Goal: Book appointment/travel/reservation

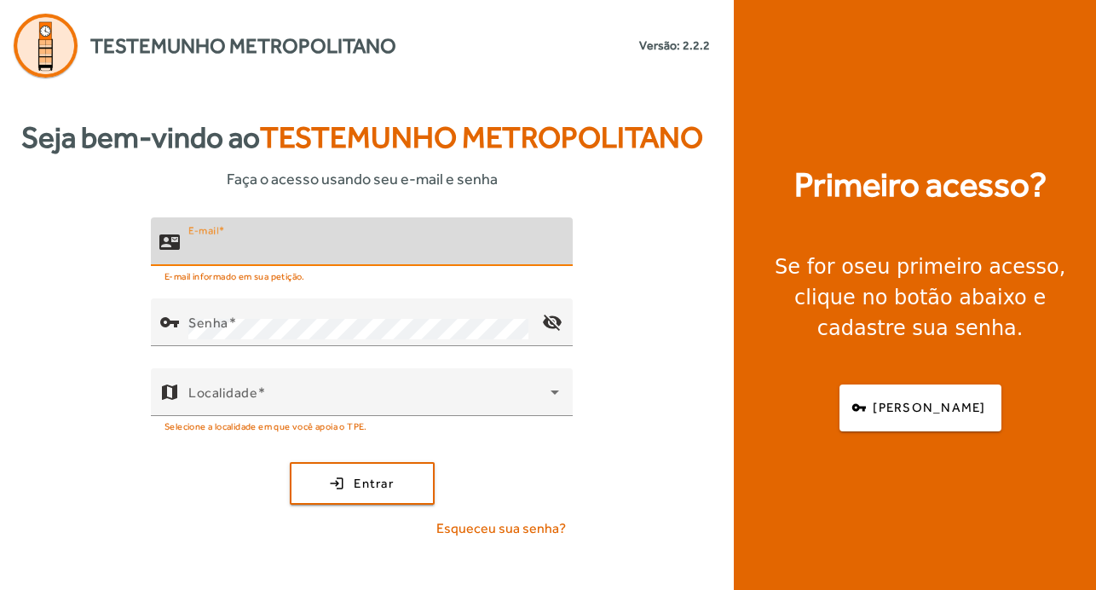
click at [467, 256] on input "E-mail" at bounding box center [373, 249] width 371 height 20
type input "**********"
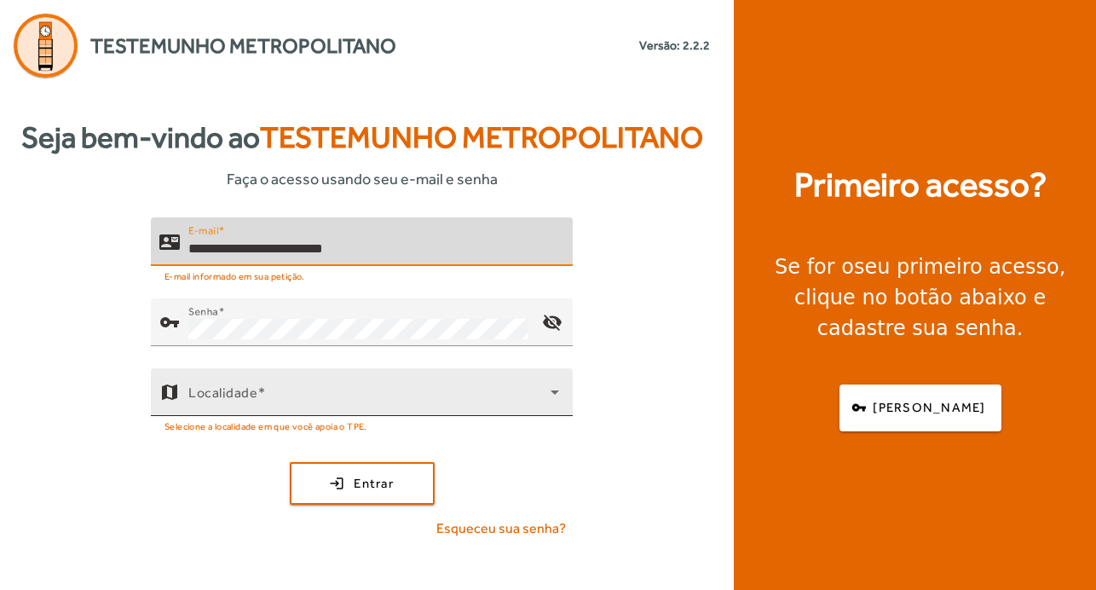
click at [391, 406] on span at bounding box center [369, 399] width 362 height 20
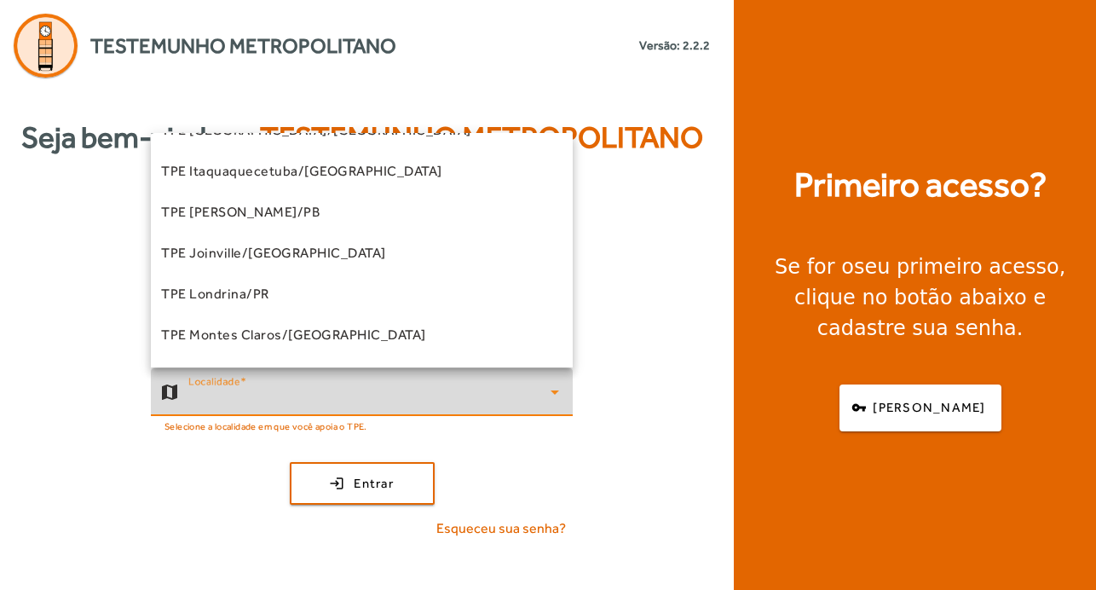
scroll to position [341, 0]
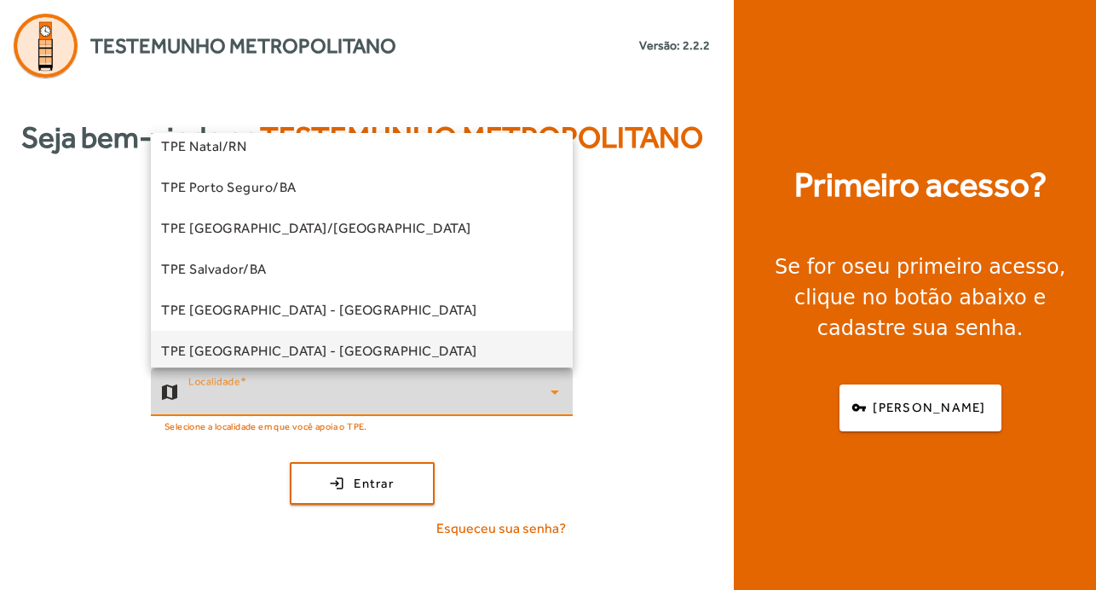
click at [401, 344] on mat-option "TPE [GEOGRAPHIC_DATA] - [GEOGRAPHIC_DATA]" at bounding box center [362, 351] width 422 height 41
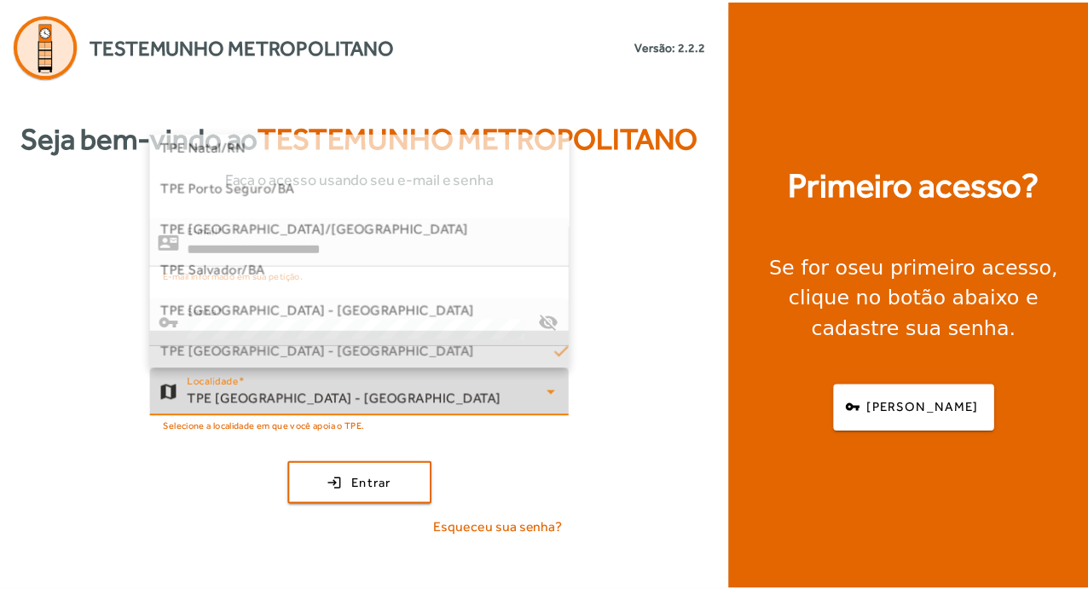
scroll to position [345, 0]
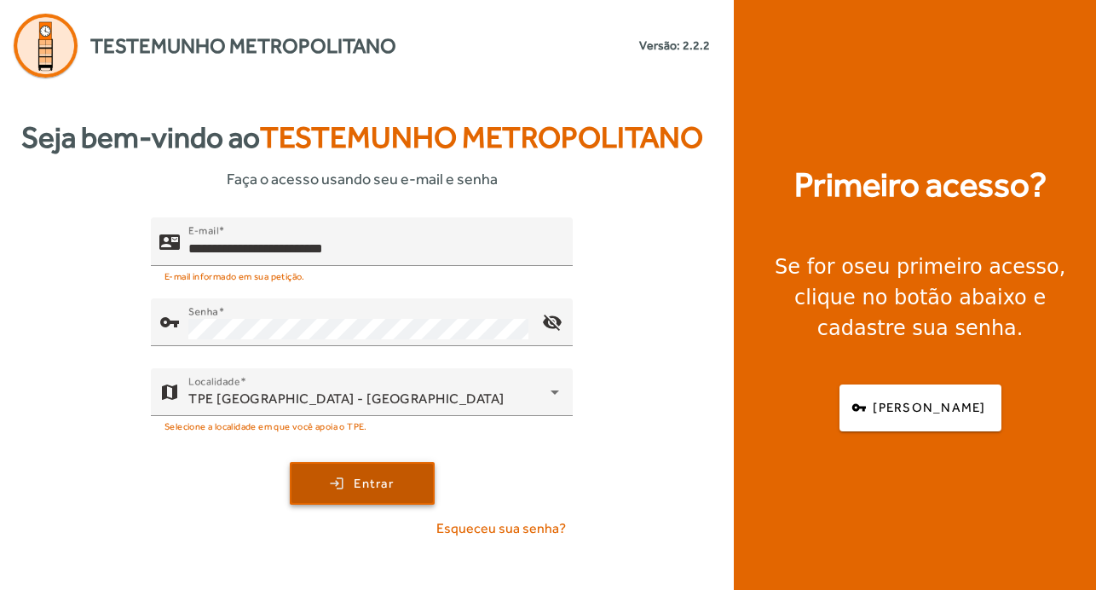
click at [382, 479] on span "Entrar" at bounding box center [374, 484] width 40 height 20
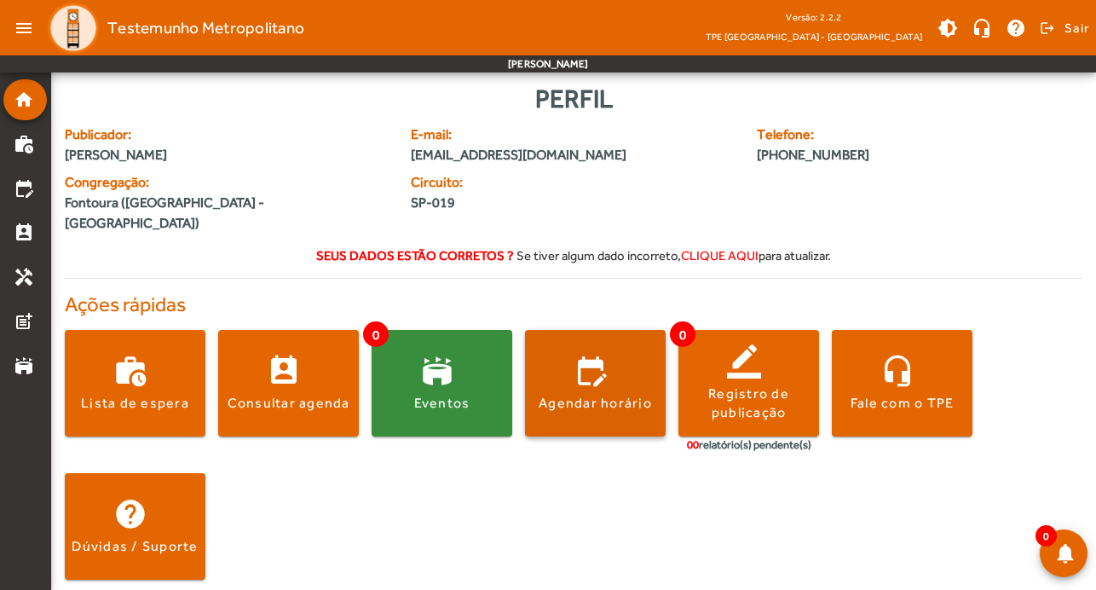
click at [605, 394] on div "Agendar horário" at bounding box center [595, 403] width 113 height 19
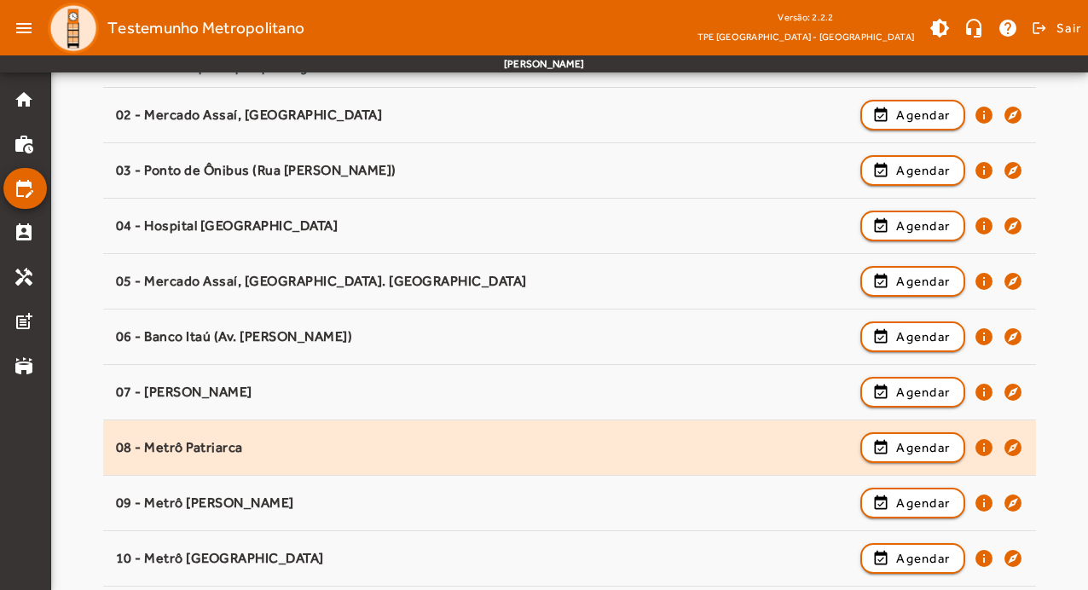
scroll to position [216, 0]
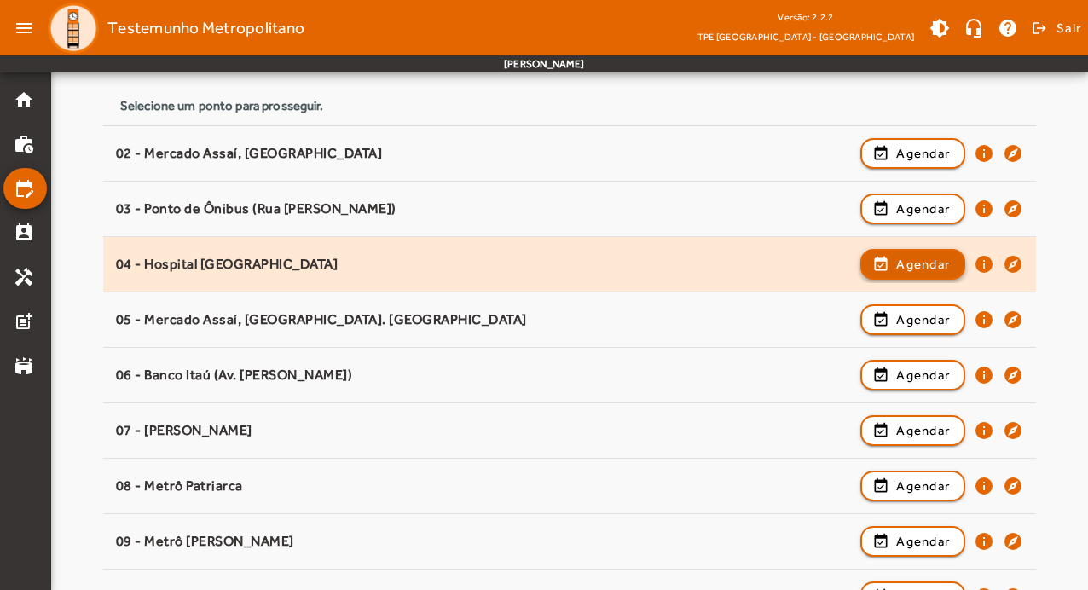
click at [909, 260] on span "Agendar" at bounding box center [923, 264] width 54 height 20
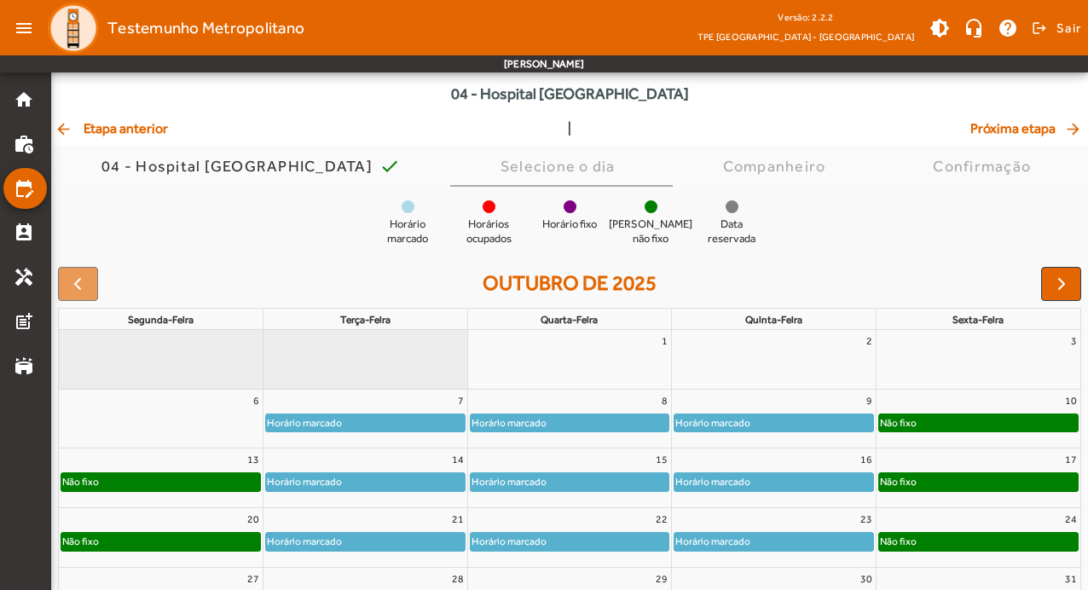
scroll to position [165, 0]
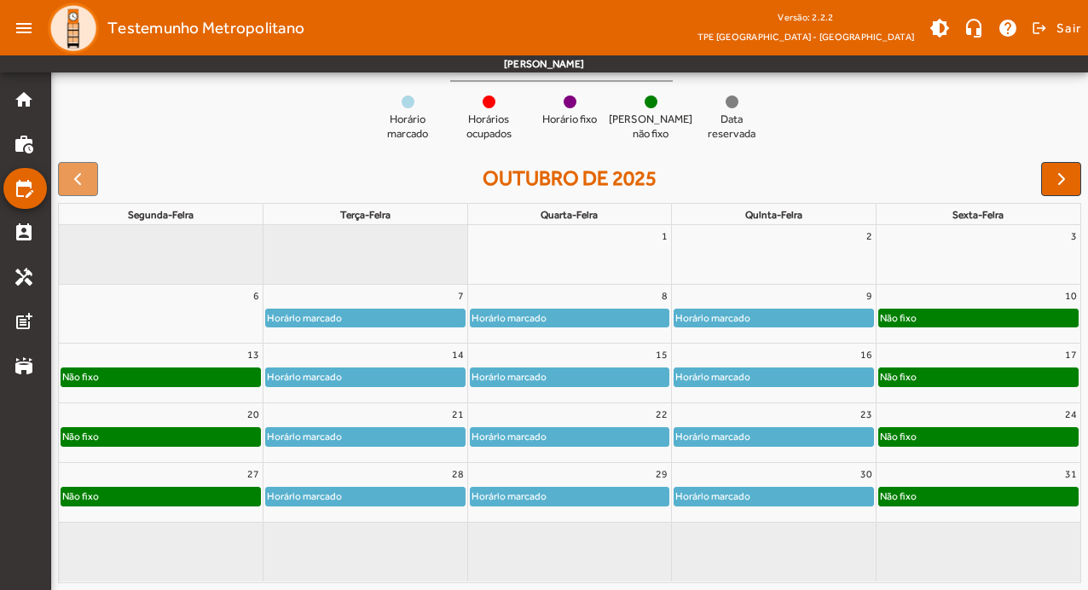
click at [579, 103] on div "Horário fixo" at bounding box center [569, 111] width 68 height 32
click at [23, 97] on mat-icon "home" at bounding box center [24, 100] width 20 height 20
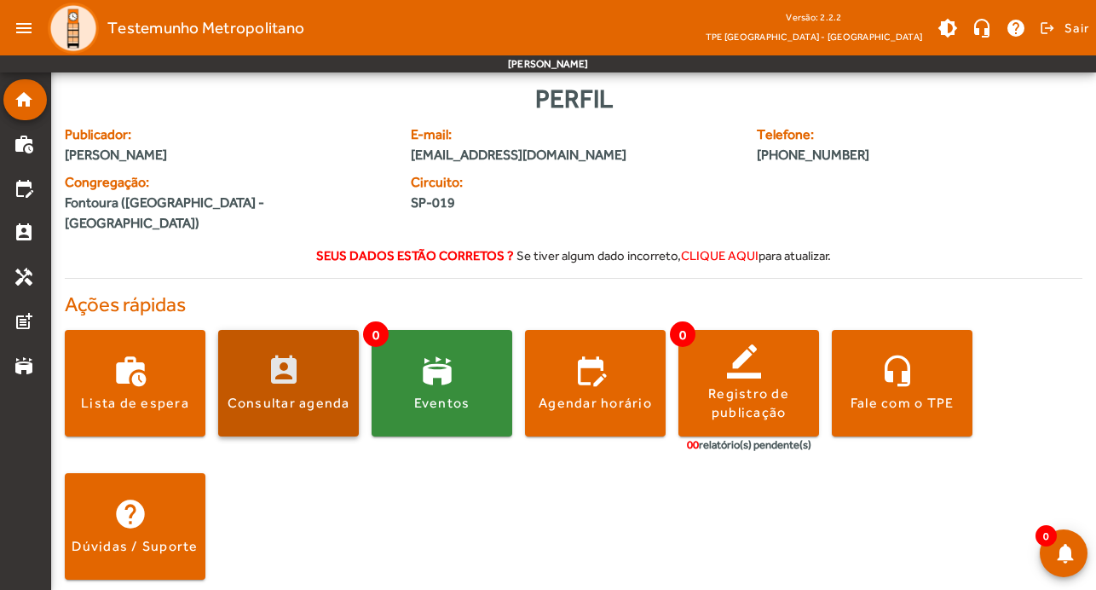
click at [289, 363] on span at bounding box center [288, 383] width 141 height 41
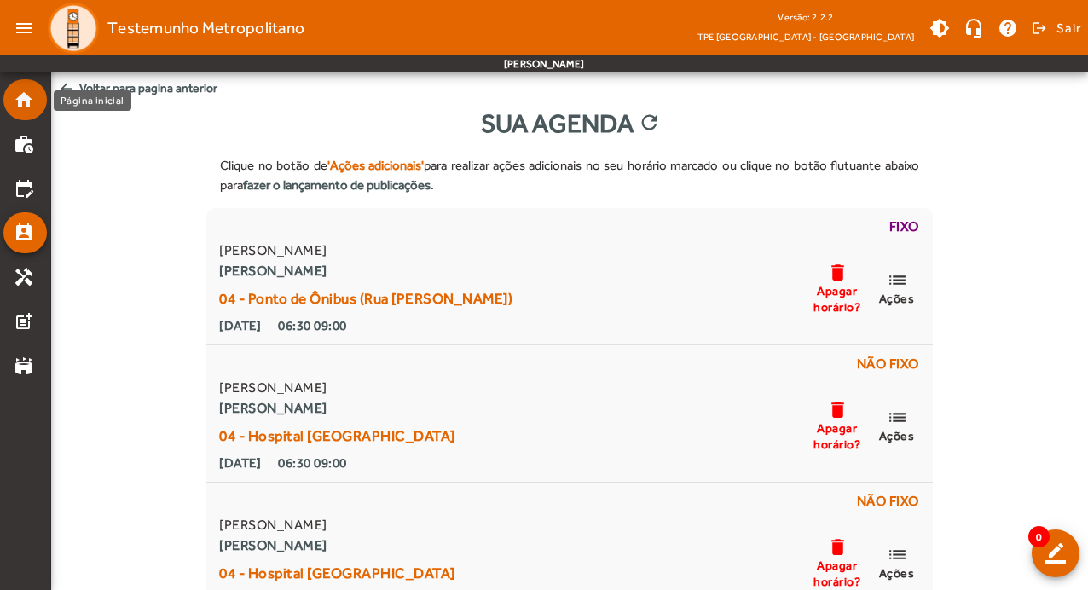
click at [29, 89] on mat-list-item "home" at bounding box center [24, 99] width 43 height 41
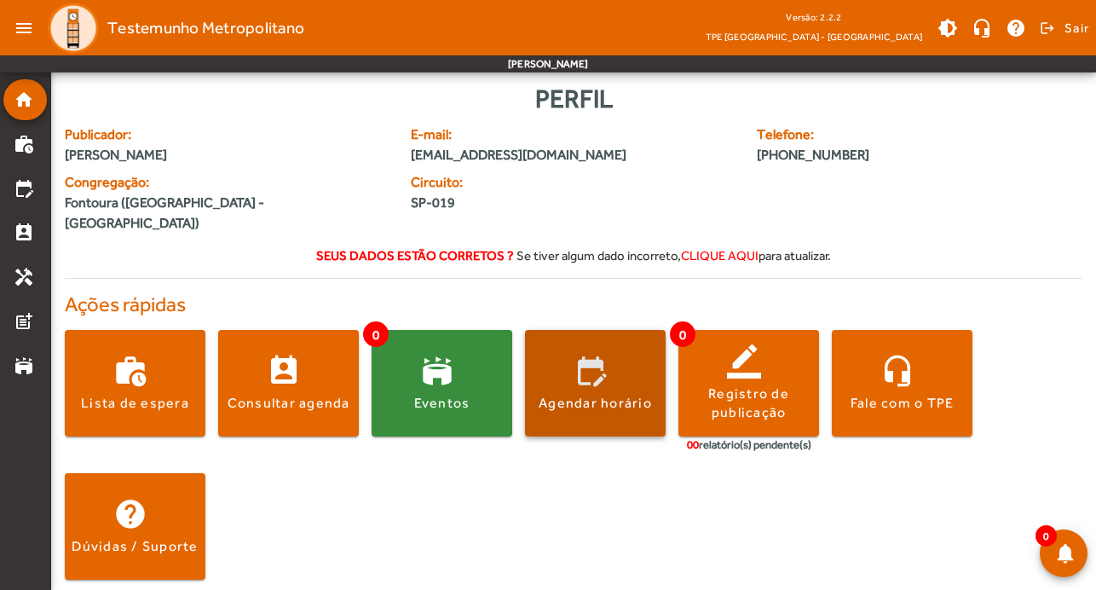
click at [649, 367] on span at bounding box center [595, 383] width 141 height 41
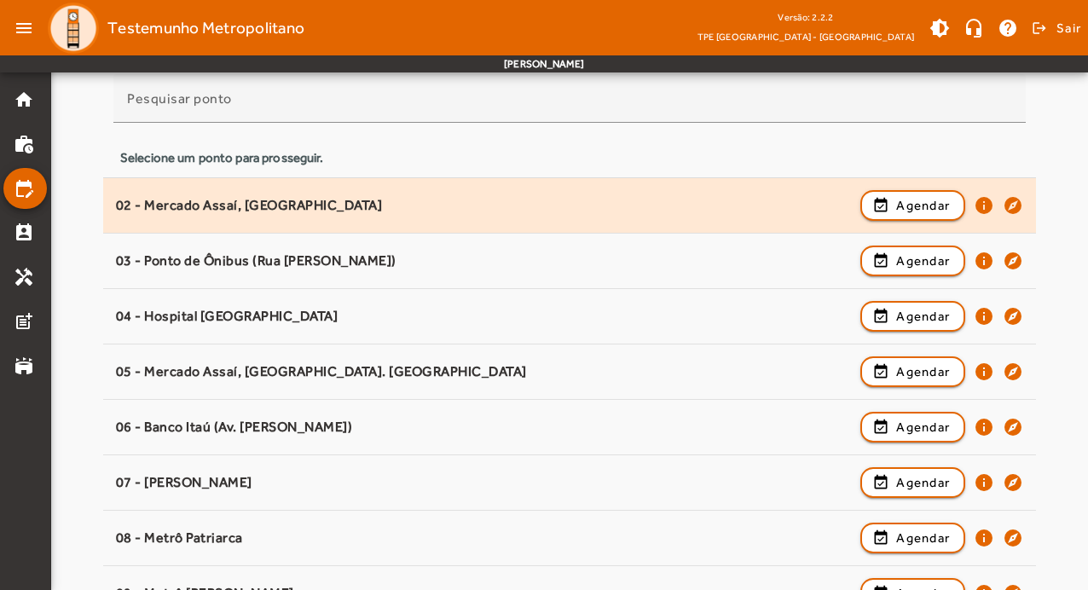
scroll to position [171, 0]
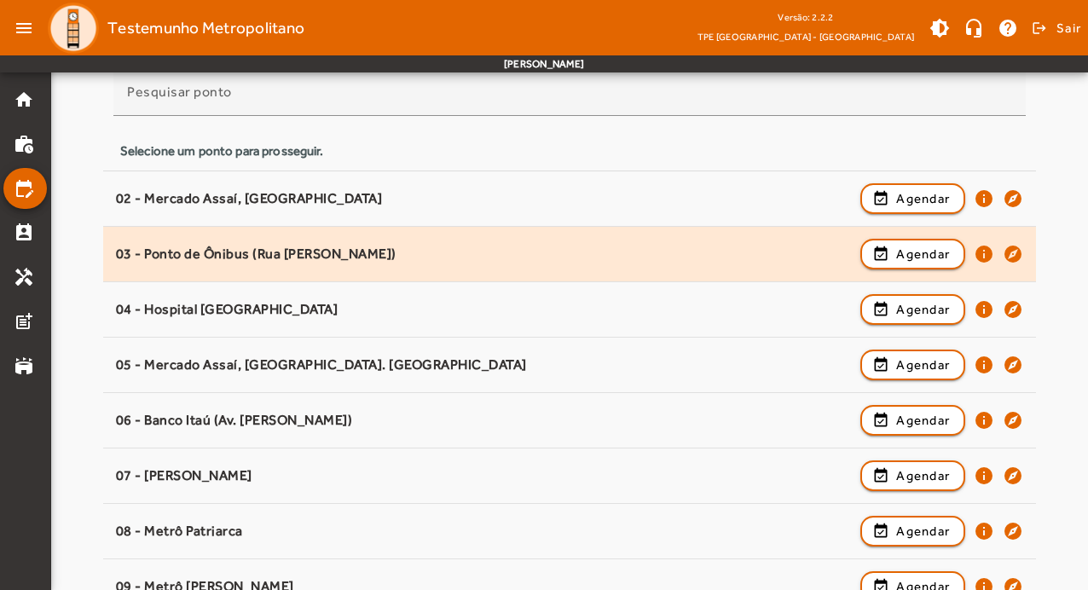
click at [658, 246] on div "03 - Ponto de Ônibus (Rua [PERSON_NAME])" at bounding box center [484, 255] width 737 height 18
click at [893, 258] on span "button" at bounding box center [912, 254] width 101 height 41
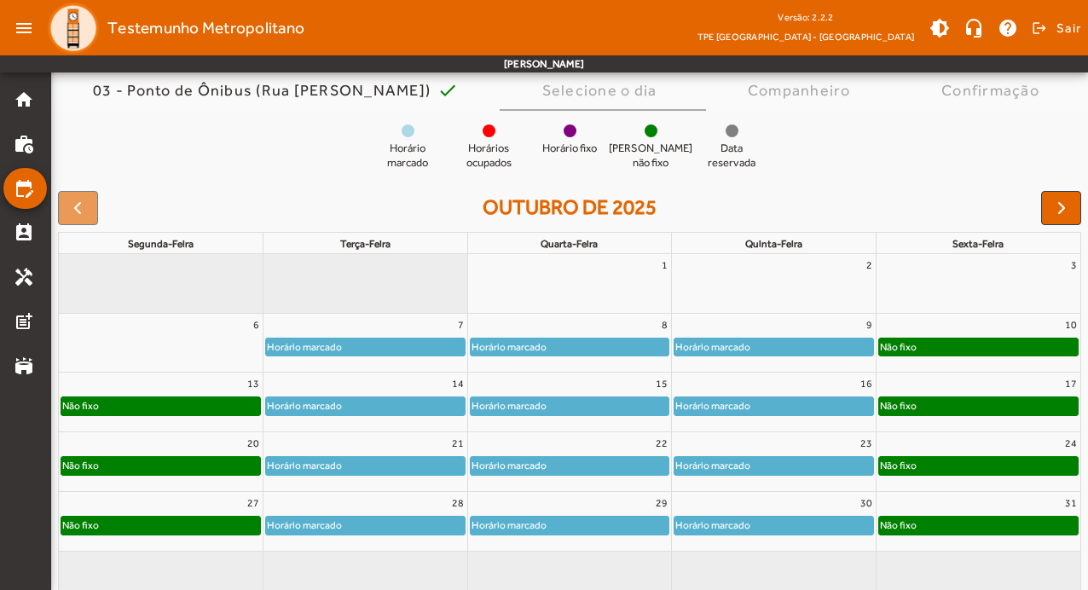
scroll to position [165, 0]
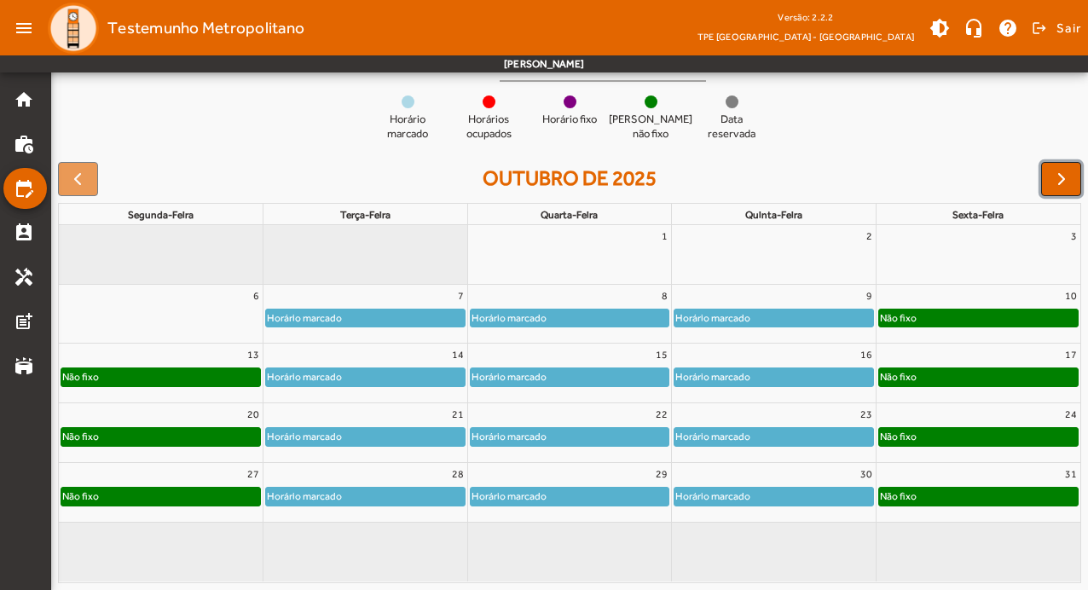
click at [1073, 186] on button "button" at bounding box center [1061, 179] width 40 height 34
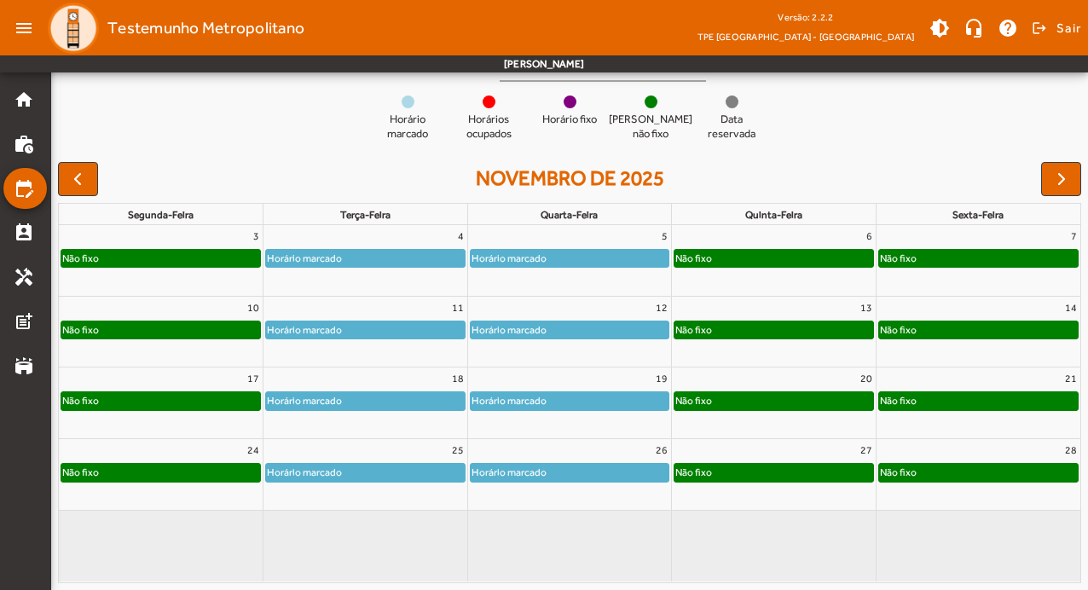
click at [55, 169] on full-calendar "novembro de 2025 segunda-feira terça-feira quarta-feira quinta-feira sexta-feir…" at bounding box center [569, 372] width 1037 height 435
click at [86, 183] on span "button" at bounding box center [77, 179] width 20 height 20
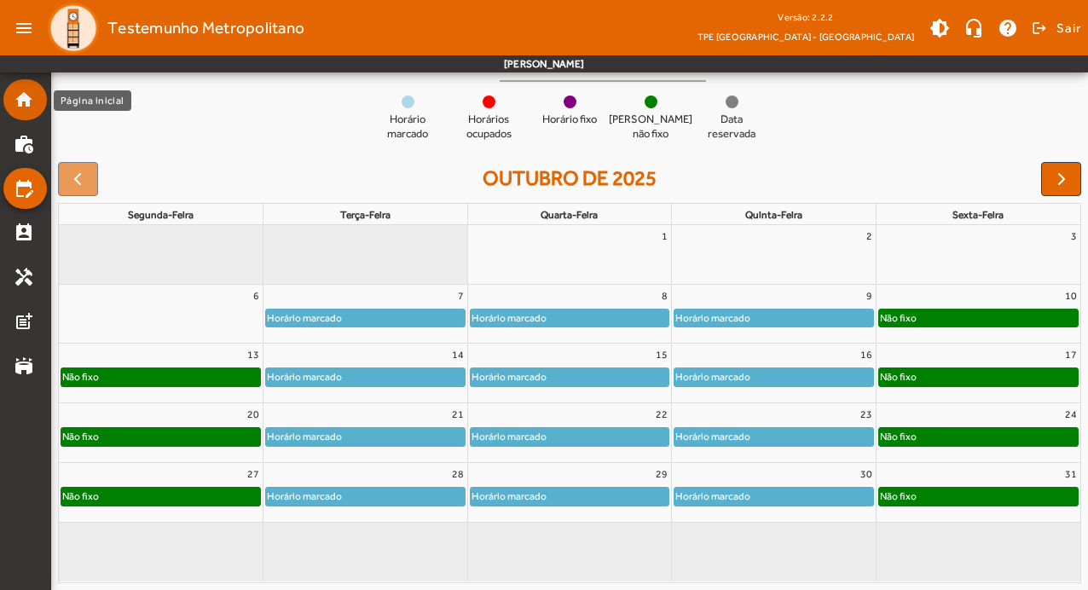
click at [26, 100] on mat-icon "home" at bounding box center [24, 100] width 20 height 20
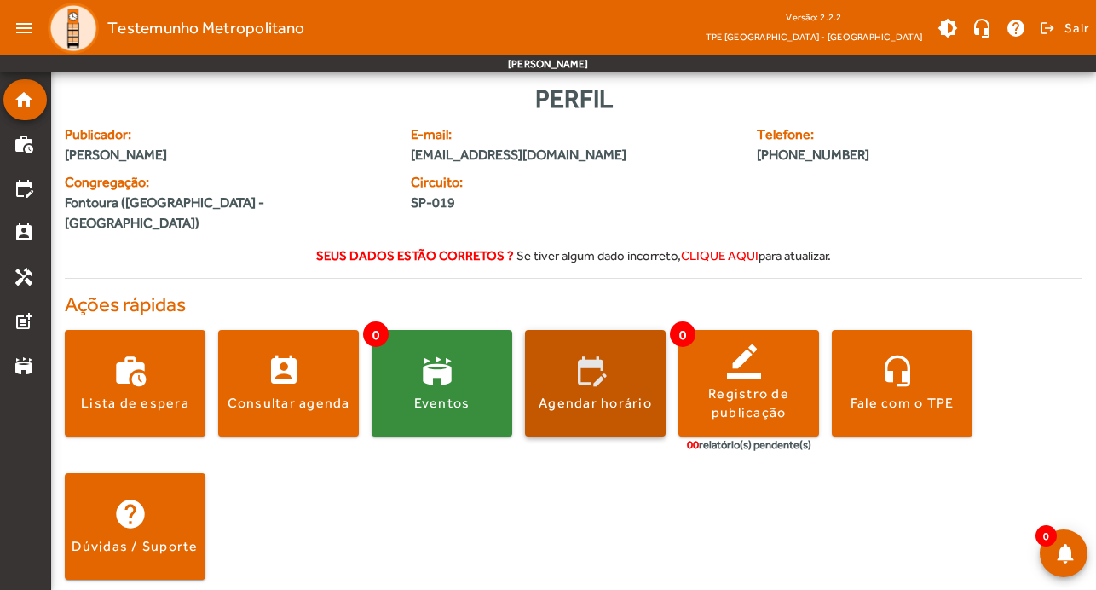
click at [609, 367] on span at bounding box center [595, 383] width 141 height 41
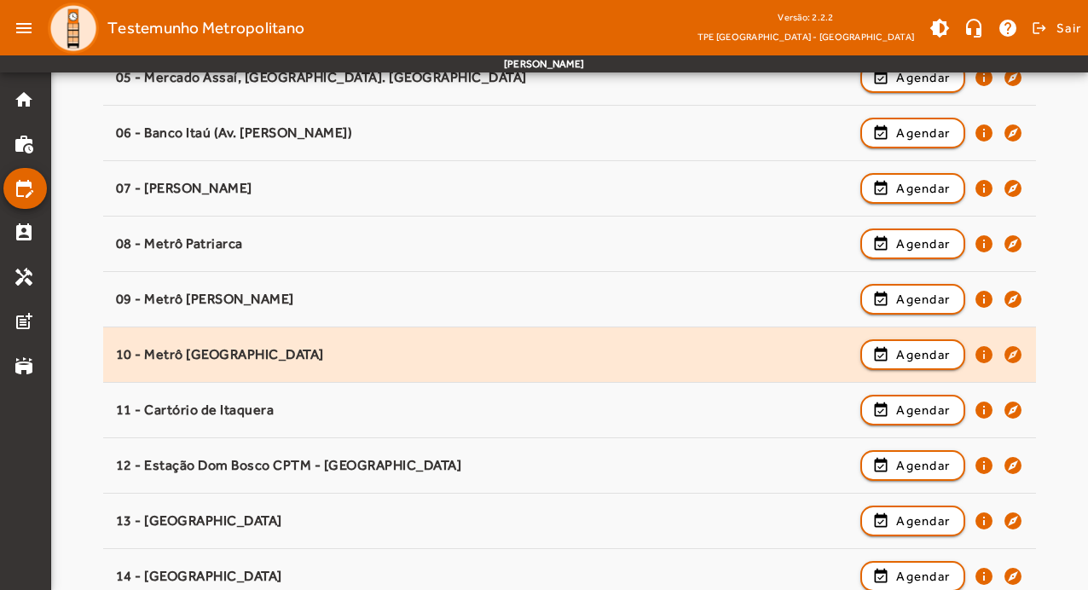
scroll to position [472, 0]
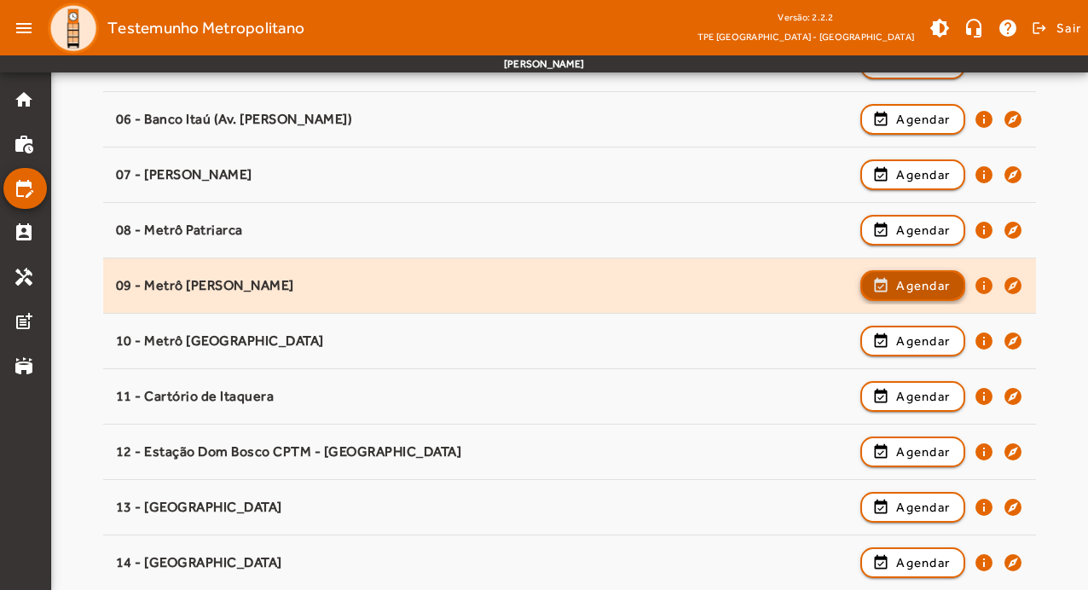
click at [911, 289] on span "Agendar" at bounding box center [923, 285] width 54 height 20
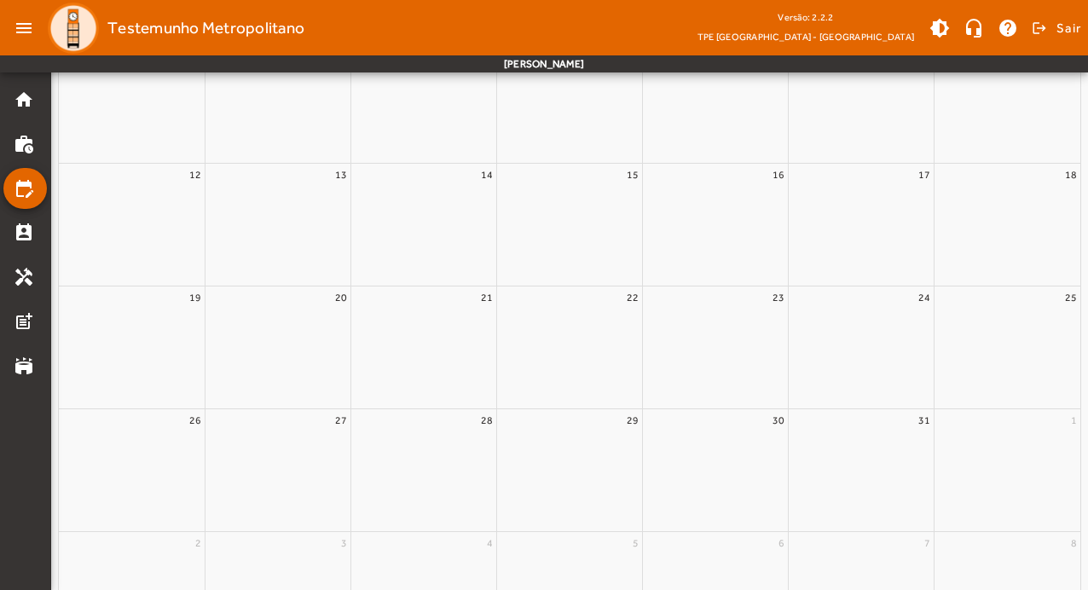
scroll to position [0, 0]
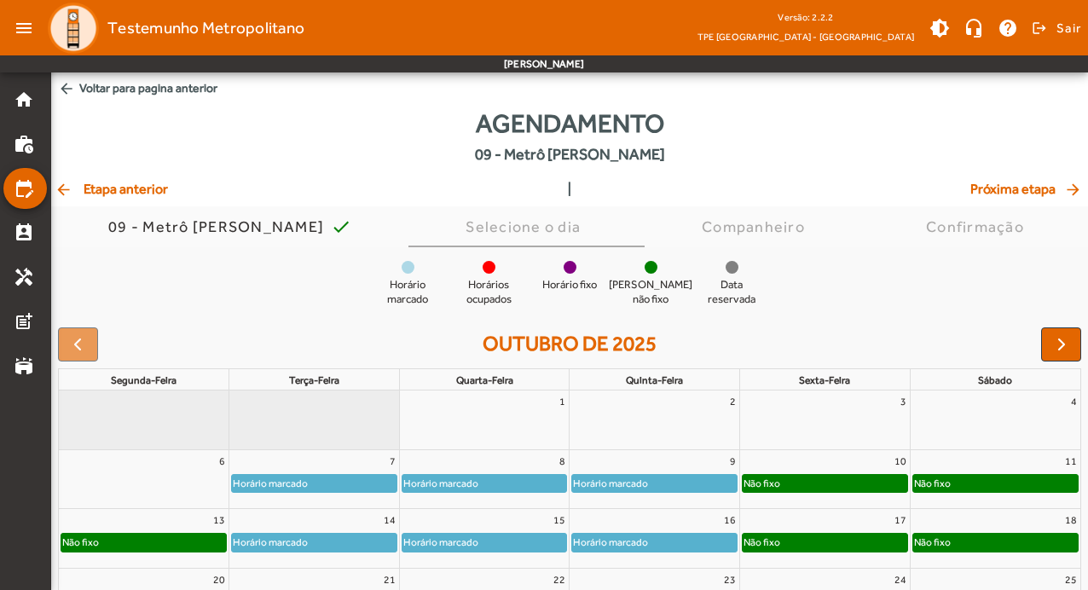
click at [1014, 494] on div "Não fixo" at bounding box center [996, 486] width 170 height 27
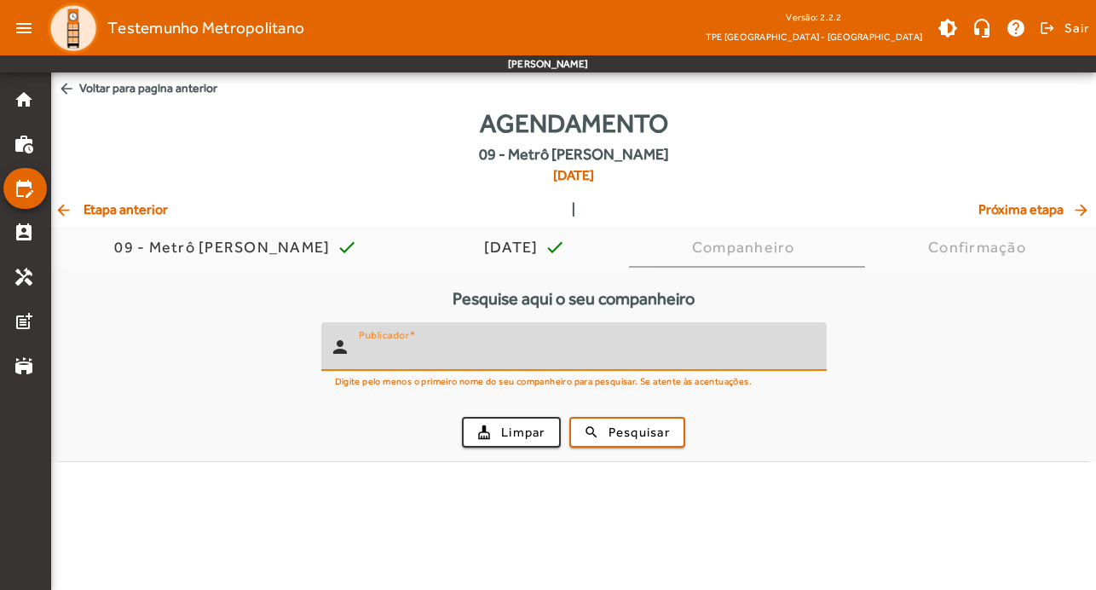
click at [524, 346] on input "Publicador" at bounding box center [586, 354] width 454 height 20
type input "*******"
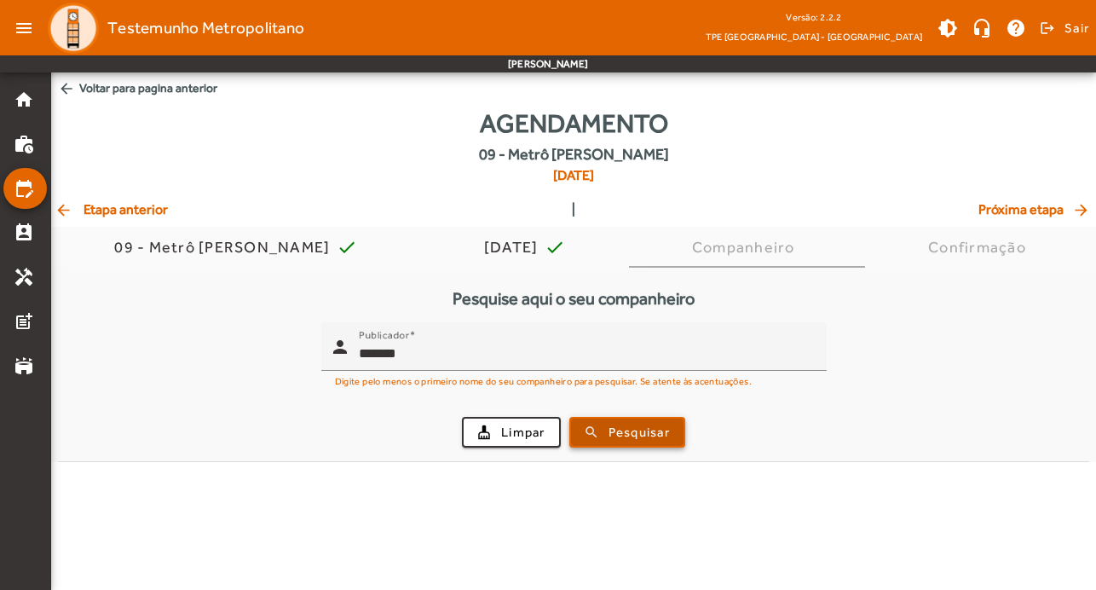
click at [664, 427] on span "Pesquisar" at bounding box center [639, 433] width 61 height 20
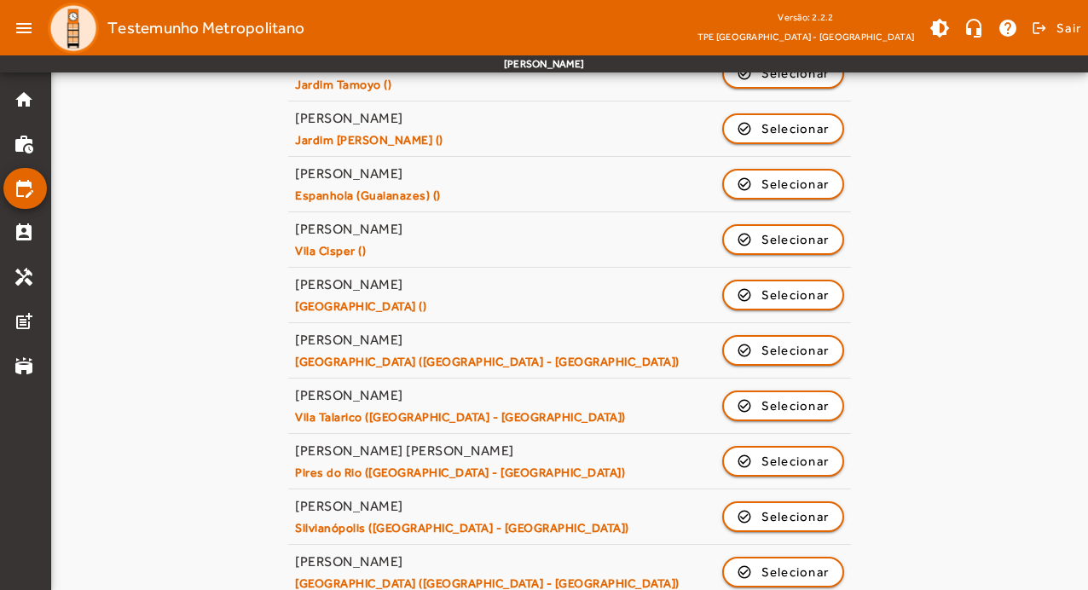
scroll to position [815, 0]
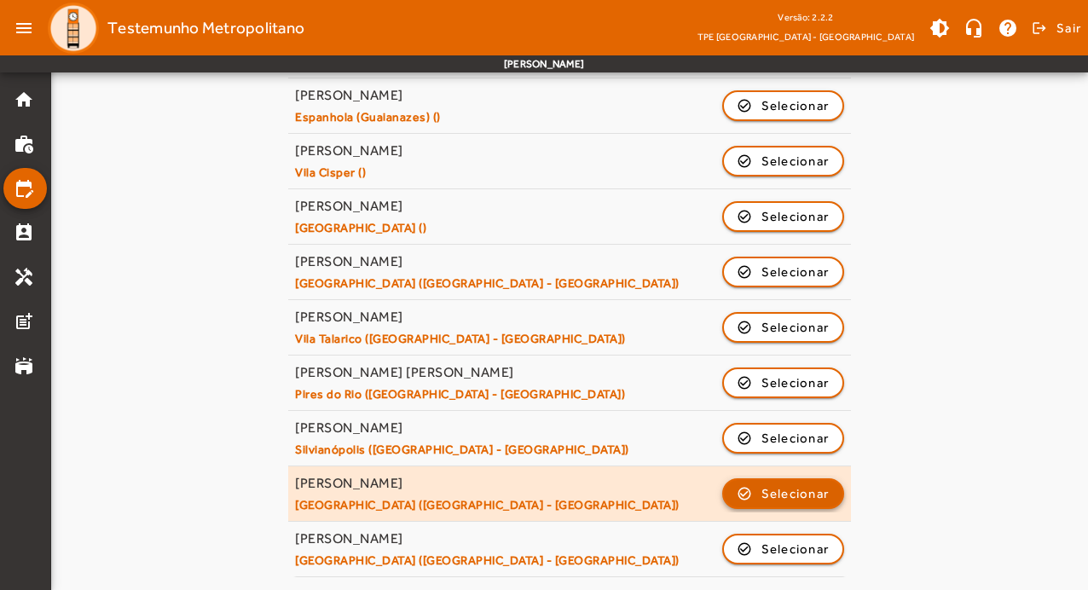
click at [795, 495] on span "Selecionar" at bounding box center [795, 493] width 68 height 20
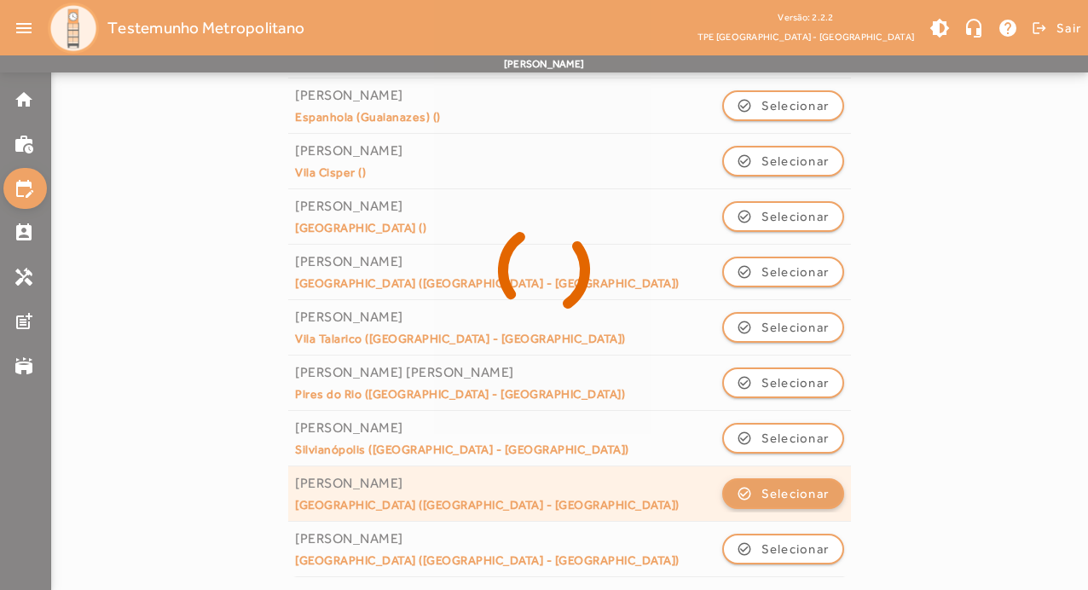
scroll to position [0, 0]
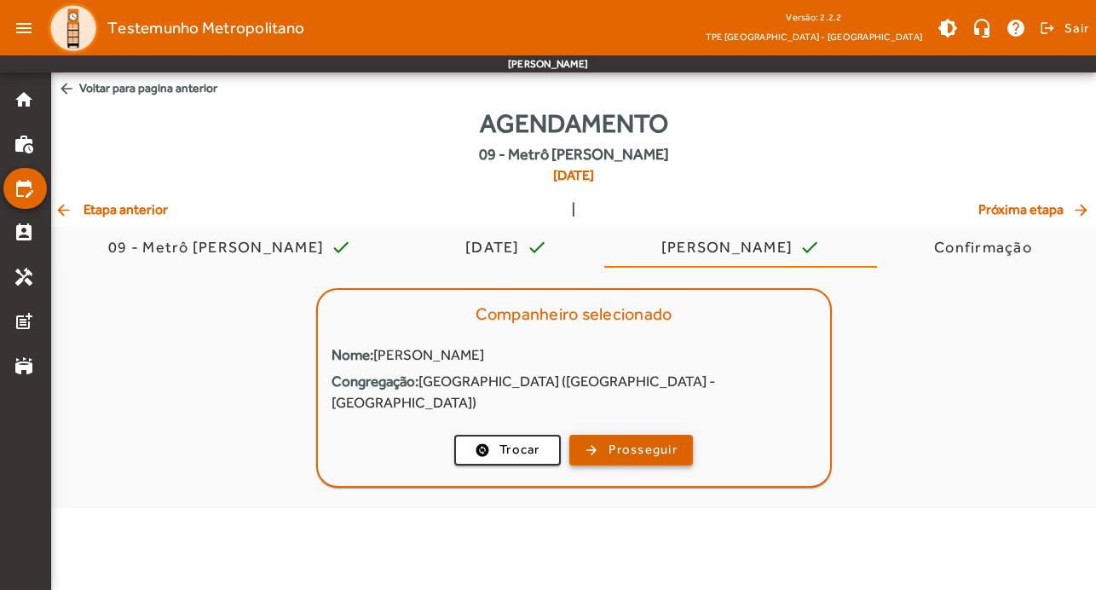
click at [624, 440] on span "Prosseguir" at bounding box center [643, 450] width 69 height 20
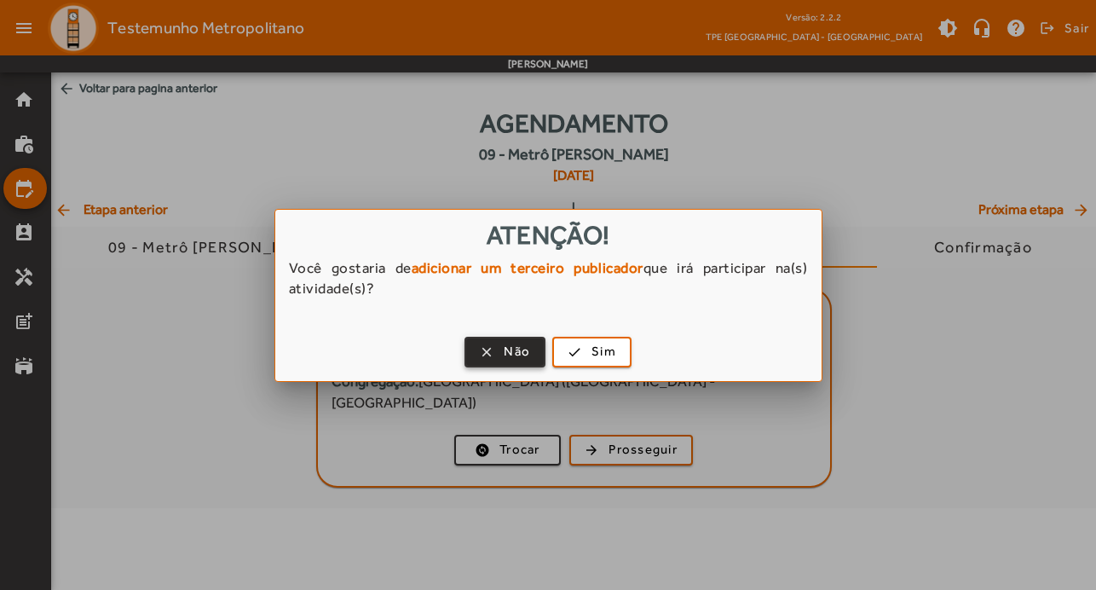
click at [500, 353] on span "button" at bounding box center [505, 352] width 78 height 41
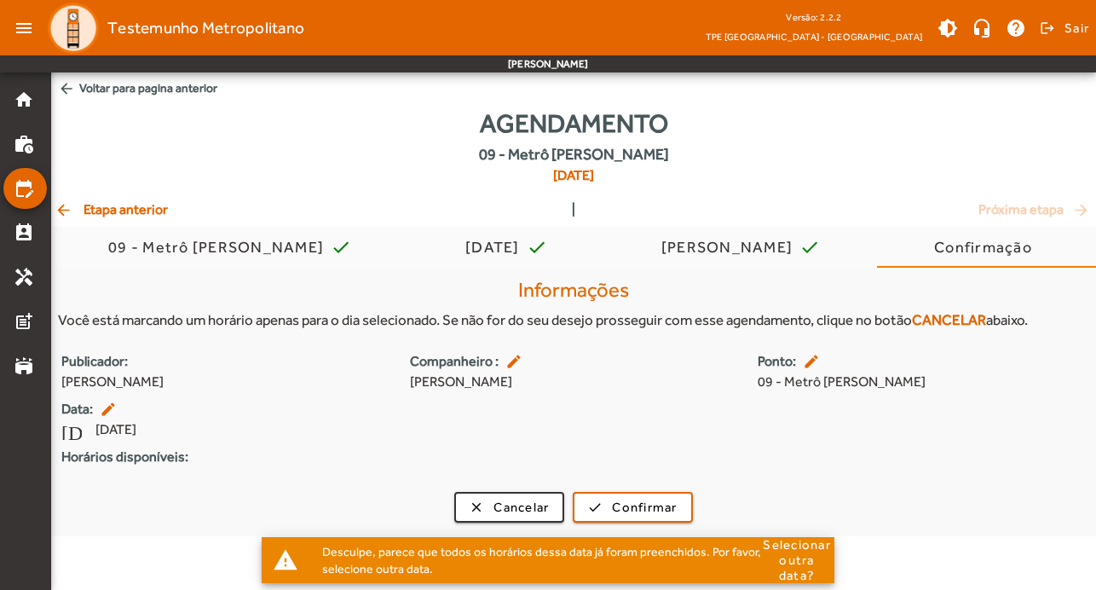
click at [70, 431] on mat-icon "[DATE]" at bounding box center [71, 429] width 20 height 20
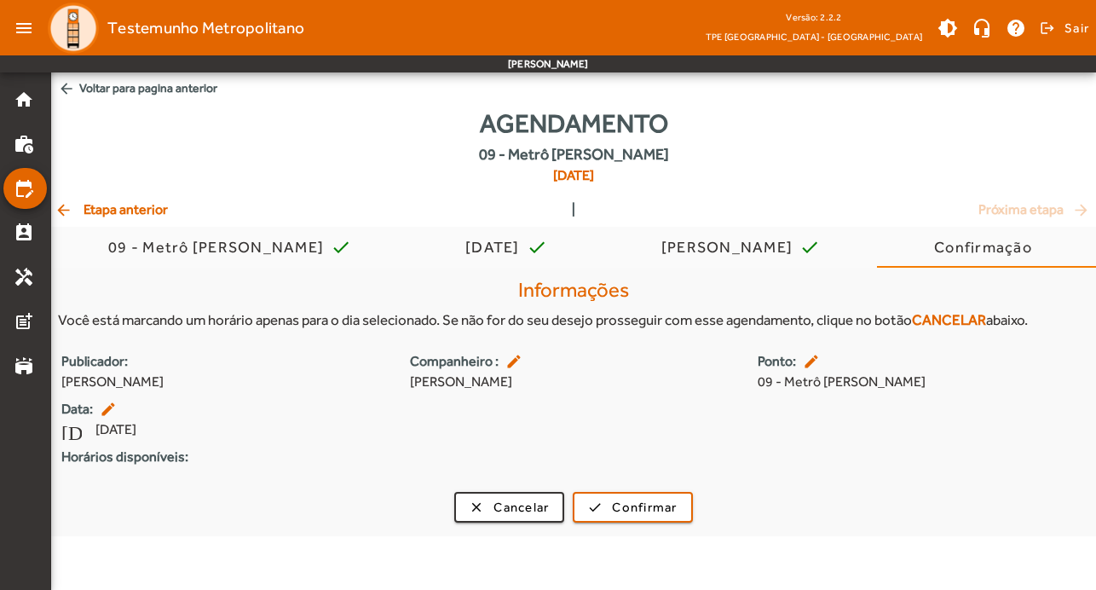
click at [78, 431] on mat-icon "[DATE]" at bounding box center [71, 429] width 20 height 20
click at [116, 431] on span "[DATE]" at bounding box center [115, 429] width 41 height 20
click at [104, 412] on mat-icon "edit" at bounding box center [110, 409] width 20 height 17
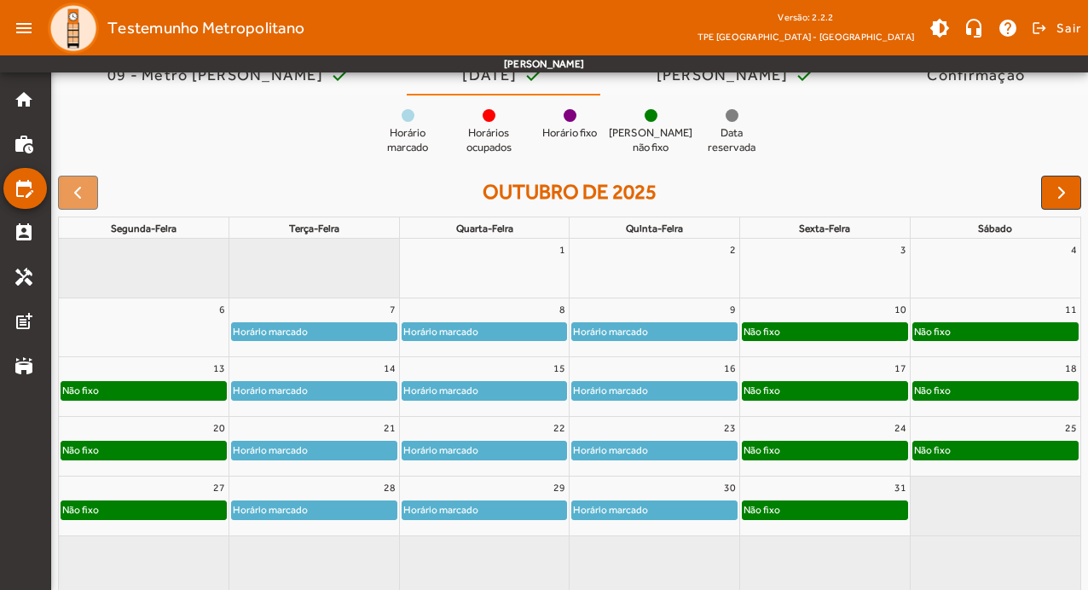
scroll to position [186, 0]
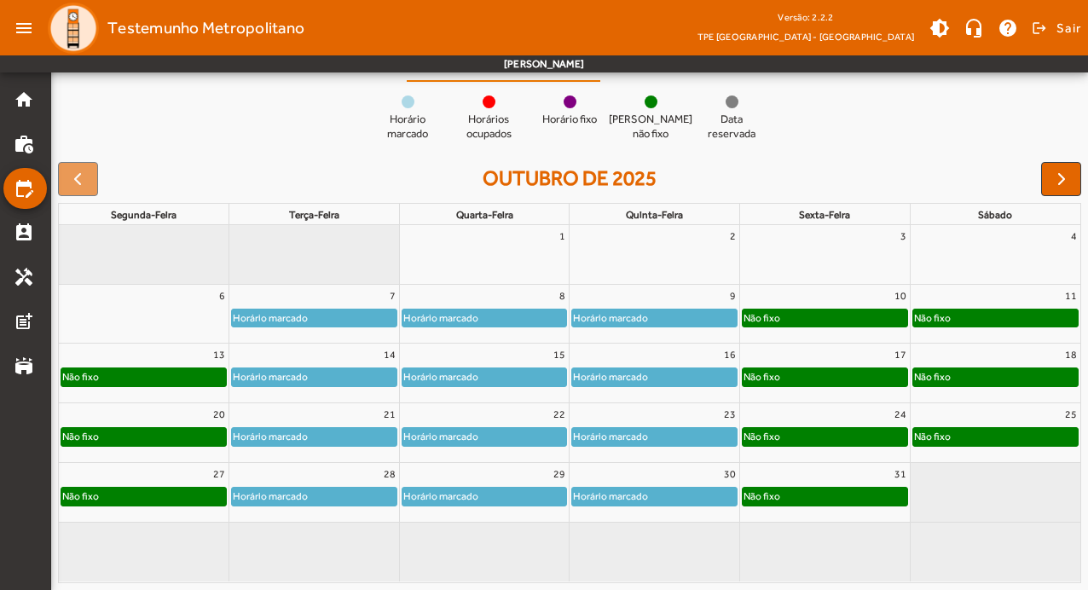
click at [1000, 371] on div "Não fixo" at bounding box center [995, 376] width 165 height 17
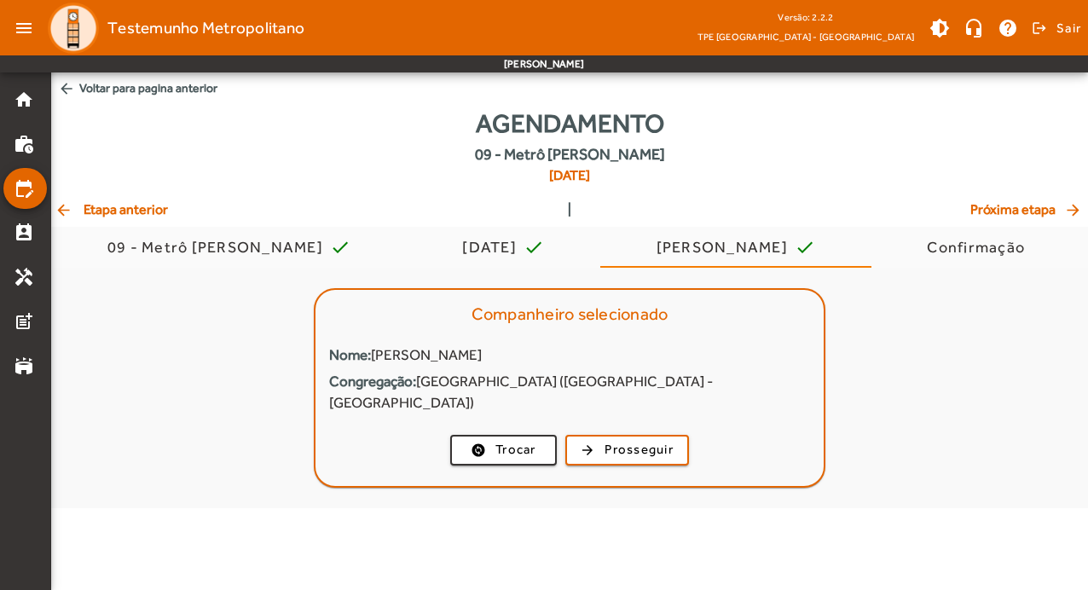
scroll to position [0, 0]
click at [650, 440] on span "Prosseguir" at bounding box center [643, 450] width 69 height 20
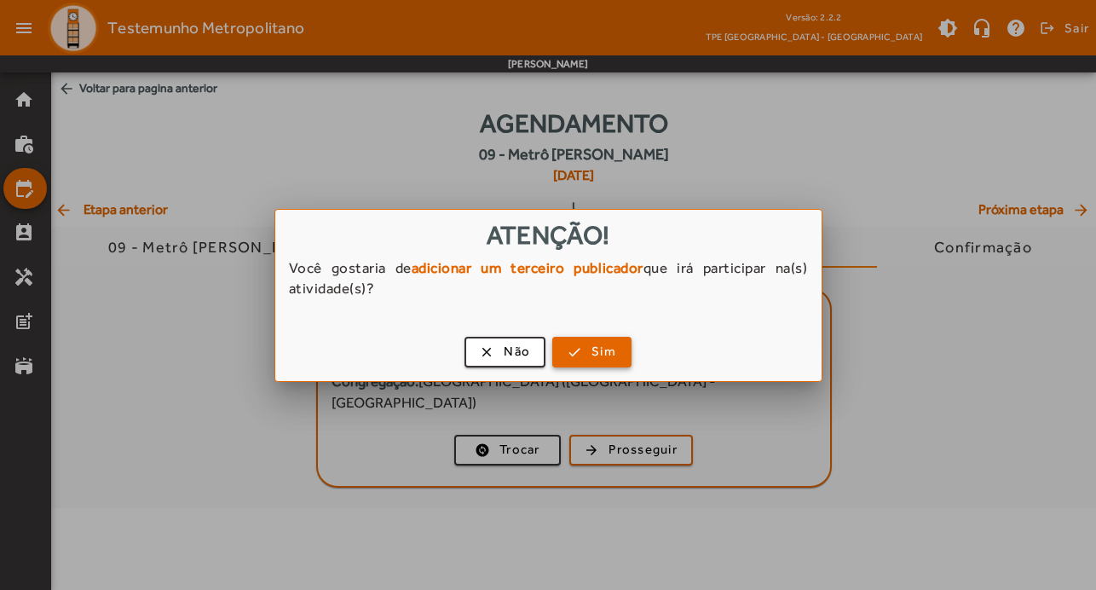
drag, startPoint x: 600, startPoint y: 350, endPoint x: 734, endPoint y: 328, distance: 135.7
click at [734, 329] on div "clear Não check Sim" at bounding box center [548, 355] width 547 height 52
click at [501, 351] on span "button" at bounding box center [505, 352] width 78 height 41
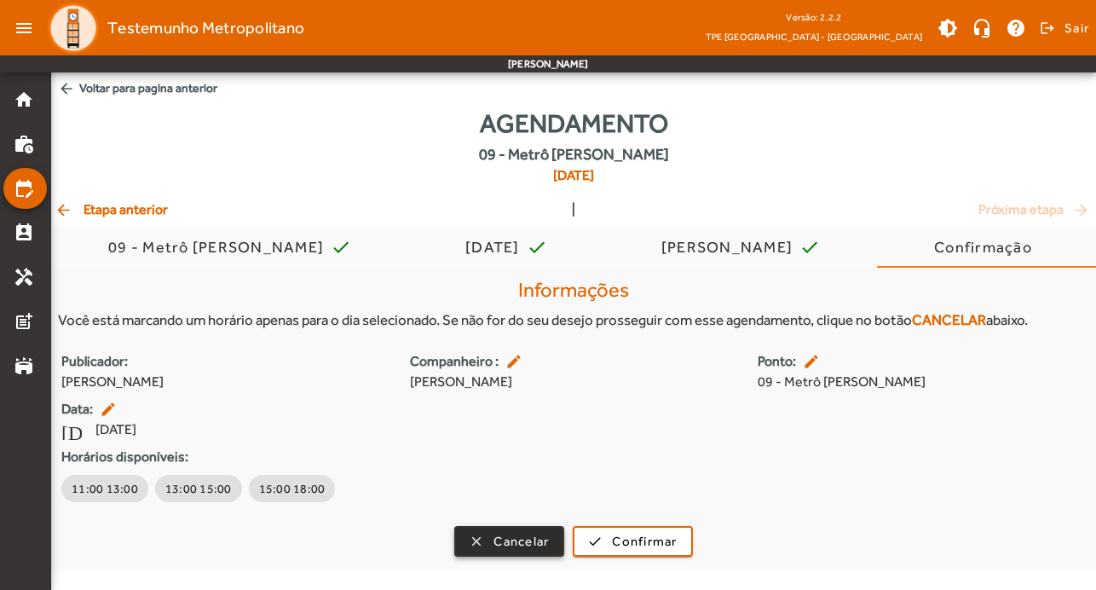
click at [535, 545] on span "Cancelar" at bounding box center [521, 542] width 55 height 20
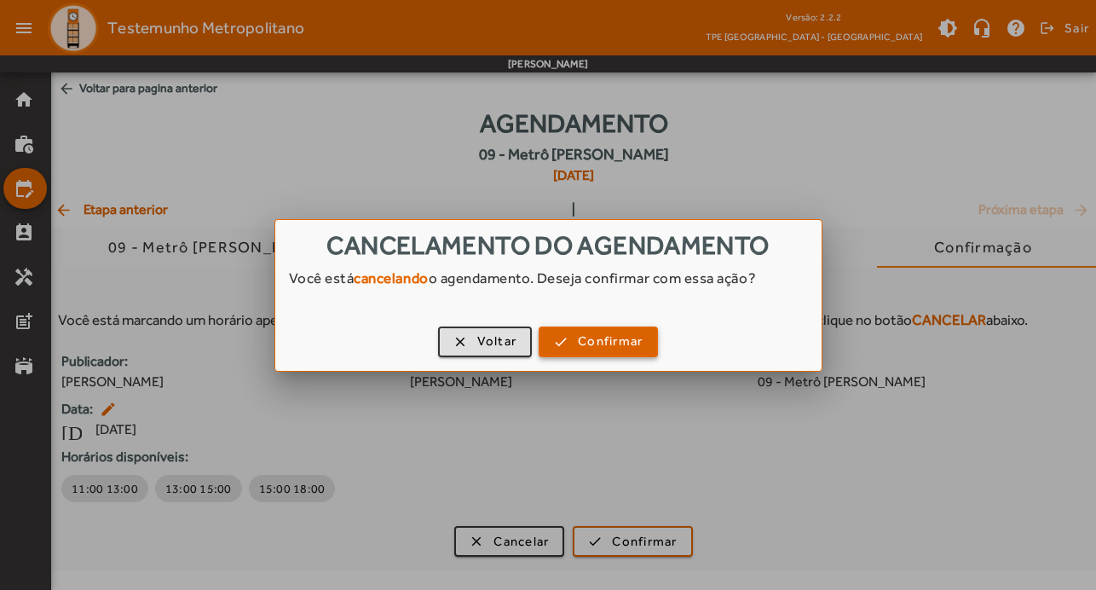
click at [593, 340] on span "Confirmar" at bounding box center [610, 342] width 65 height 20
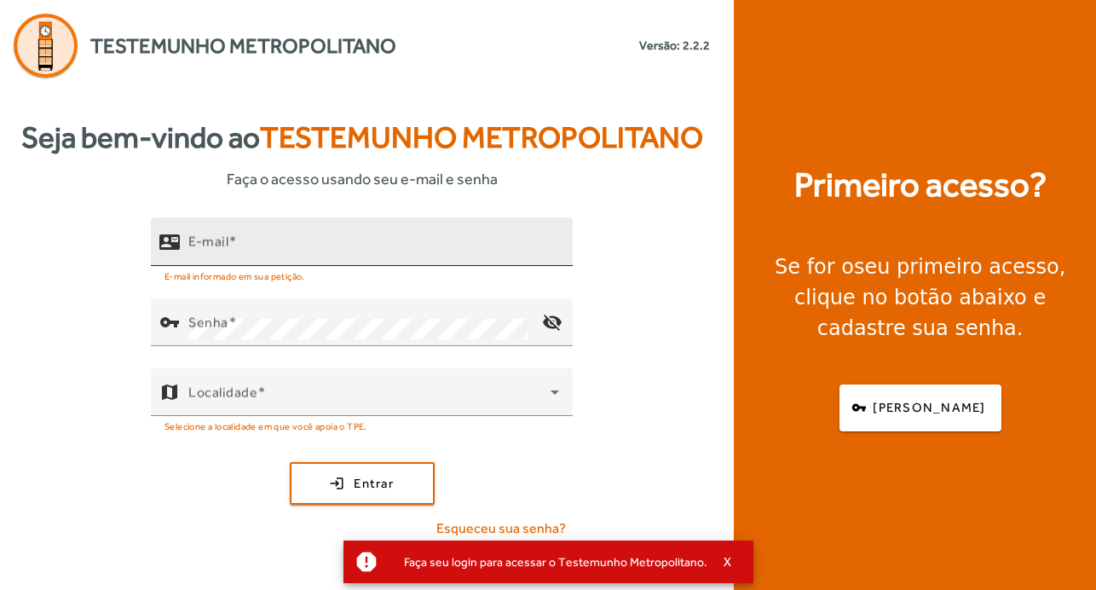
click at [322, 253] on input "E-mail" at bounding box center [373, 249] width 371 height 20
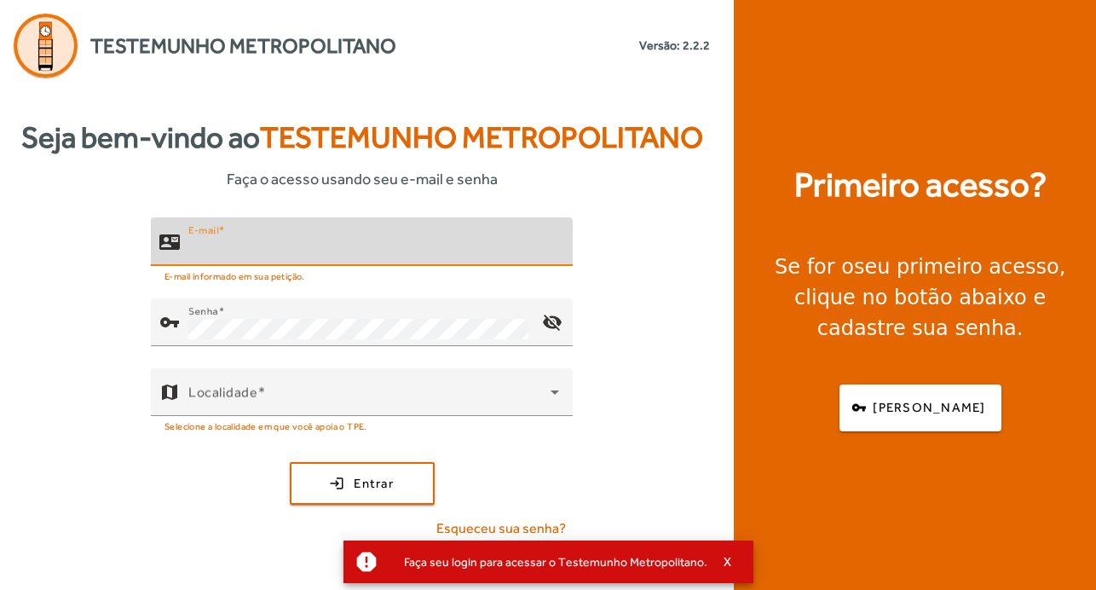
type input "**********"
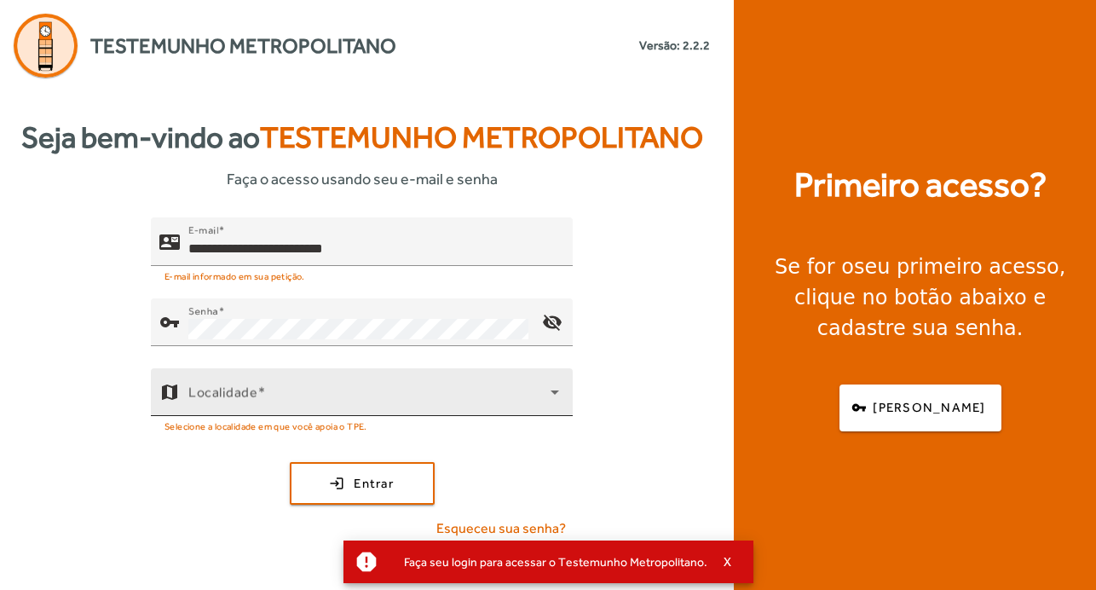
click at [327, 375] on div "Localidade" at bounding box center [373, 392] width 371 height 48
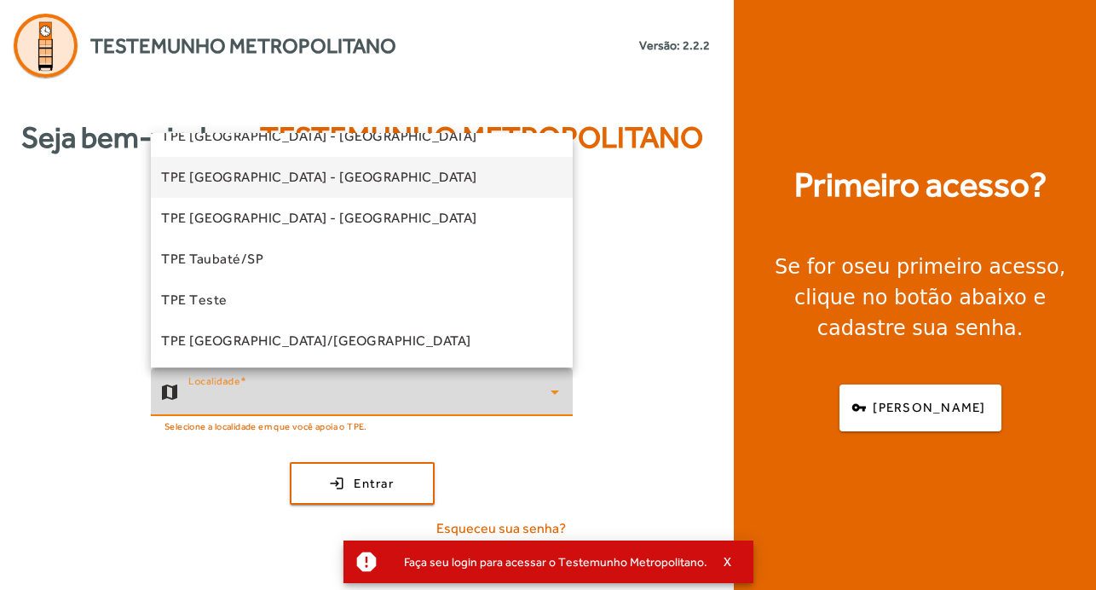
scroll to position [516, 0]
click at [327, 171] on span "TPE [GEOGRAPHIC_DATA] - [GEOGRAPHIC_DATA]" at bounding box center [319, 176] width 316 height 20
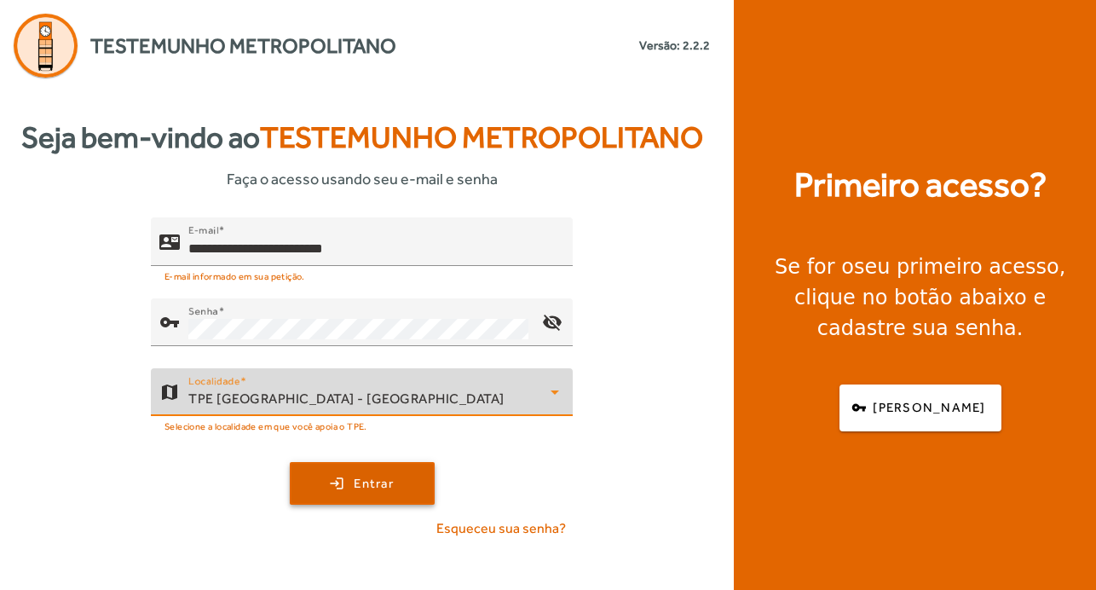
click at [373, 471] on span "submit" at bounding box center [363, 483] width 142 height 41
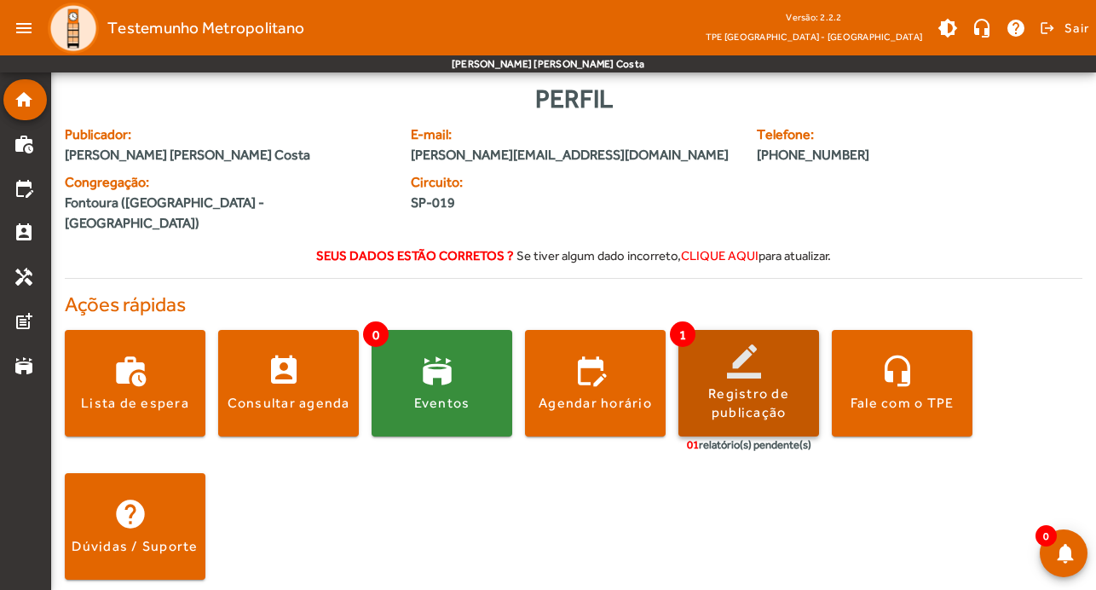
click at [751, 363] on span at bounding box center [749, 383] width 141 height 41
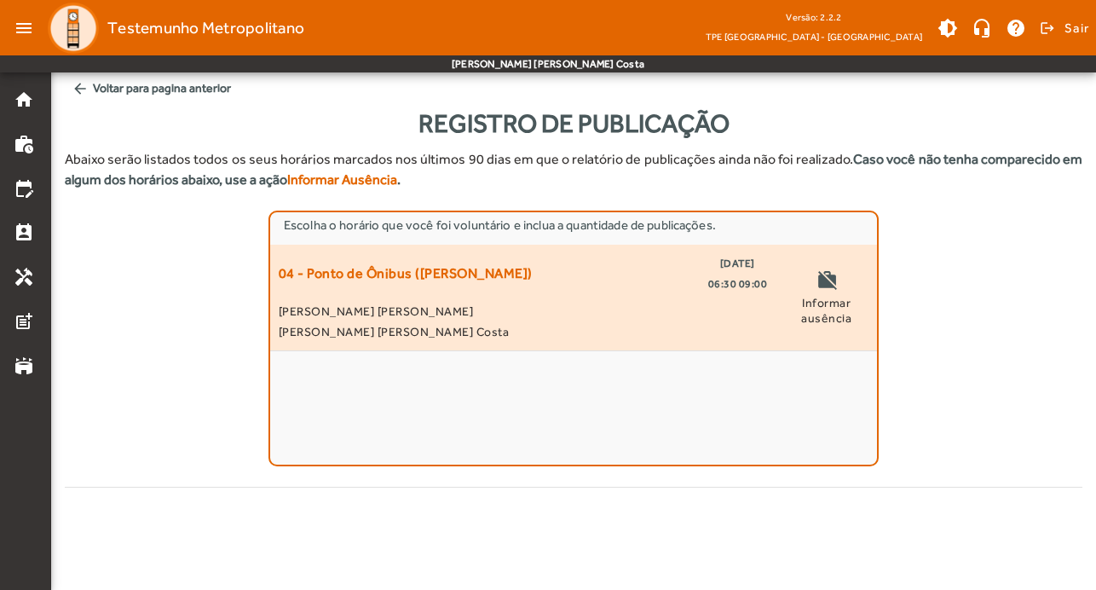
click at [730, 278] on span "06:30 09:00" at bounding box center [739, 284] width 60 height 20
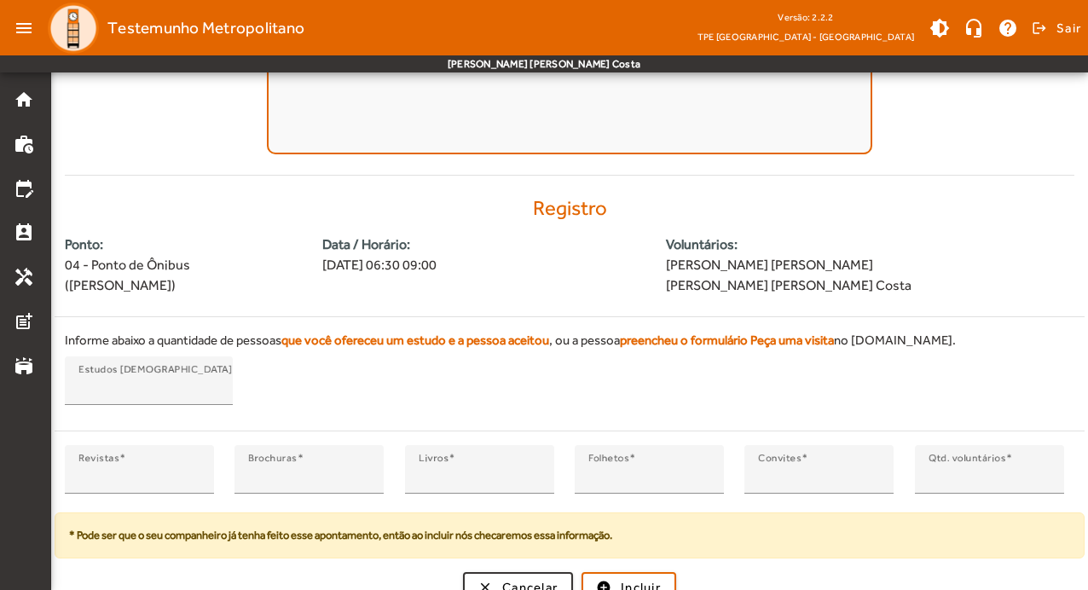
scroll to position [330, 0]
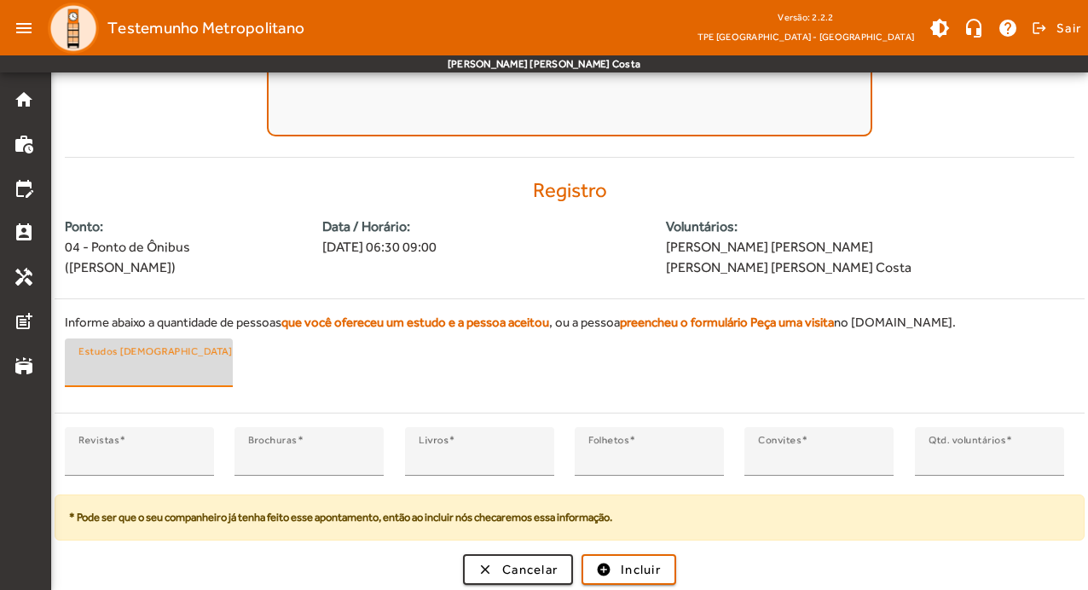
click at [122, 371] on input "*" at bounding box center [148, 370] width 141 height 20
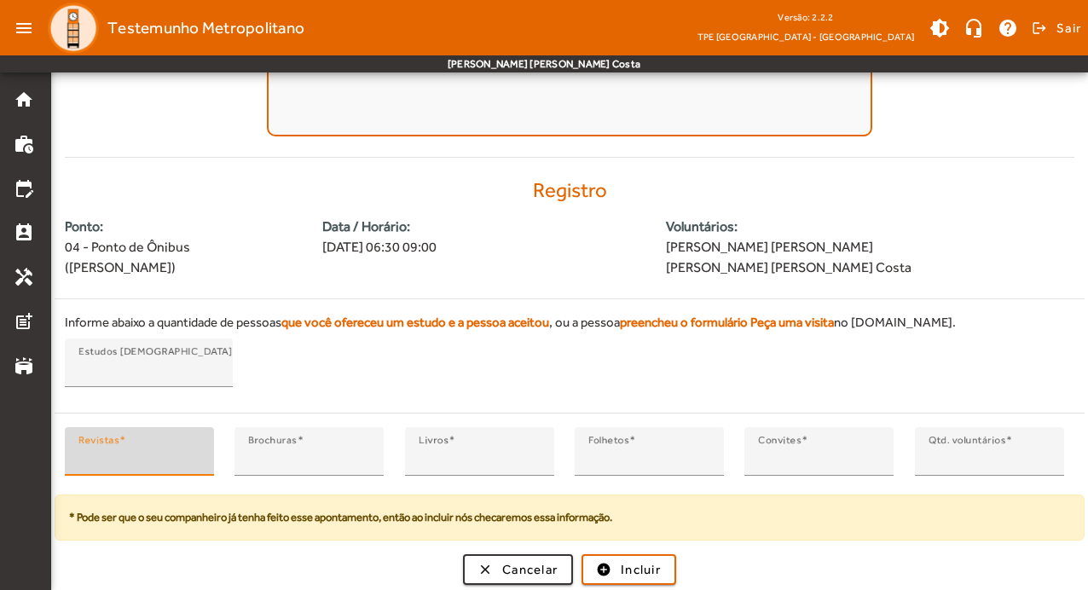
click at [114, 454] on input "*" at bounding box center [139, 458] width 122 height 20
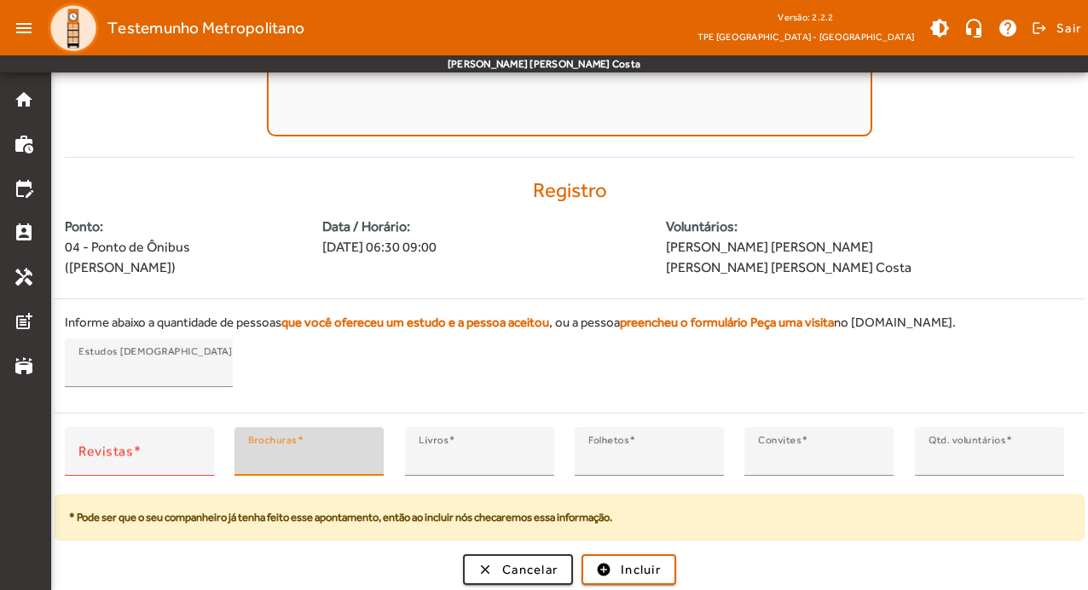
click at [252, 453] on input "*" at bounding box center [309, 458] width 122 height 20
type input "*"
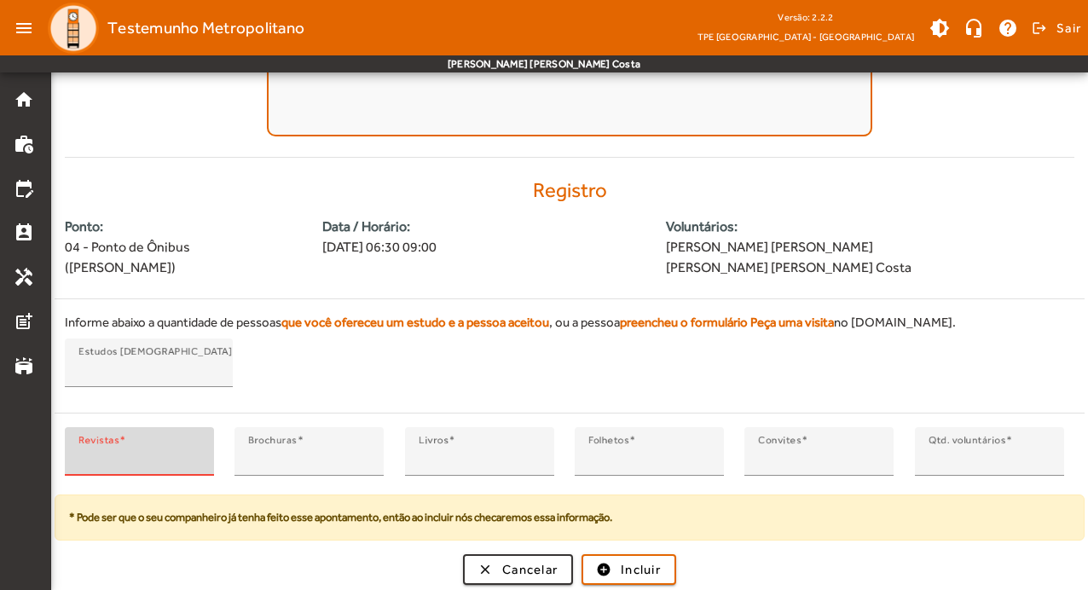
click at [112, 460] on input "Revistas" at bounding box center [139, 458] width 122 height 20
type input "*"
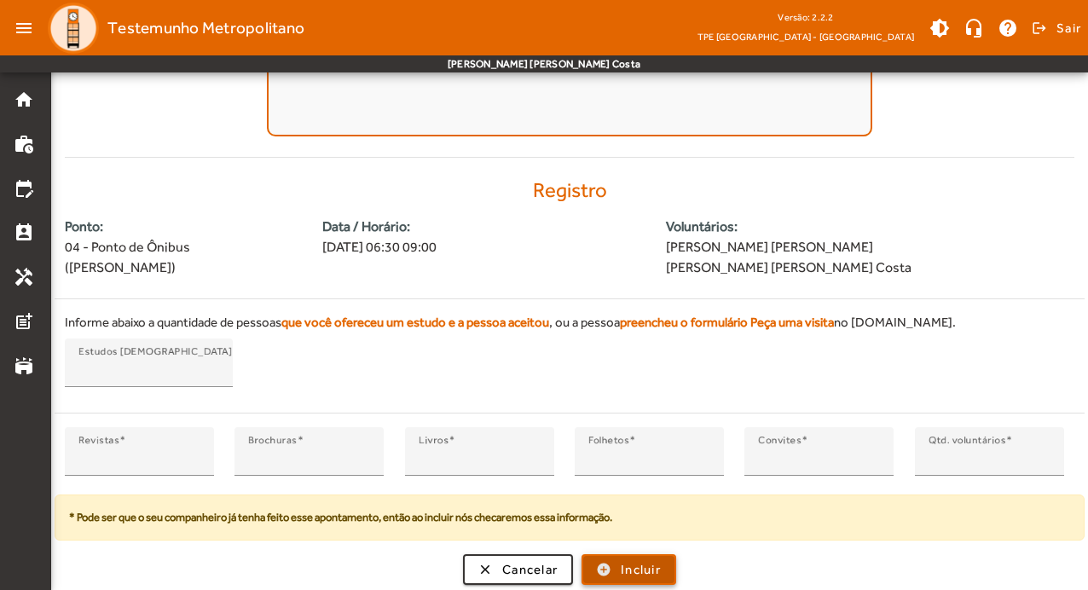
click at [672, 567] on span "submit" at bounding box center [628, 569] width 91 height 41
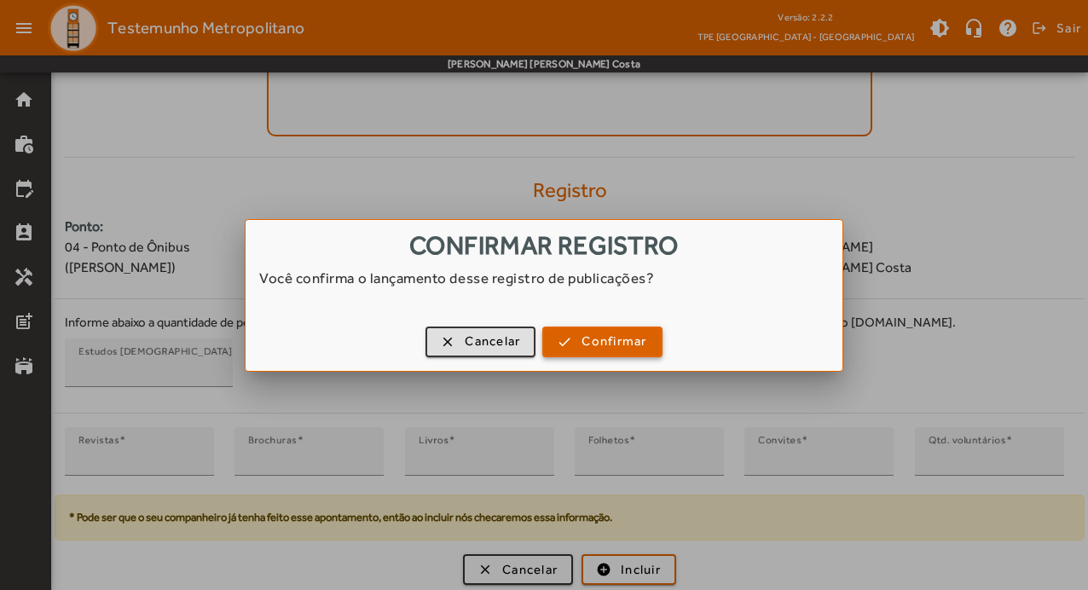
click at [624, 333] on span "Confirmar" at bounding box center [613, 342] width 65 height 20
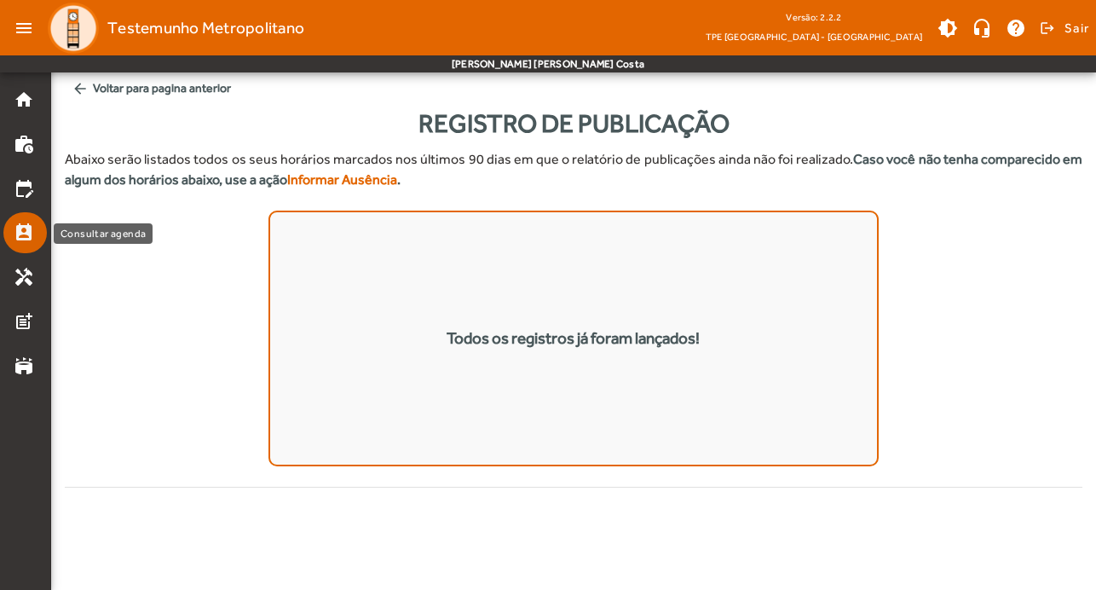
click at [14, 223] on mat-icon "perm_contact_calendar" at bounding box center [24, 233] width 20 height 20
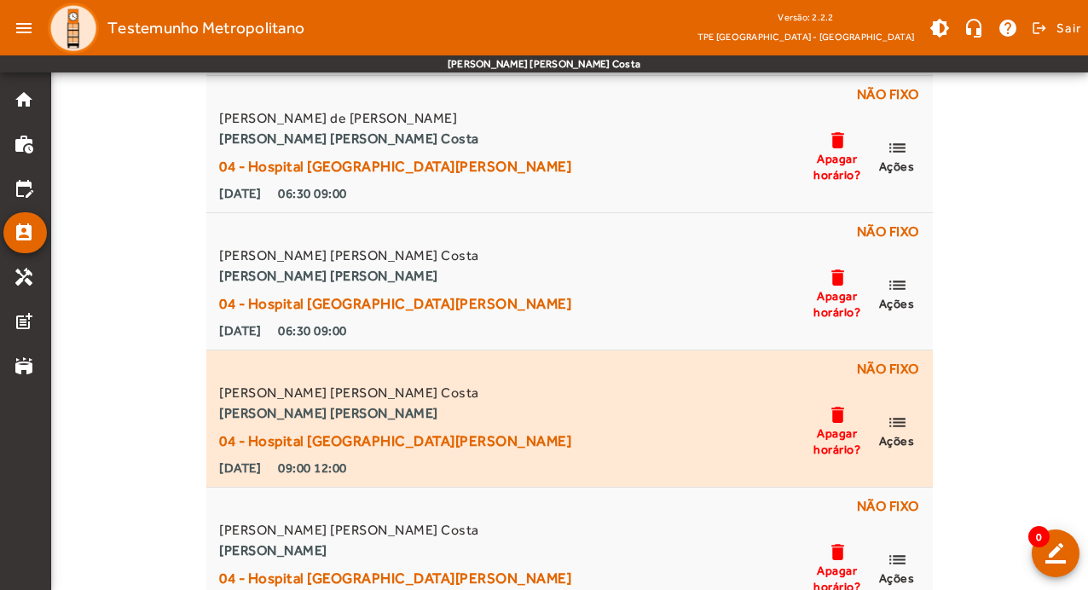
scroll to position [426, 0]
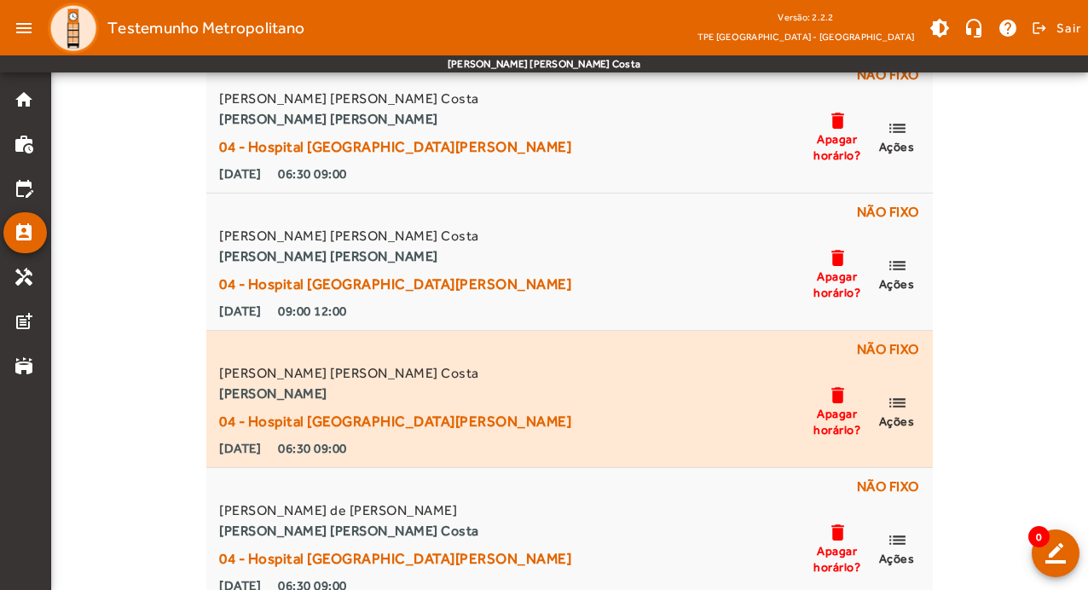
click at [906, 400] on mat-icon "list" at bounding box center [897, 402] width 20 height 21
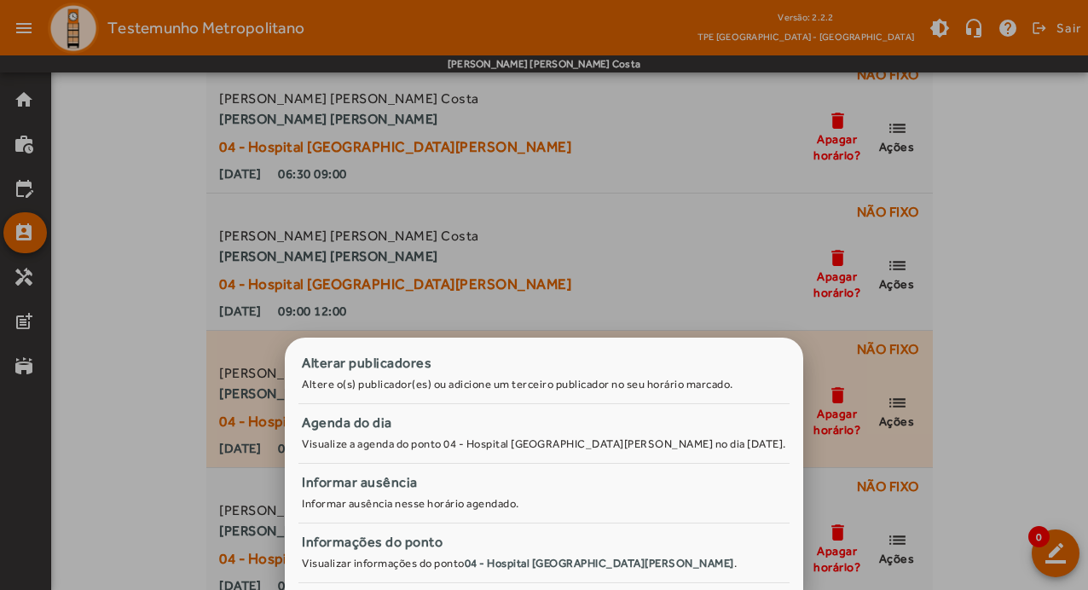
scroll to position [0, 0]
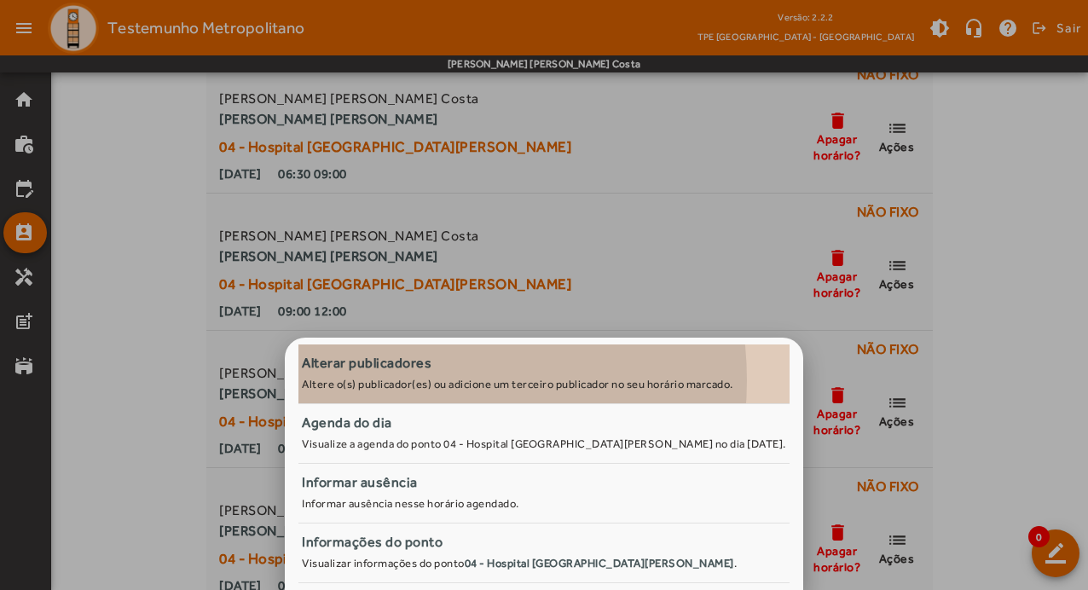
click at [417, 380] on small "Altere o(s) publicador(es) ou adicione um terceiro publicador no seu horário ma…" at bounding box center [517, 384] width 431 height 13
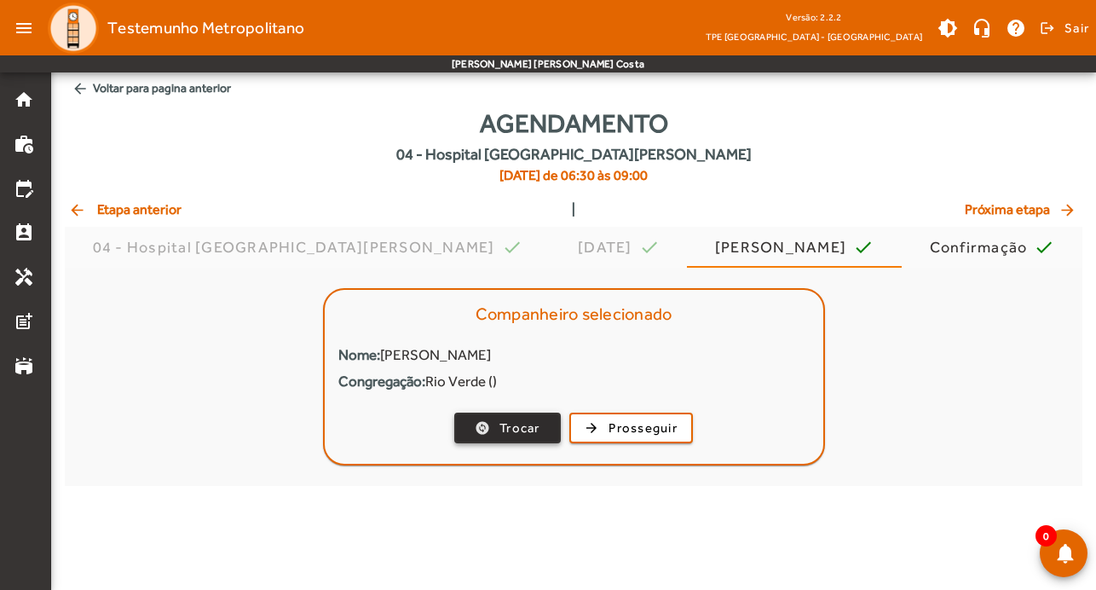
click at [529, 425] on span "Trocar" at bounding box center [520, 429] width 41 height 20
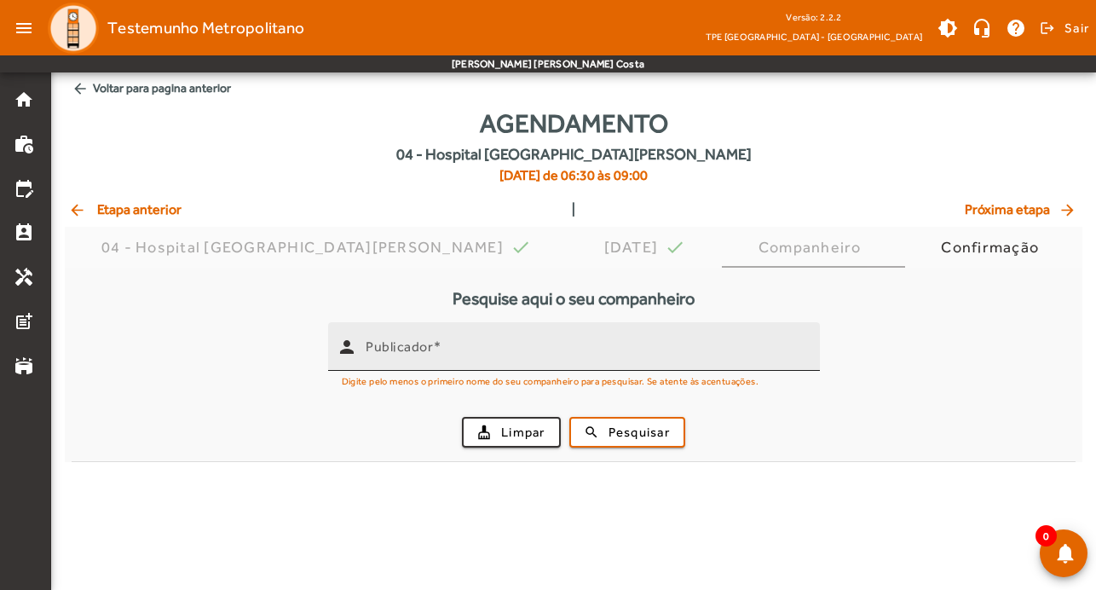
click at [489, 344] on input "Publicador" at bounding box center [586, 354] width 441 height 20
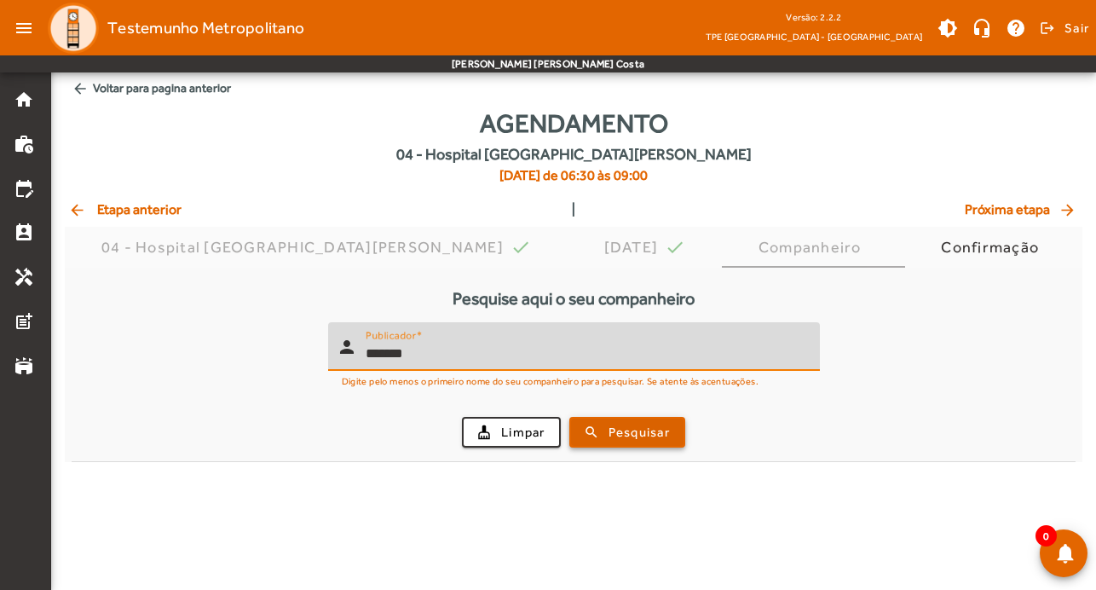
type input "*******"
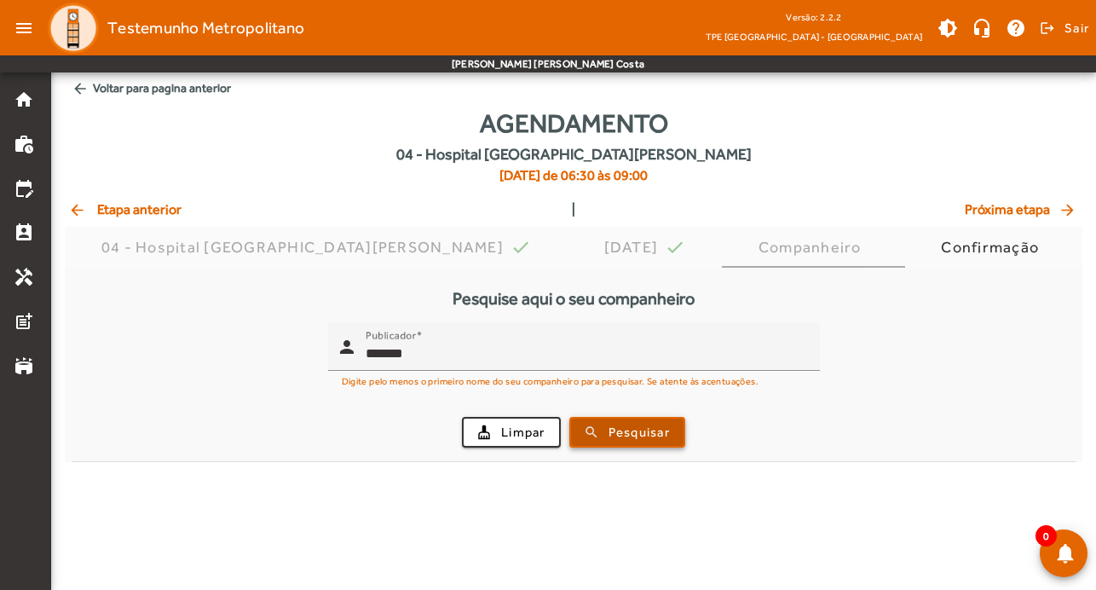
click at [638, 423] on span "Pesquisar" at bounding box center [639, 433] width 61 height 20
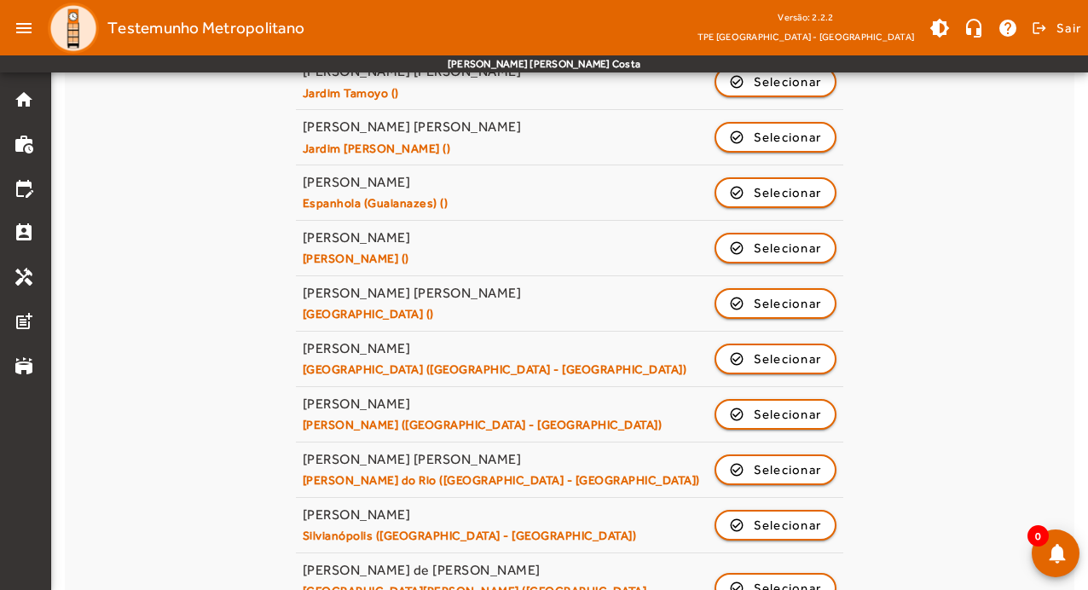
scroll to position [815, 0]
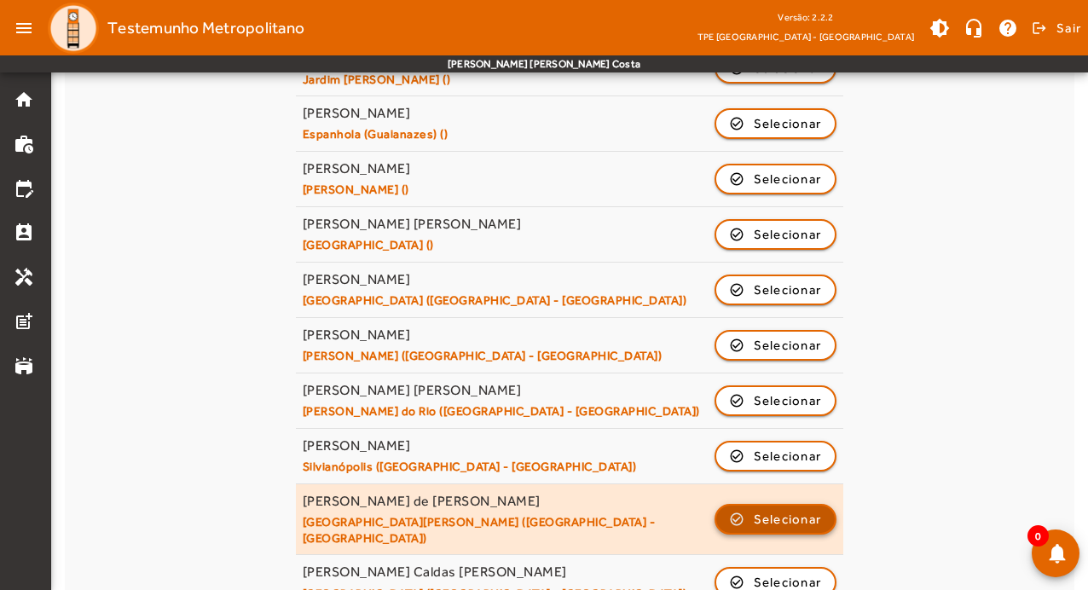
click at [780, 509] on span "Selecionar" at bounding box center [788, 519] width 68 height 20
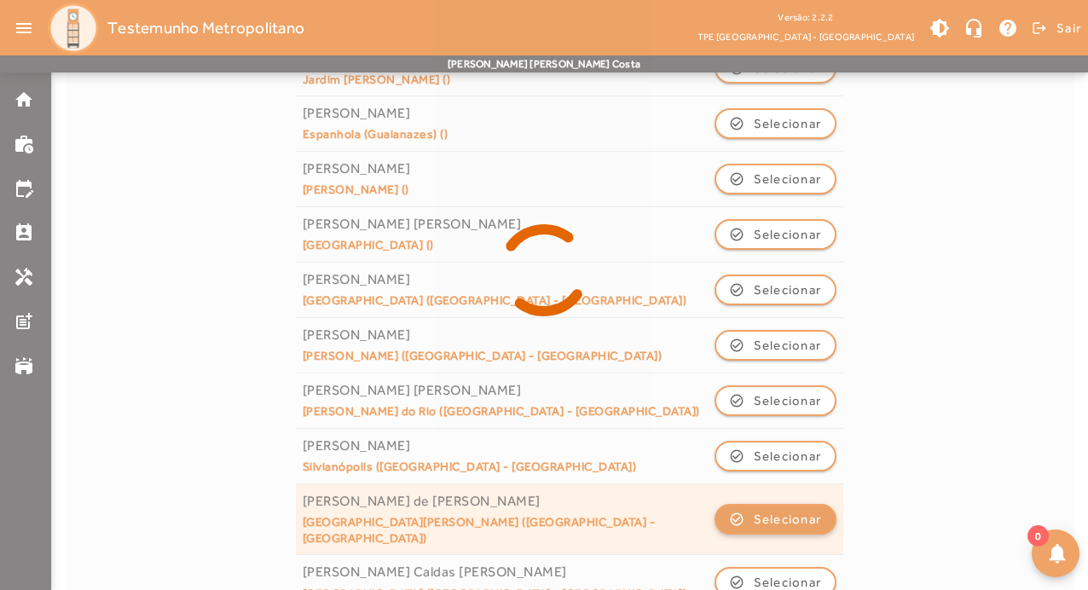
scroll to position [0, 0]
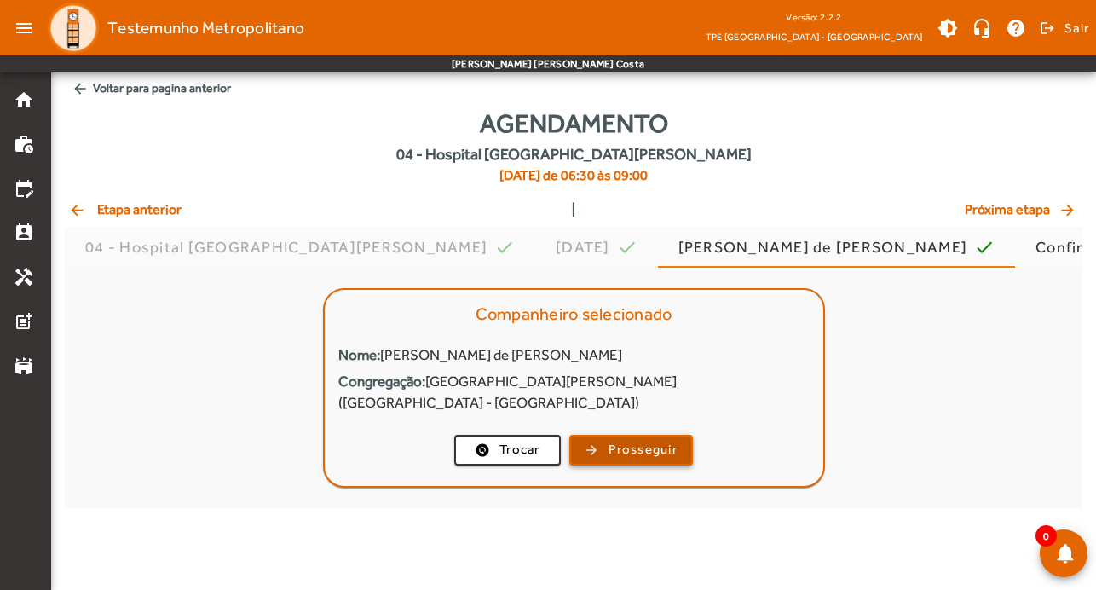
click at [625, 440] on span "Prosseguir" at bounding box center [643, 450] width 69 height 20
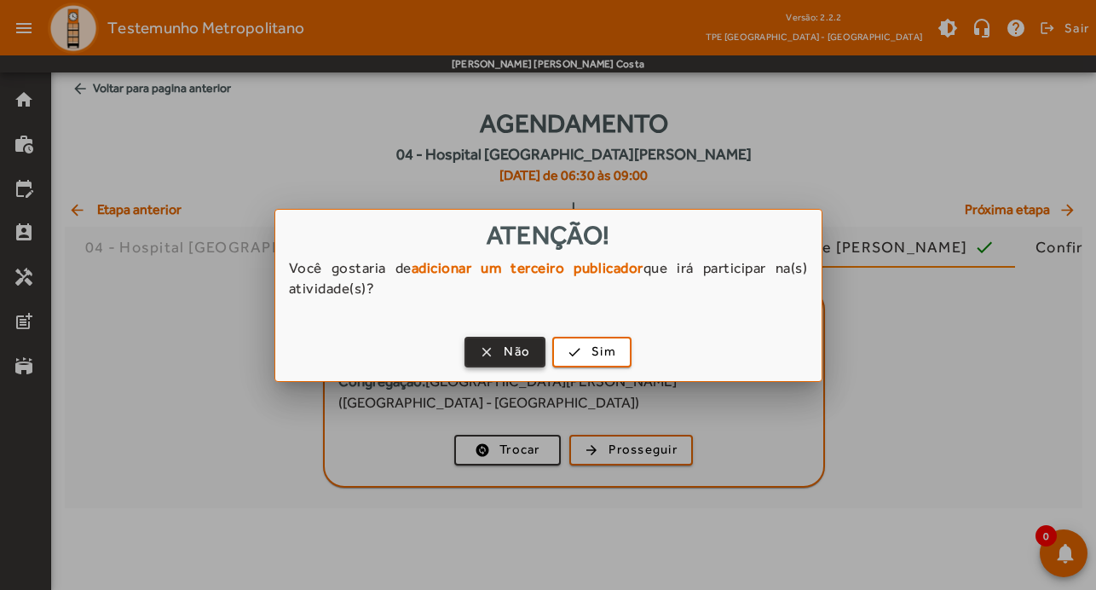
click at [525, 348] on span "Não" at bounding box center [517, 352] width 26 height 20
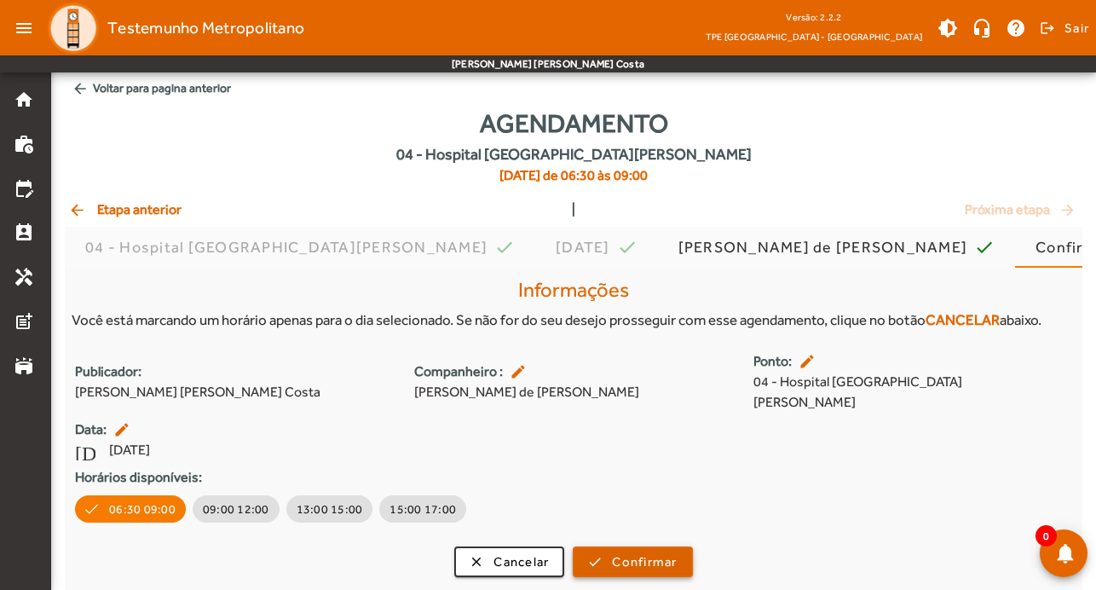
click at [661, 553] on span "Confirmar" at bounding box center [644, 563] width 65 height 20
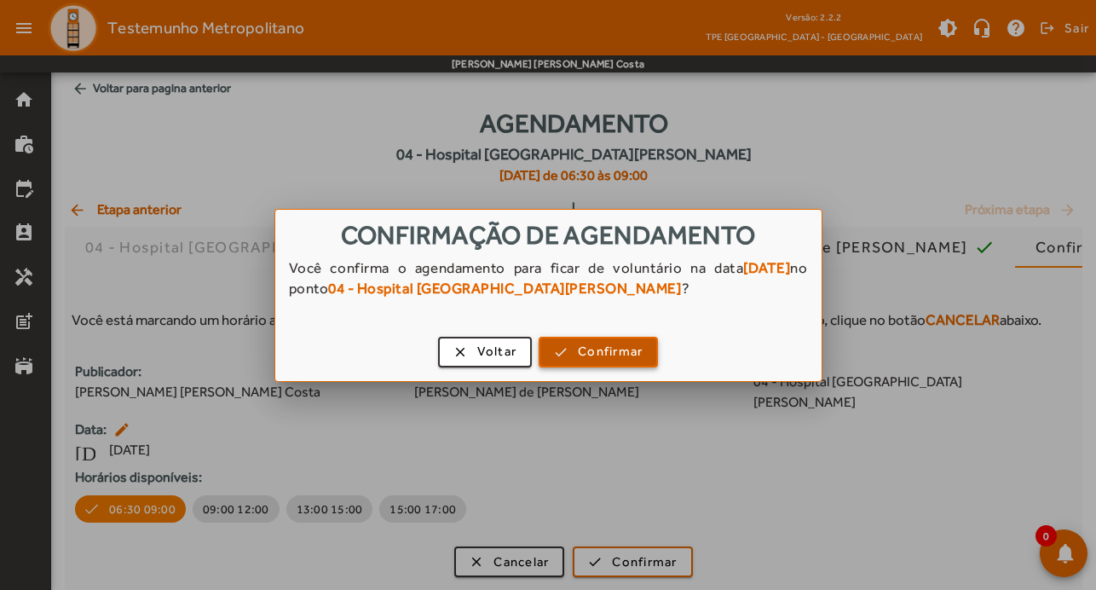
click at [619, 359] on span "Confirmar" at bounding box center [610, 352] width 65 height 20
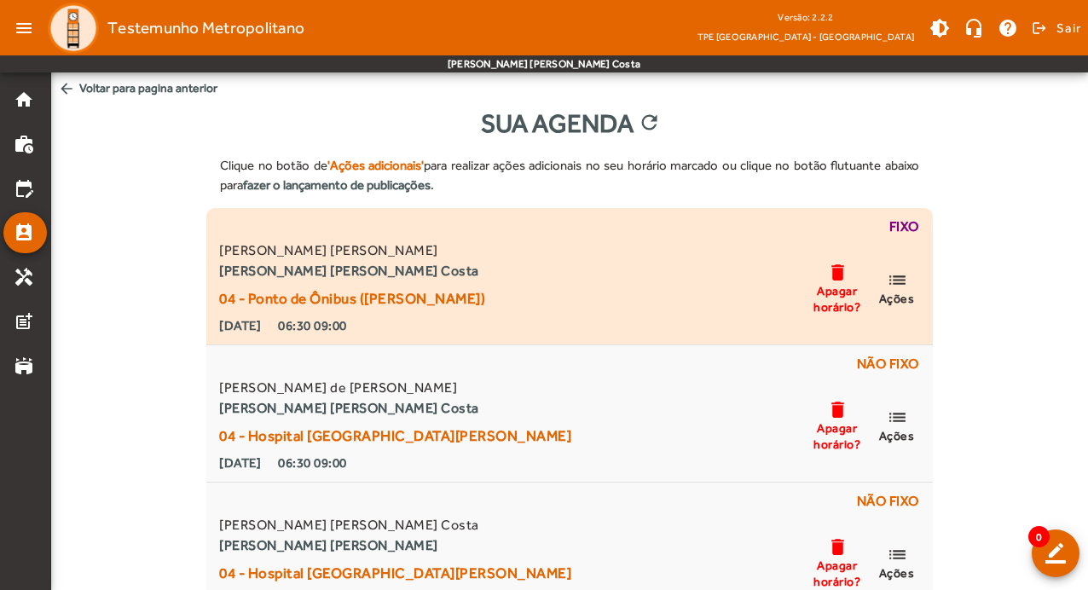
click at [911, 286] on span "list Ações" at bounding box center [896, 287] width 51 height 37
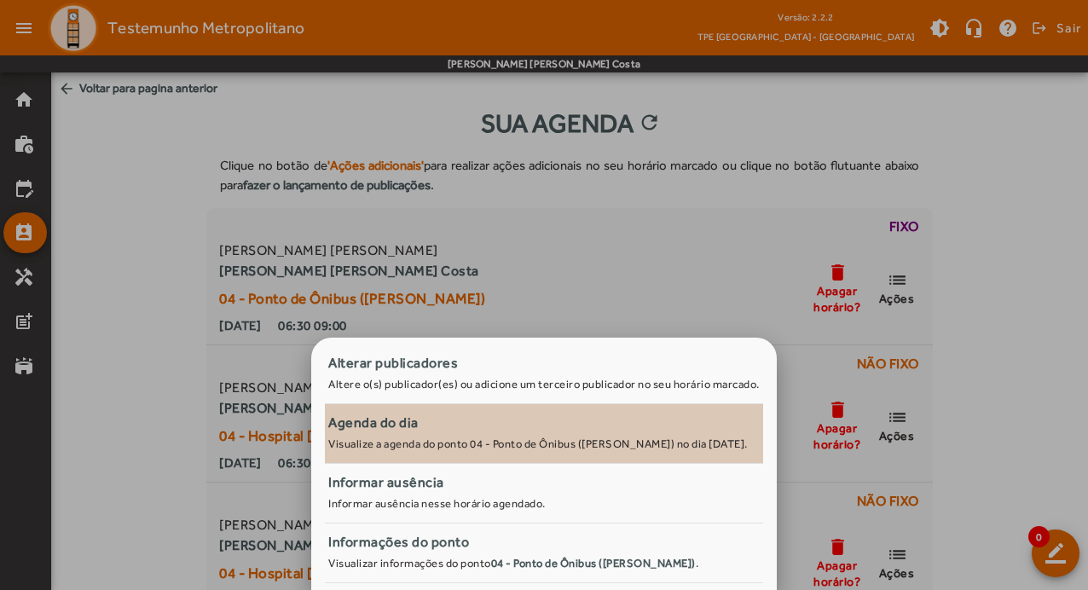
click at [454, 432] on div "Agenda do dia" at bounding box center [543, 423] width 431 height 20
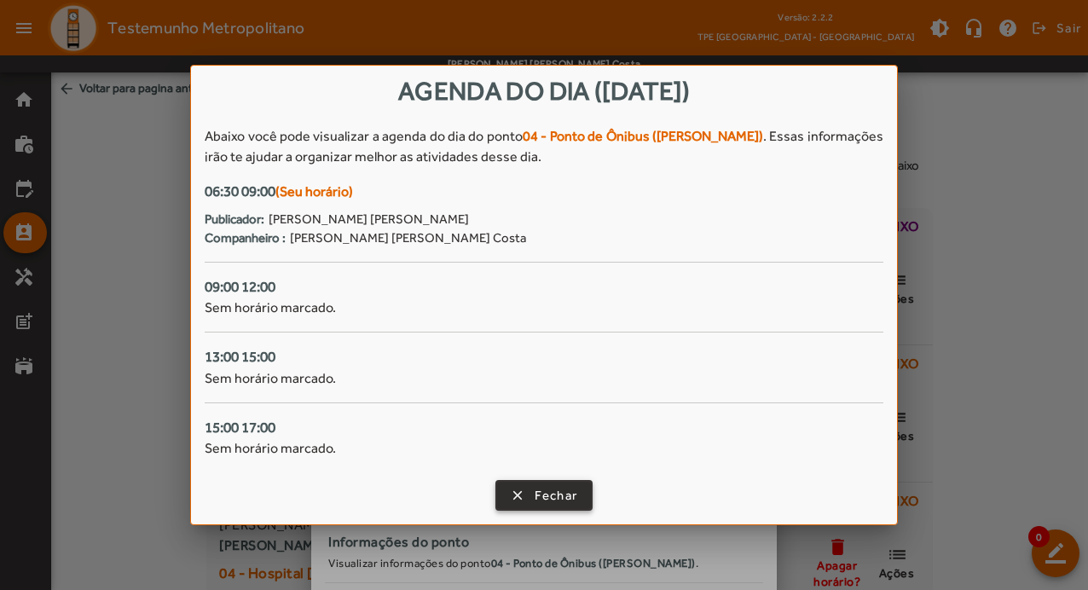
click at [568, 489] on span "Fechar" at bounding box center [556, 496] width 43 height 20
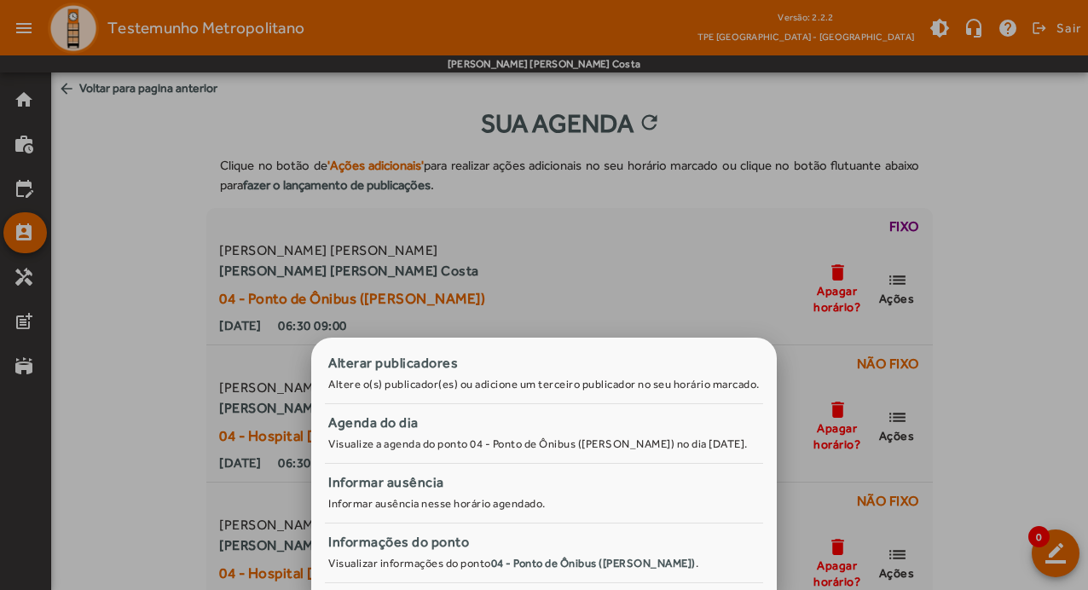
click at [631, 290] on div at bounding box center [544, 295] width 1088 height 590
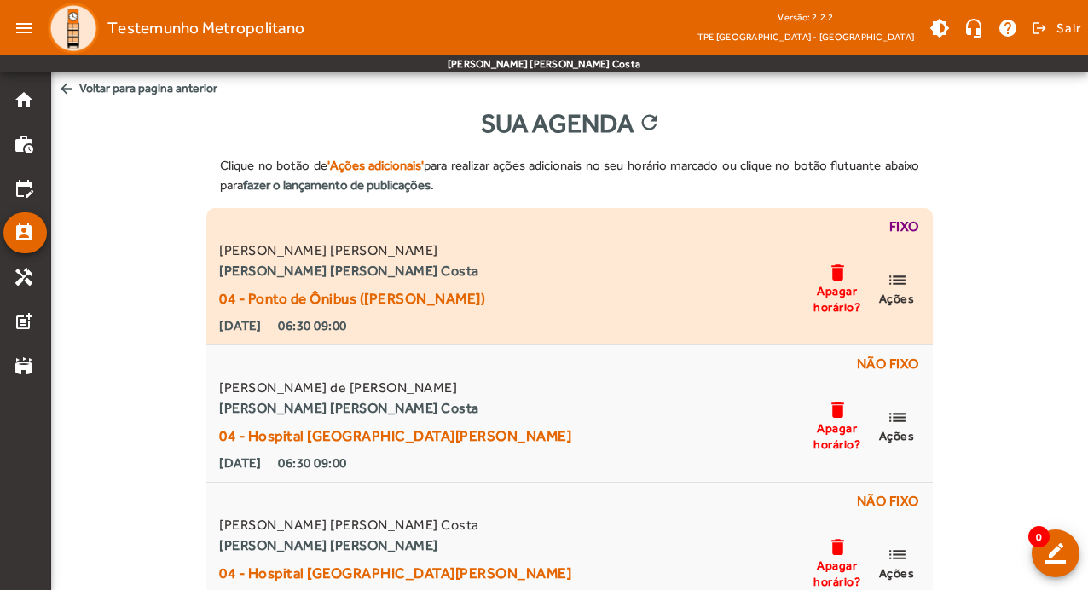
click at [913, 300] on span "Ações" at bounding box center [897, 298] width 36 height 15
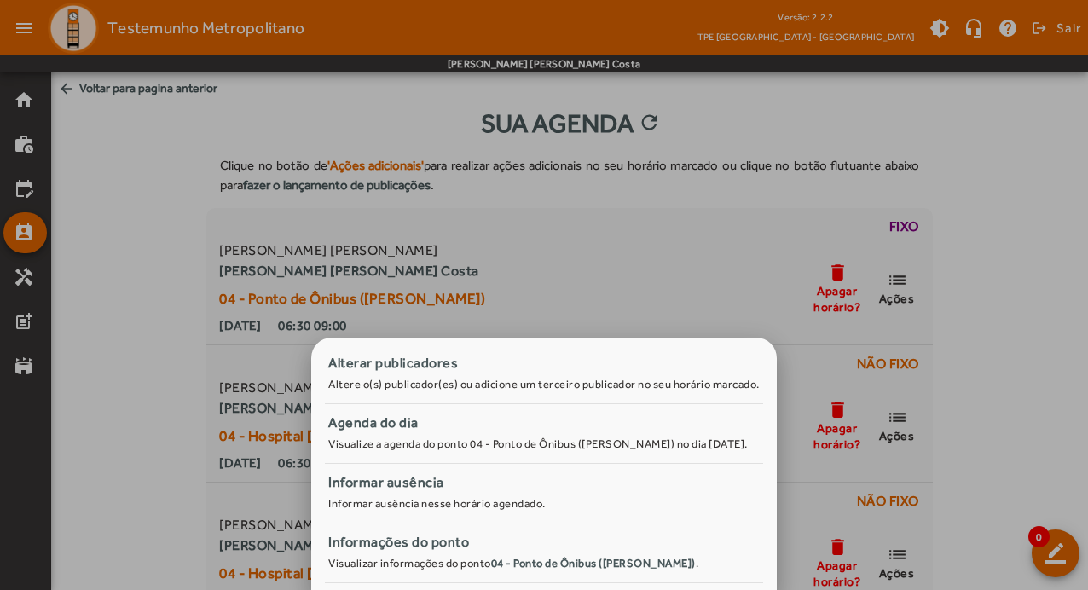
click at [559, 264] on div at bounding box center [544, 295] width 1088 height 590
click at [559, 264] on div "Sandra Maria Alves Ramos Paula Rosa Santos Costa 04 - Ponto de Ônibus (Rua Harr…" at bounding box center [569, 287] width 706 height 95
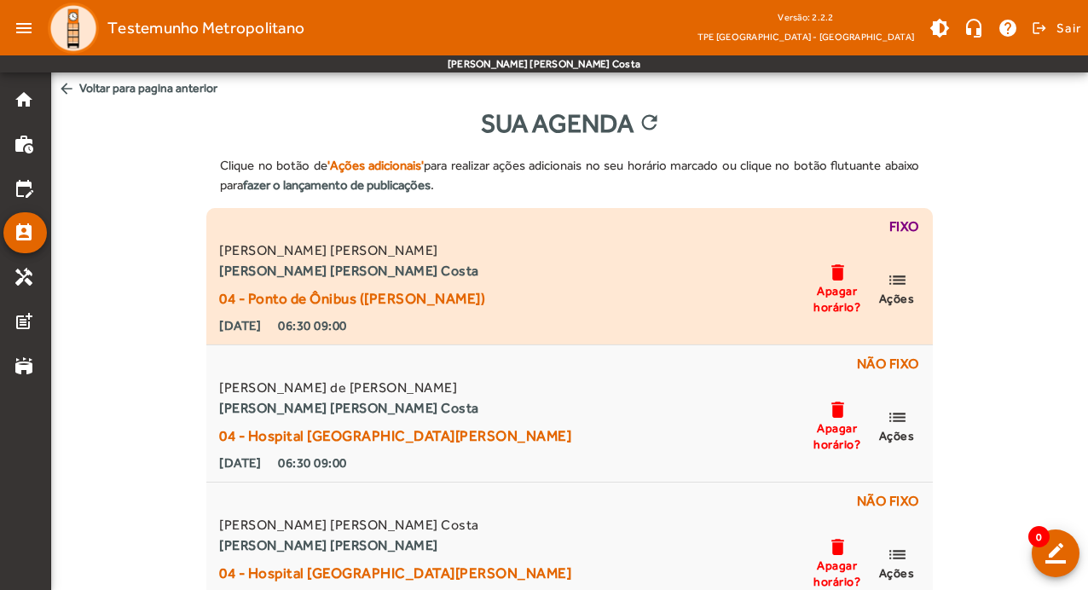
click at [454, 264] on div "Sandra Maria Alves Ramos Paula Rosa Santos Costa 04 - Ponto de Ônibus (Rua Harr…" at bounding box center [569, 287] width 706 height 95
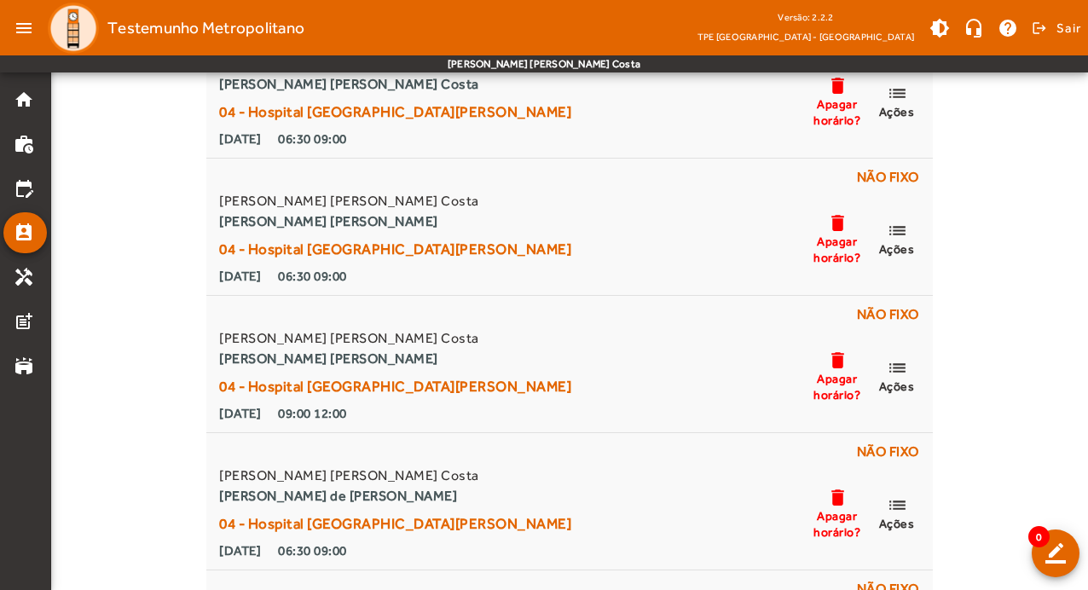
scroll to position [426, 0]
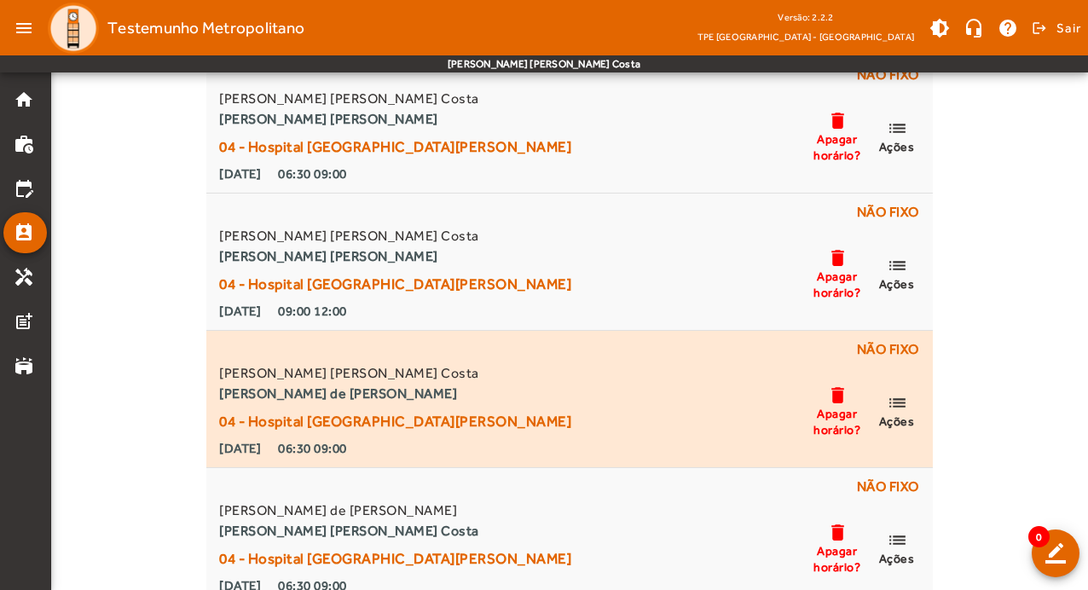
click at [883, 354] on div "Não fixo" at bounding box center [569, 351] width 706 height 24
click at [904, 419] on span "Ações" at bounding box center [897, 421] width 36 height 15
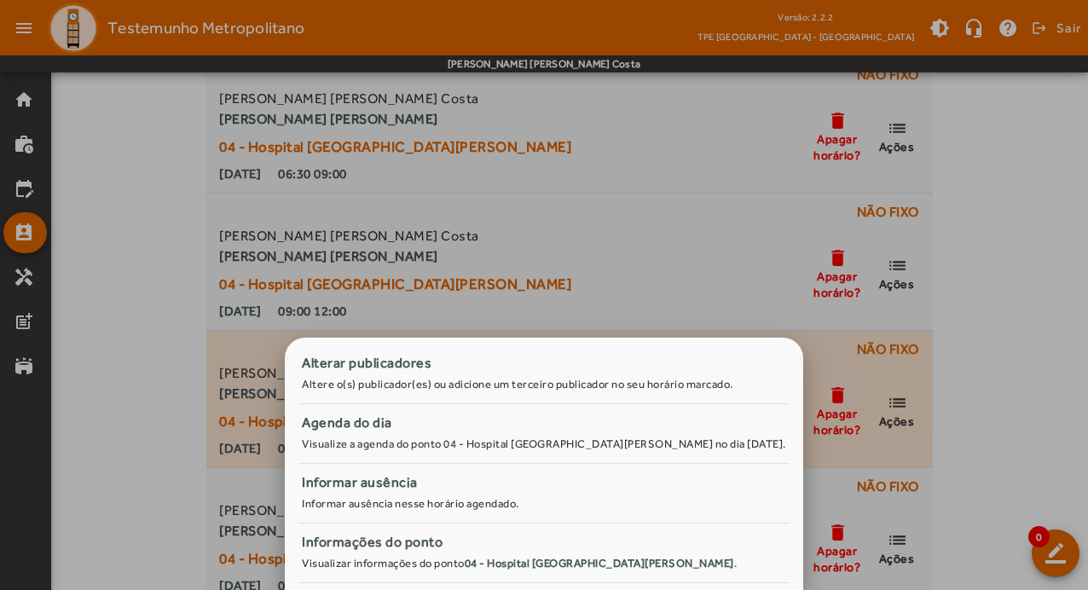
scroll to position [0, 0]
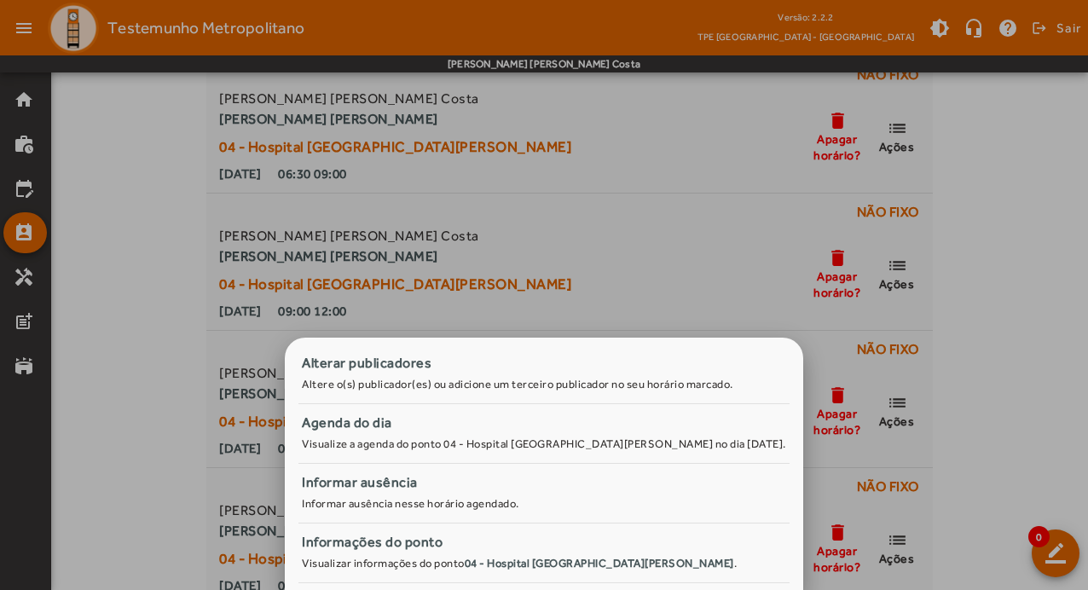
click at [957, 344] on div at bounding box center [544, 295] width 1088 height 590
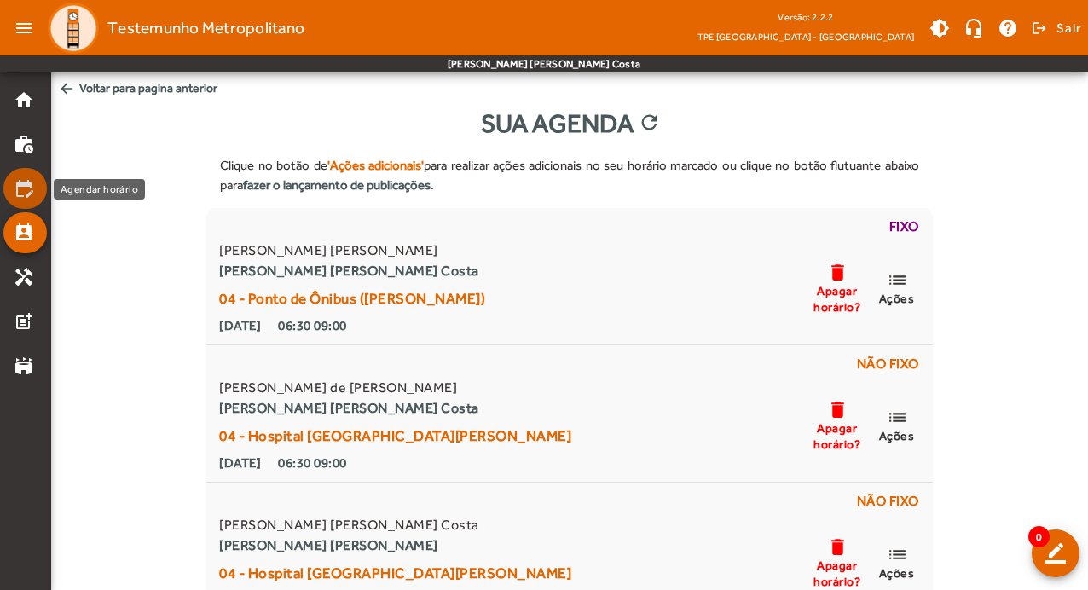
click at [38, 190] on link "edit_calendar" at bounding box center [30, 188] width 33 height 20
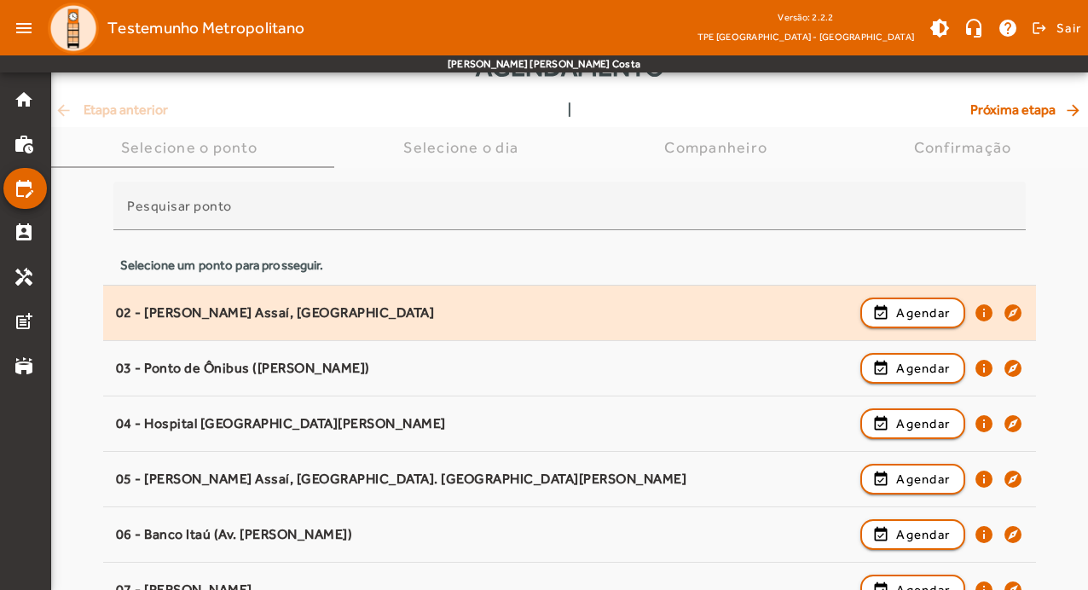
scroll to position [85, 0]
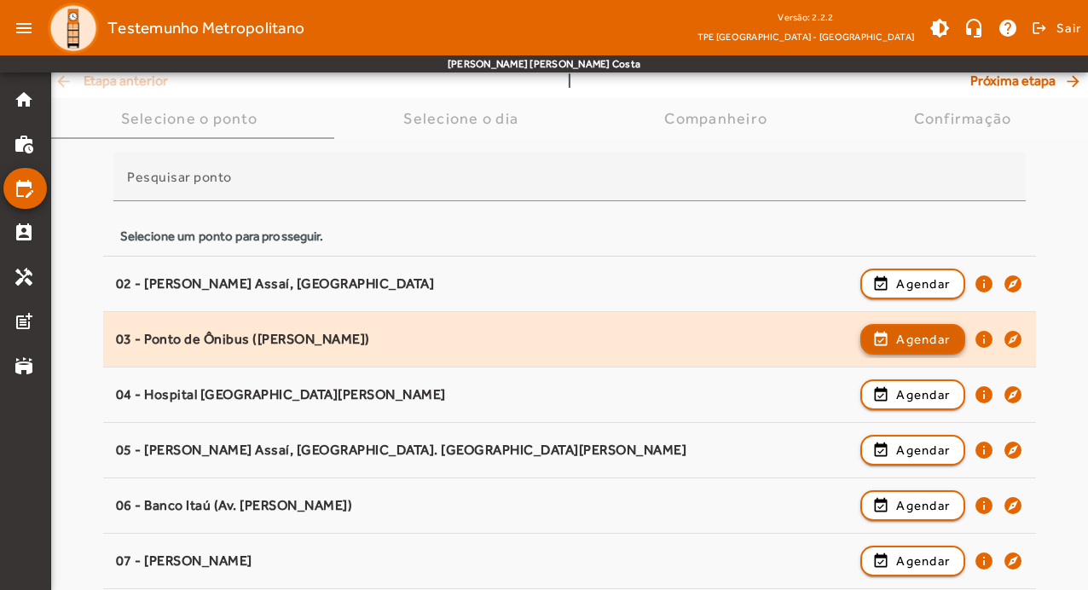
click at [924, 333] on span "Agendar" at bounding box center [923, 339] width 54 height 20
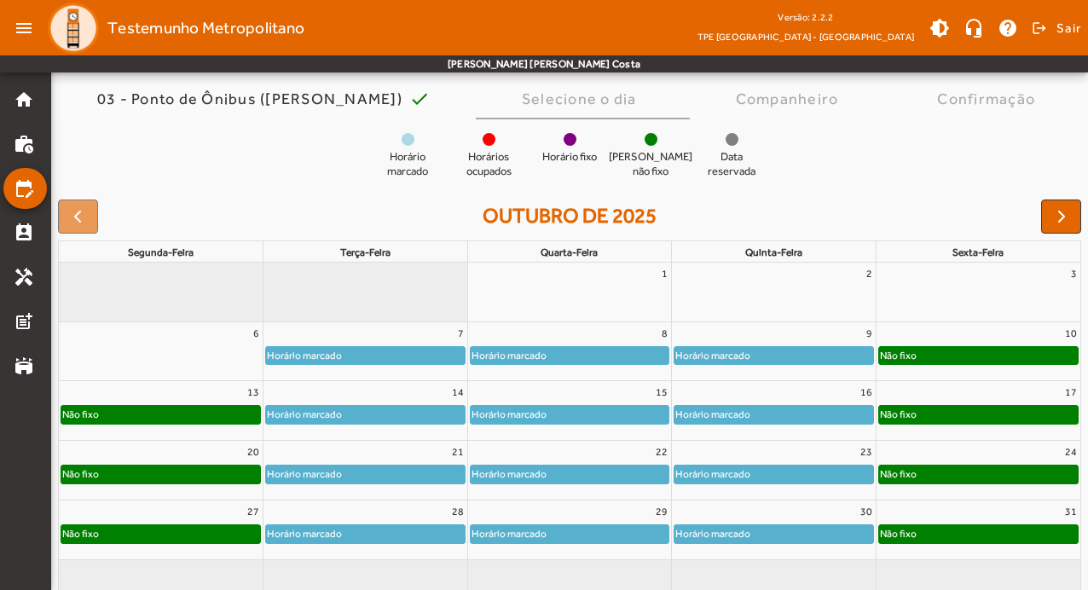
scroll to position [165, 0]
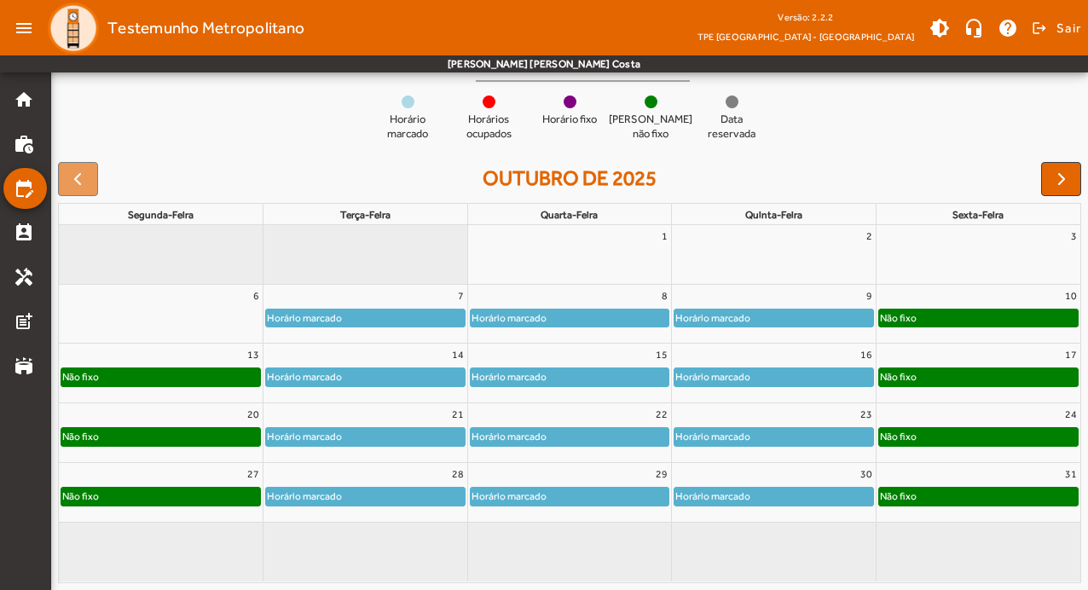
click at [832, 315] on div "Horário marcado" at bounding box center [773, 318] width 199 height 17
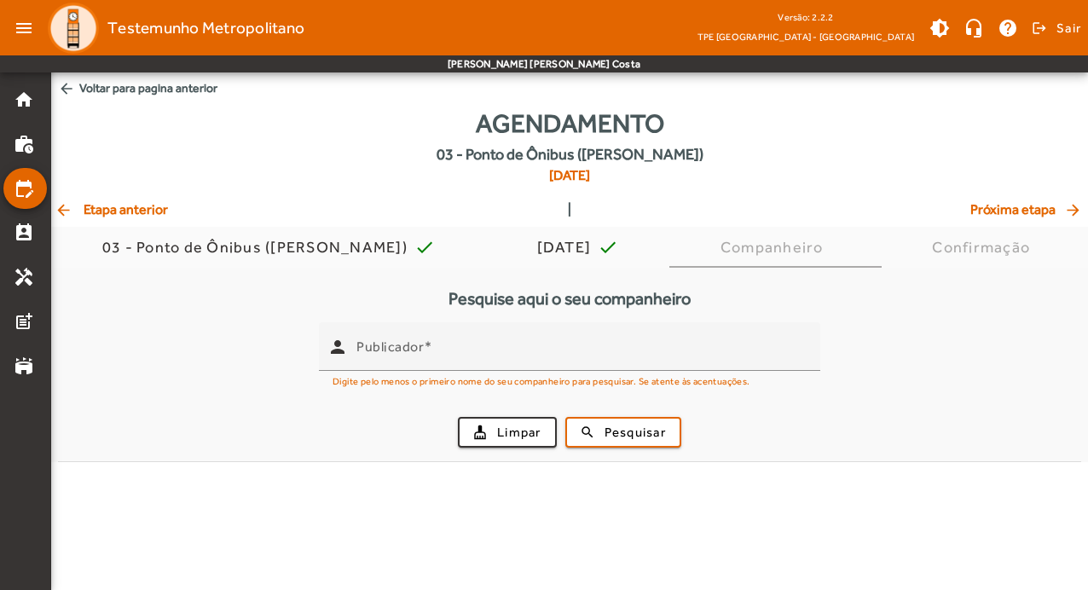
scroll to position [0, 0]
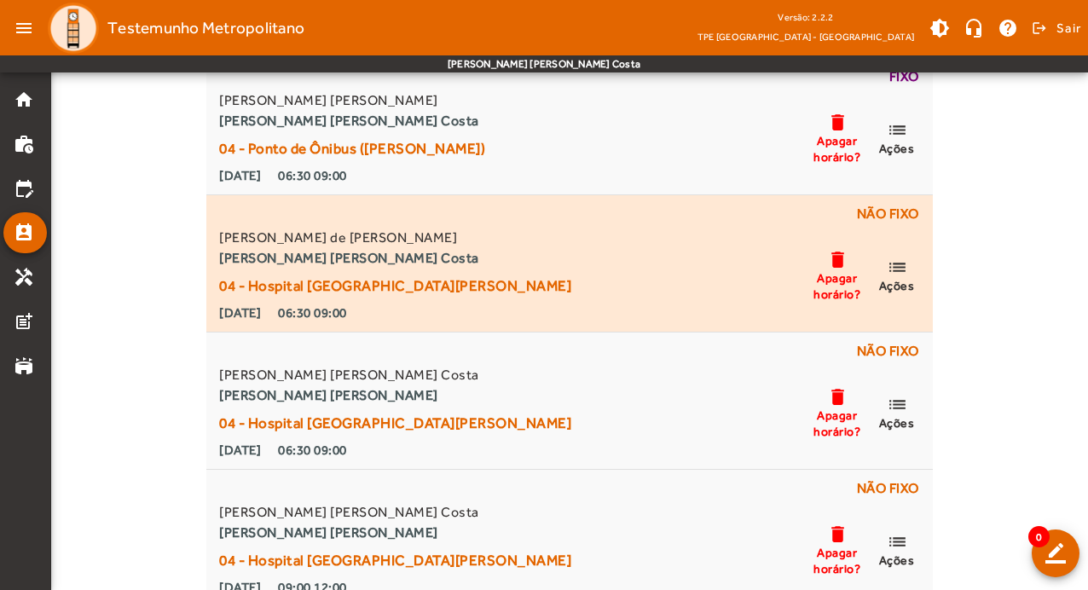
scroll to position [171, 0]
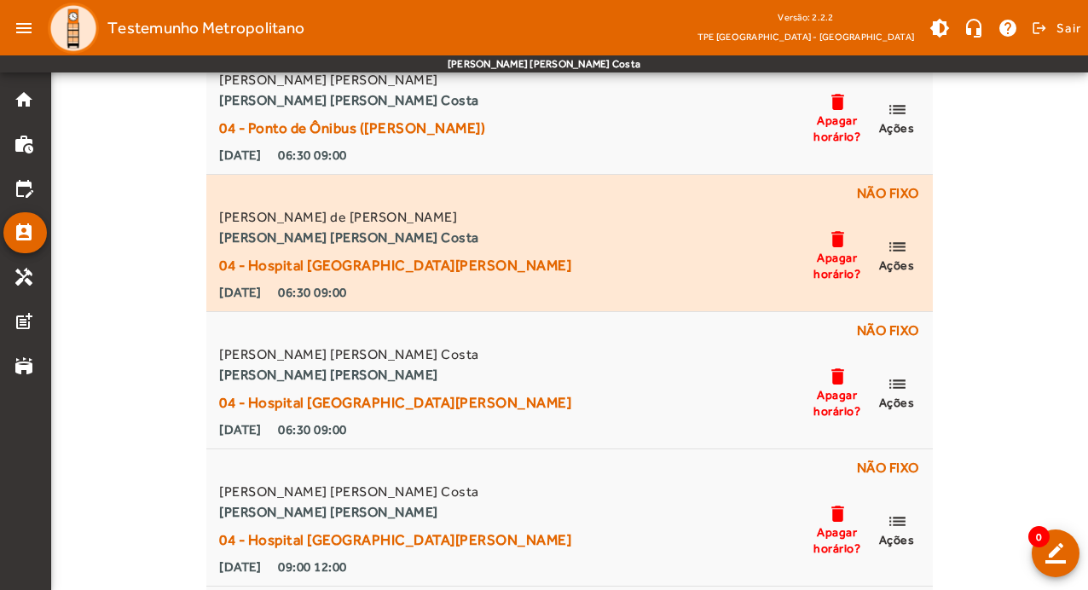
click at [896, 244] on mat-icon "list" at bounding box center [897, 246] width 20 height 21
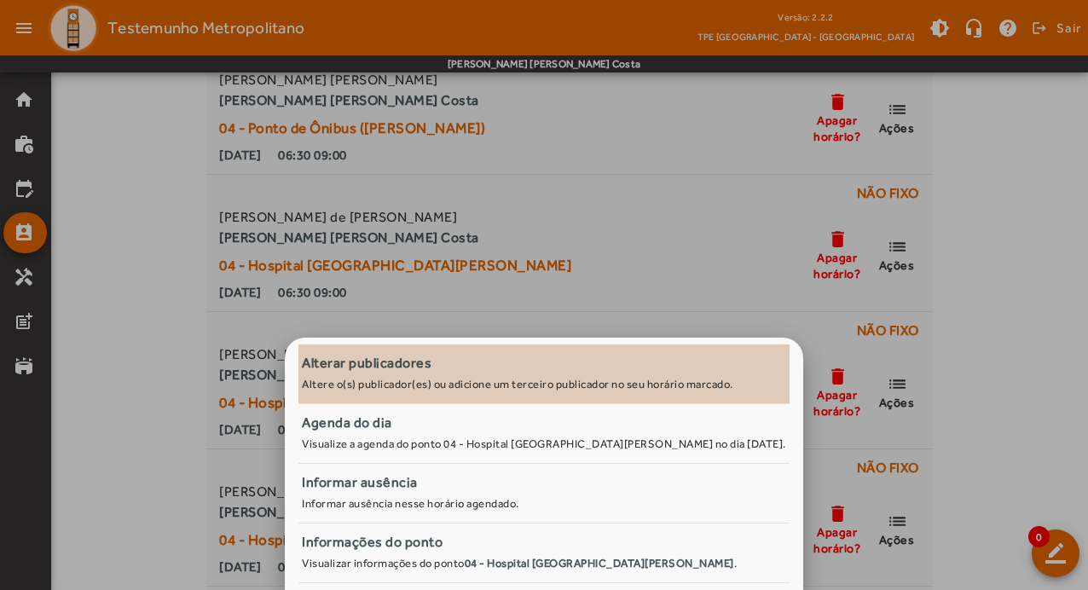
click at [376, 361] on div "Alterar publicadores" at bounding box center [544, 363] width 484 height 20
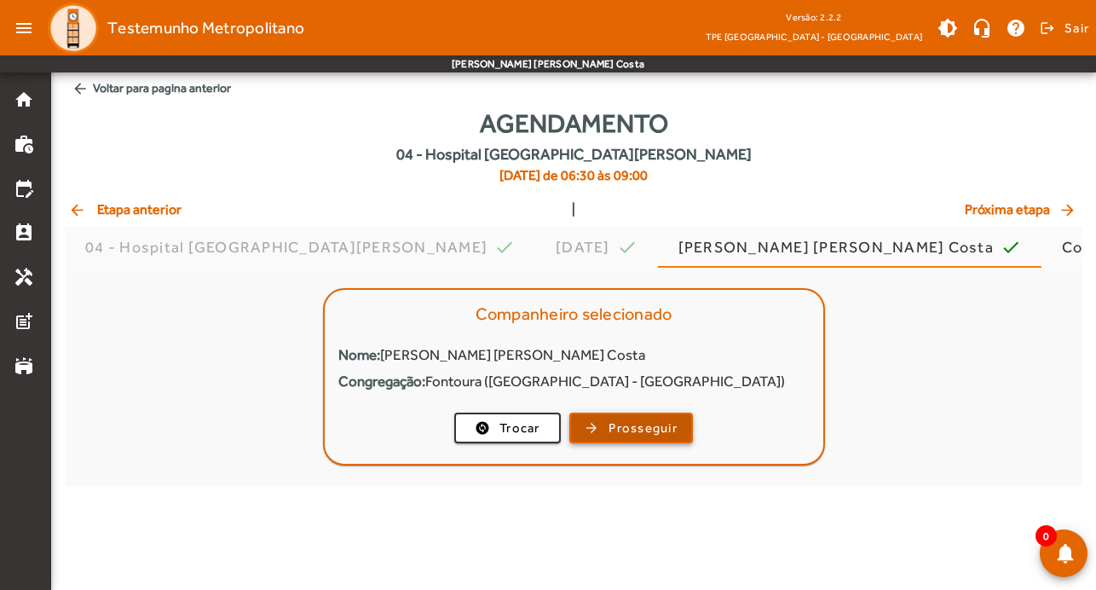
click at [613, 426] on span "Prosseguir" at bounding box center [643, 429] width 69 height 20
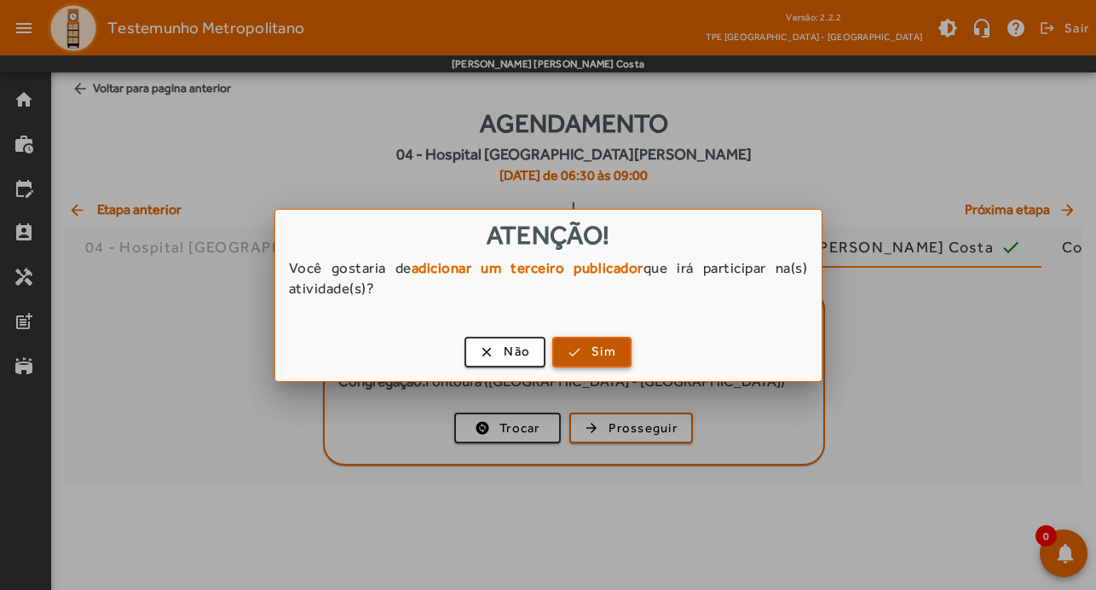
click at [581, 347] on span "button" at bounding box center [592, 352] width 76 height 41
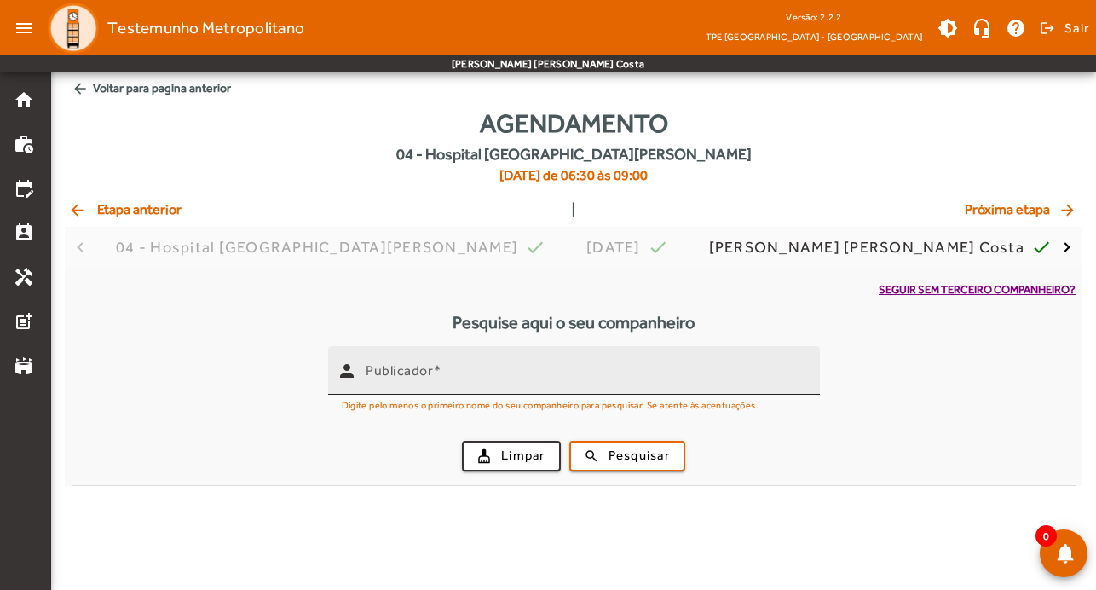
click at [567, 361] on div "Publicador" at bounding box center [586, 370] width 441 height 49
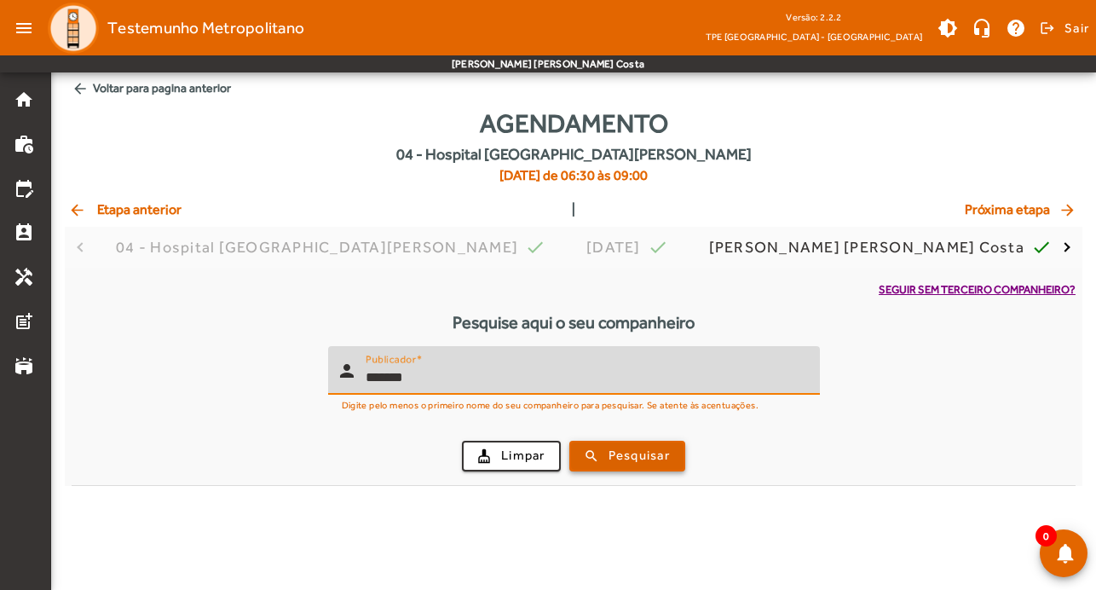
type input "*******"
click at [652, 460] on span "Pesquisar" at bounding box center [639, 456] width 61 height 20
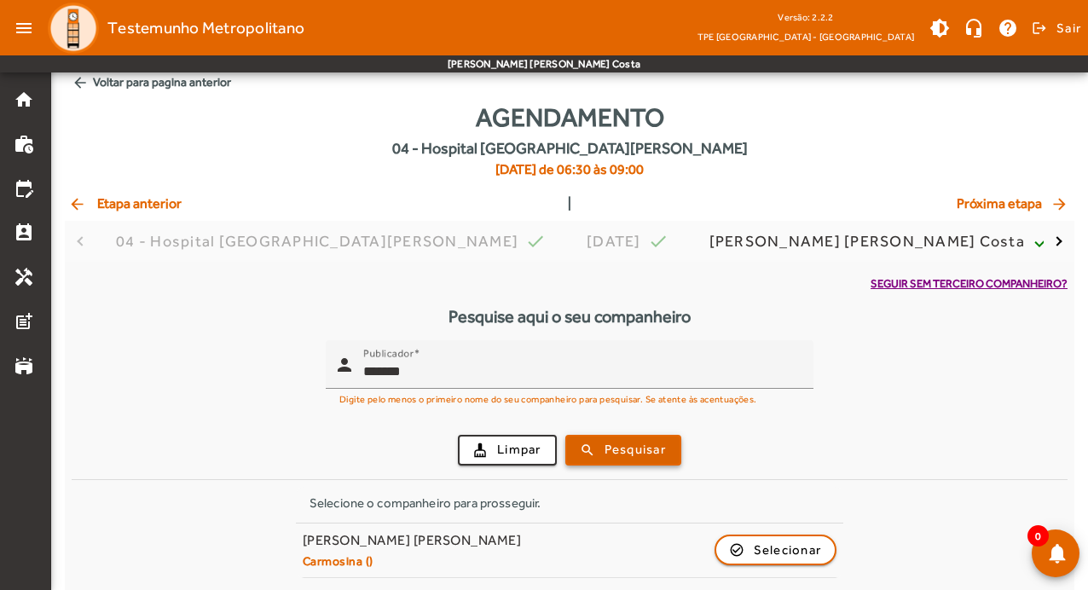
scroll to position [7, 0]
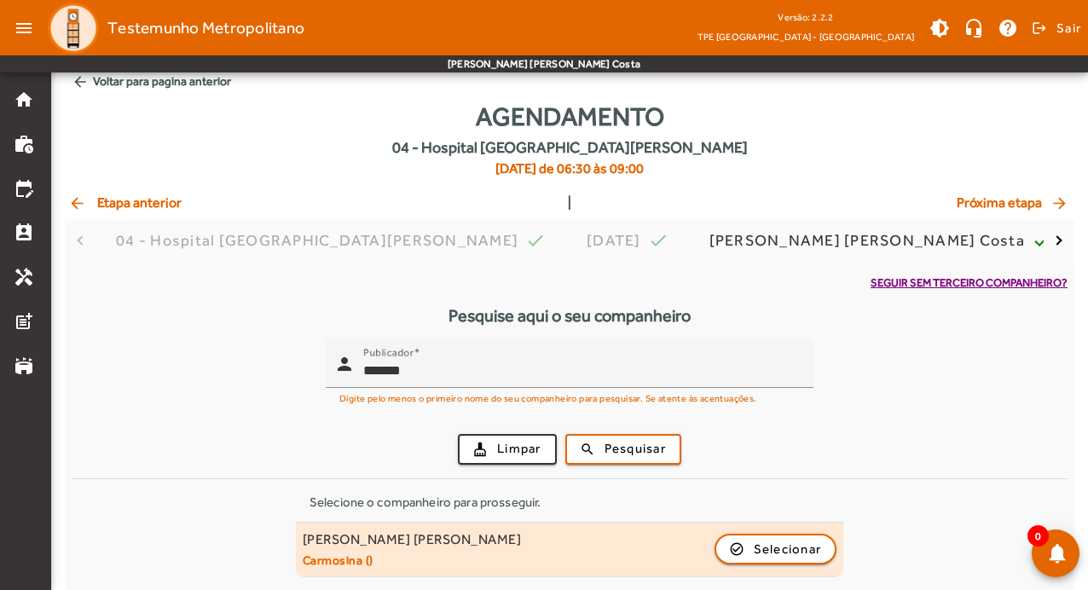
click at [480, 533] on div "[PERSON_NAME]" at bounding box center [412, 540] width 219 height 18
click at [783, 543] on span "Selecionar" at bounding box center [788, 549] width 68 height 20
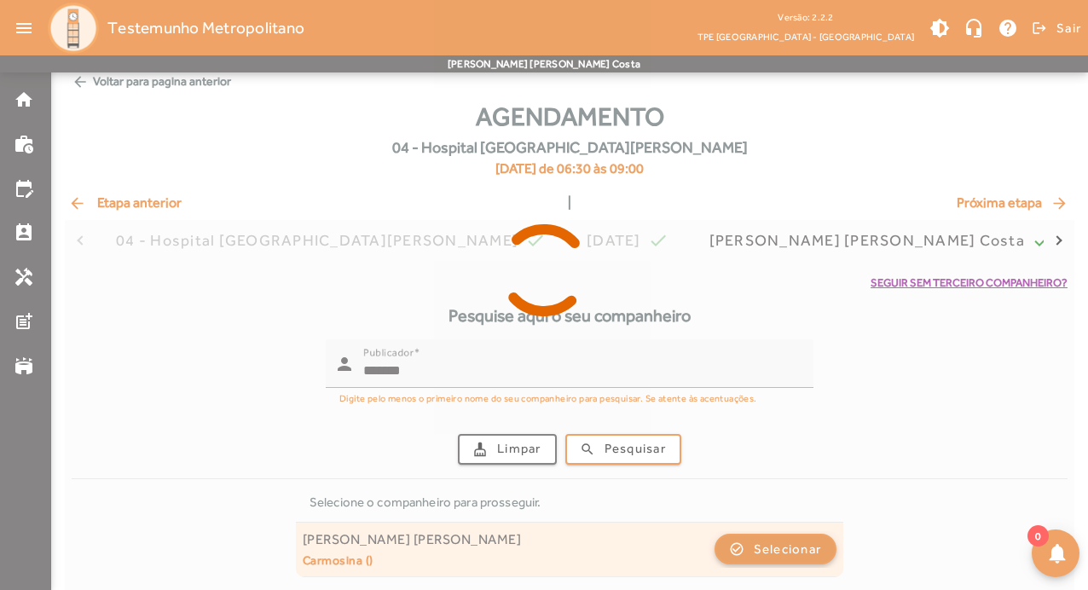
scroll to position [0, 0]
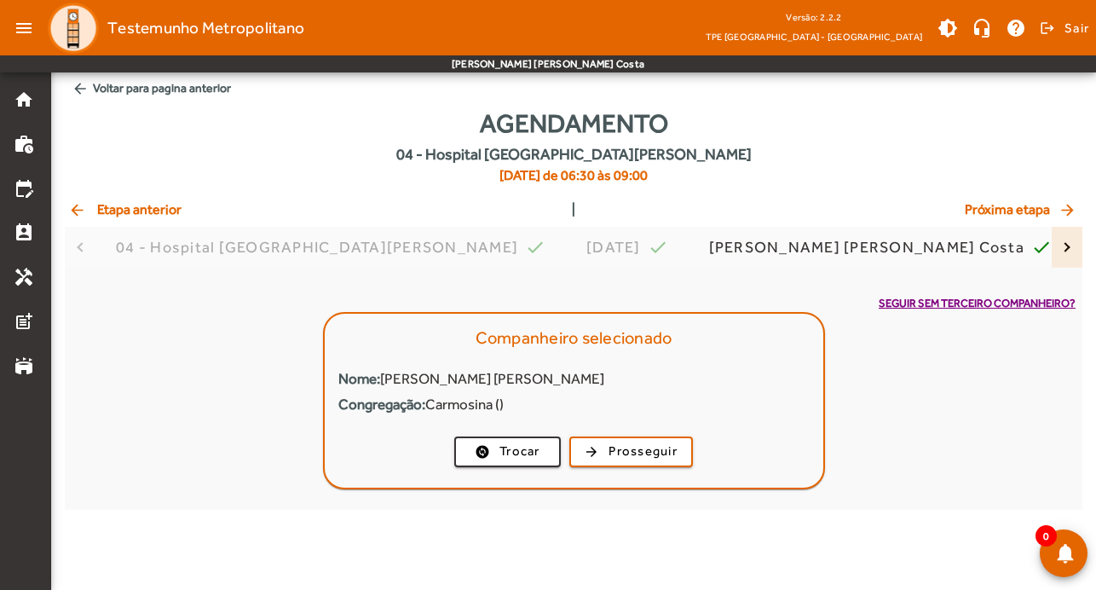
click at [1071, 245] on button "button" at bounding box center [1067, 247] width 31 height 41
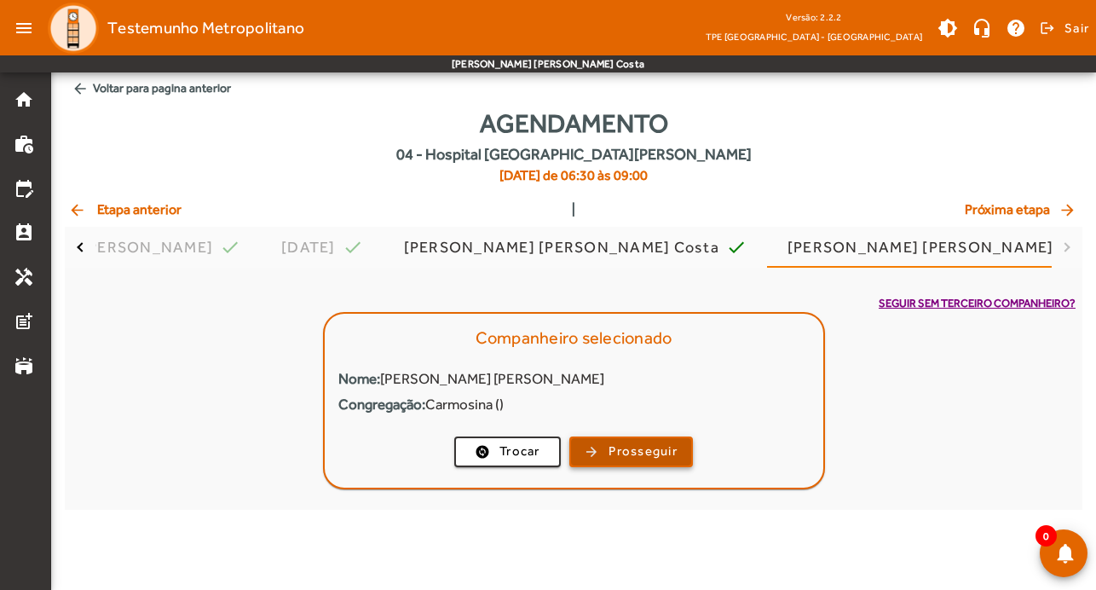
click at [671, 454] on span "Prosseguir" at bounding box center [643, 452] width 69 height 20
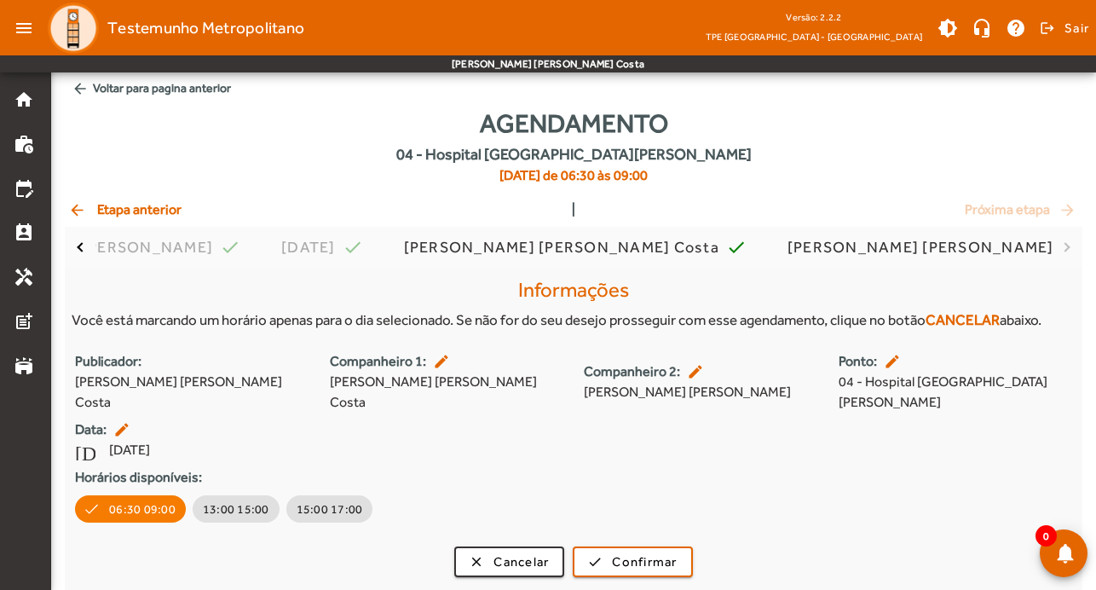
click at [72, 85] on mat-icon "arrow_back" at bounding box center [80, 88] width 17 height 17
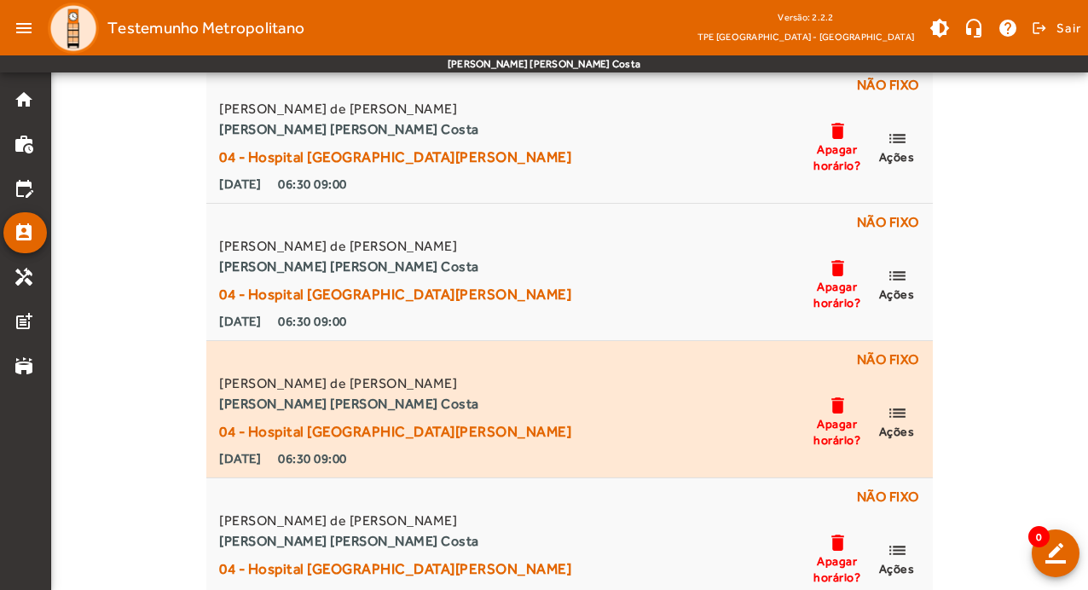
scroll to position [4423, 0]
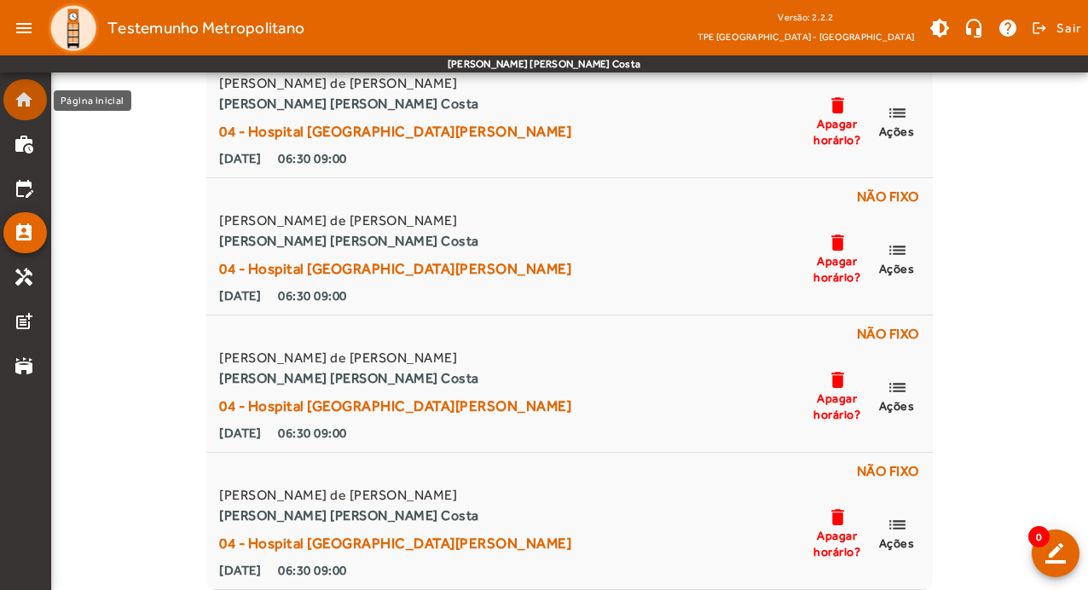
click at [21, 104] on mat-icon "home" at bounding box center [24, 100] width 20 height 20
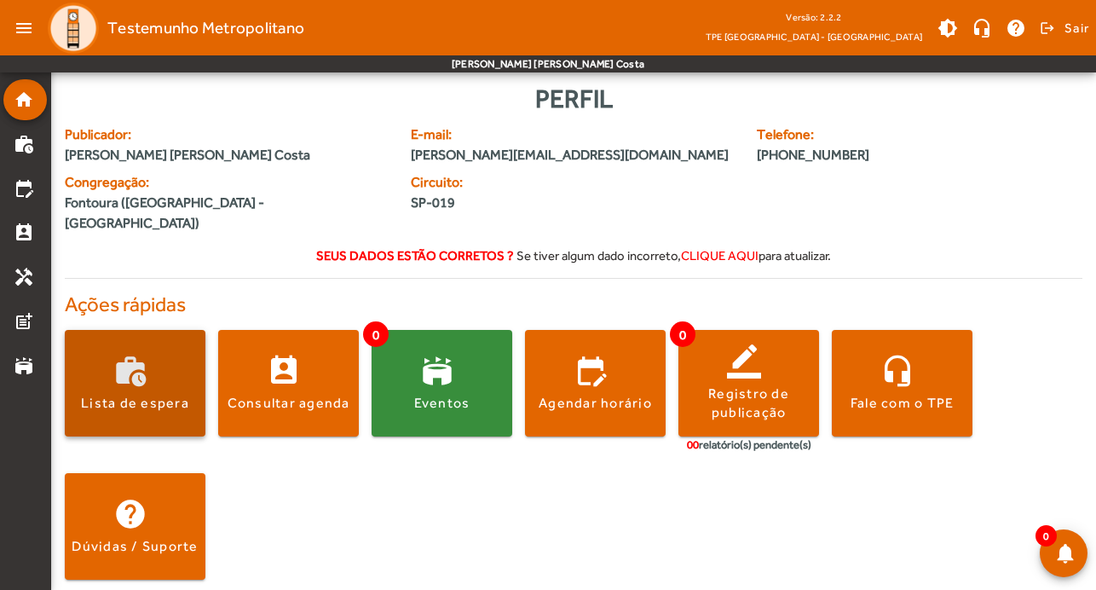
click at [171, 363] on span at bounding box center [135, 383] width 141 height 41
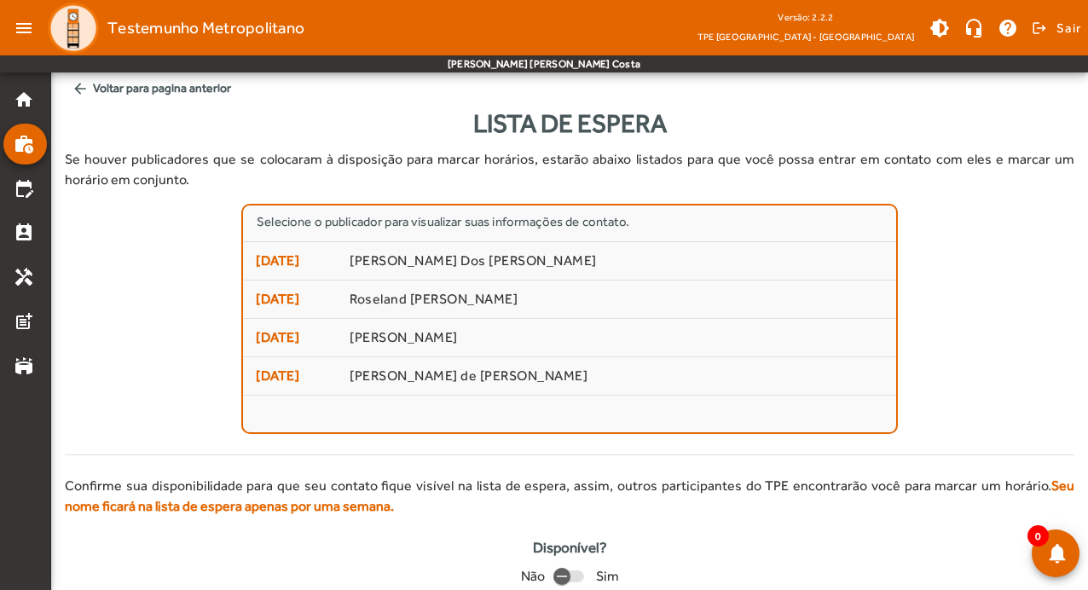
click at [624, 409] on mat-list "Selecione o publicador para visualizar suas informações de contato. 10/10/2025 …" at bounding box center [569, 319] width 657 height 230
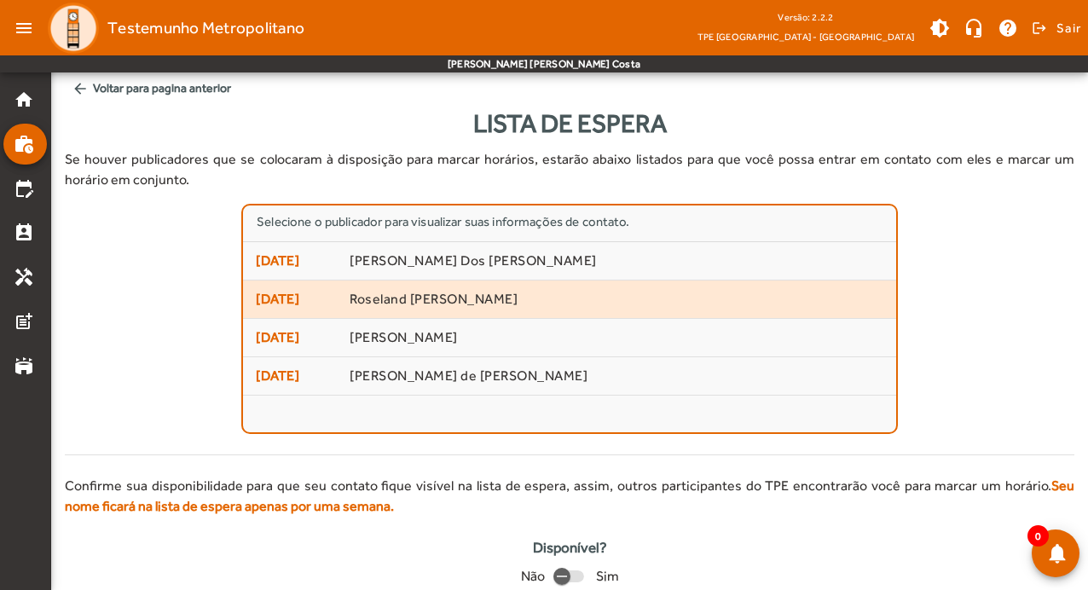
click at [588, 310] on mat-list-item "11/10/2025 Roseland Jerome Suffrard" at bounding box center [569, 300] width 653 height 38
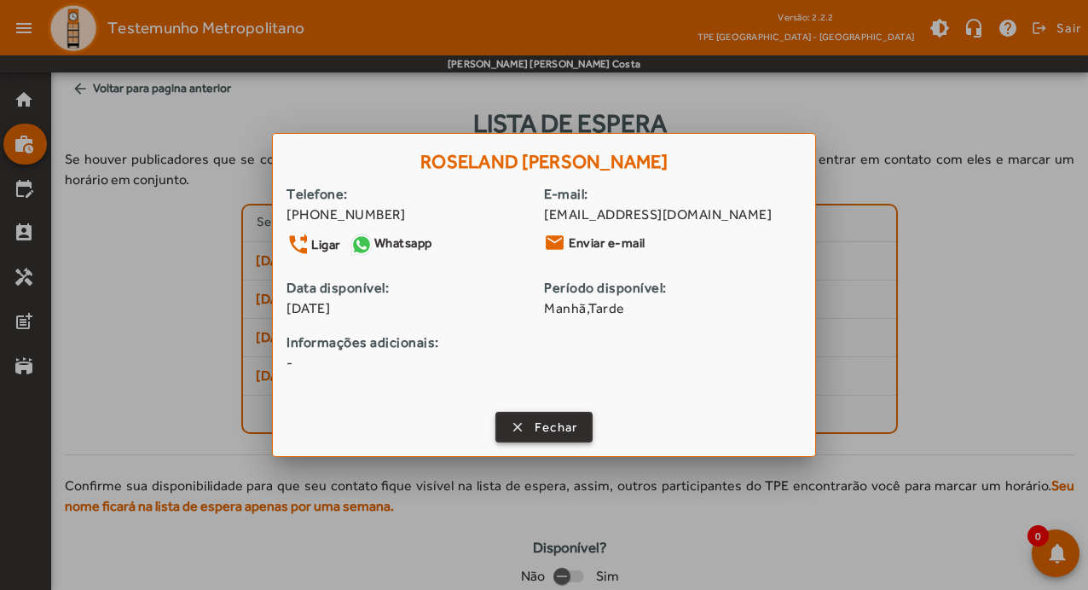
click at [542, 425] on span "Fechar" at bounding box center [556, 428] width 43 height 20
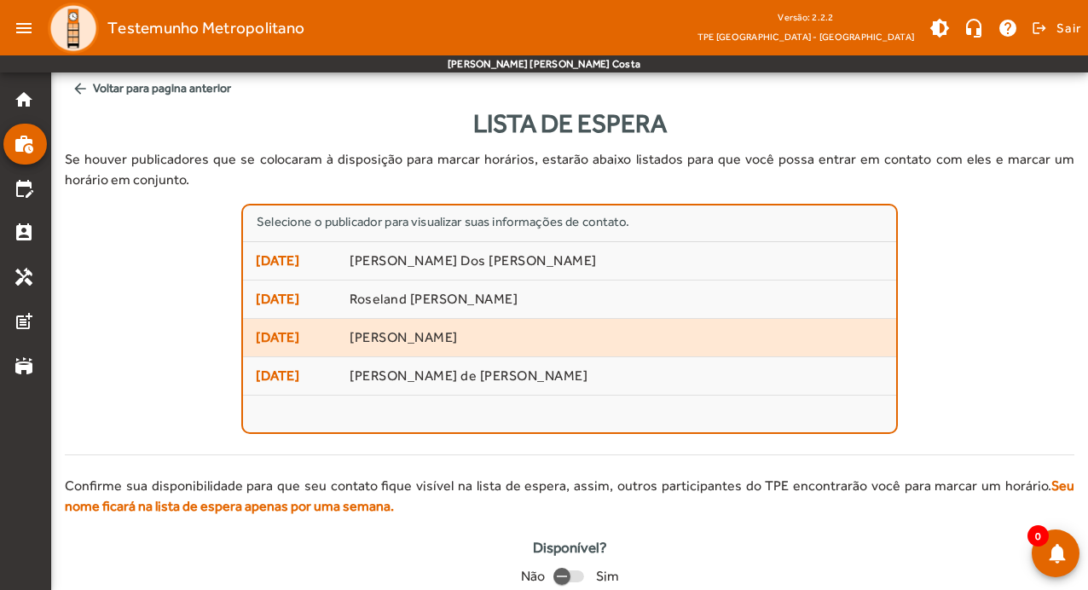
scroll to position [41, 0]
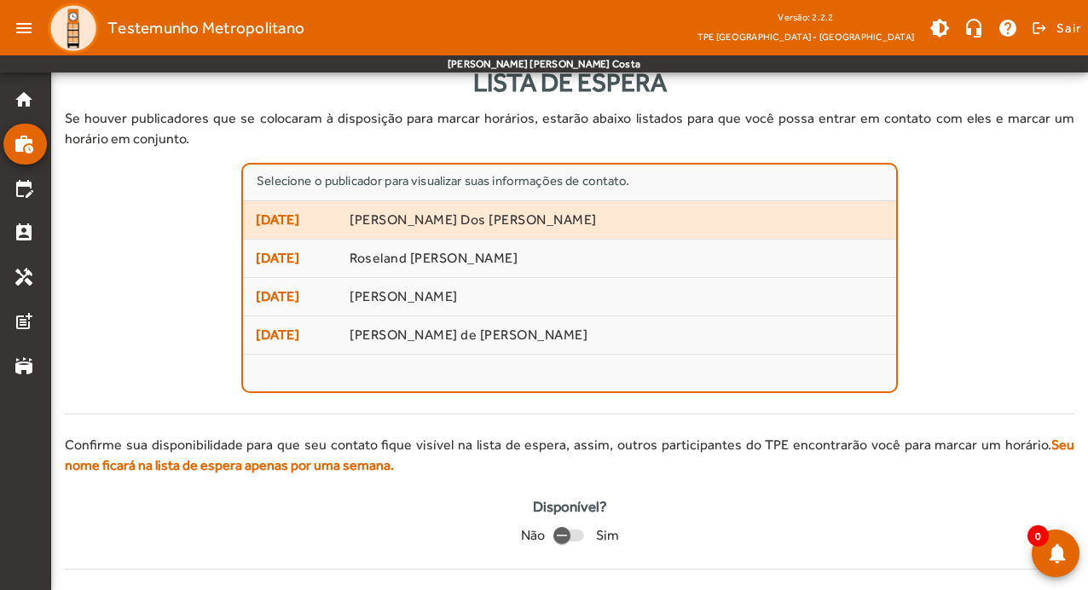
click at [489, 225] on span "Maria Eunice Dos Santos Turuda" at bounding box center [617, 220] width 534 height 18
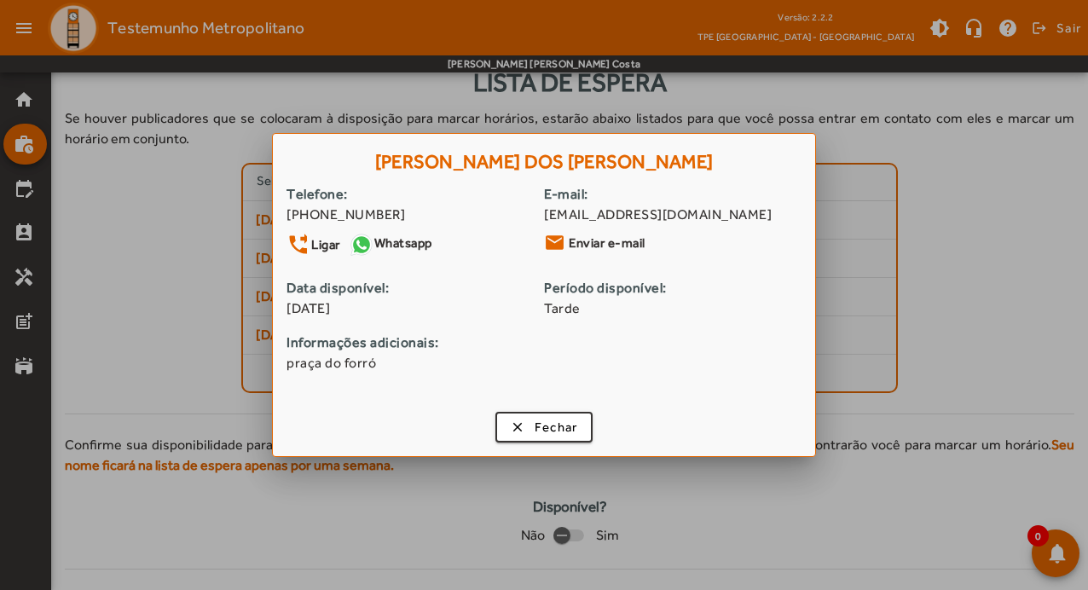
click at [948, 277] on div at bounding box center [544, 295] width 1088 height 590
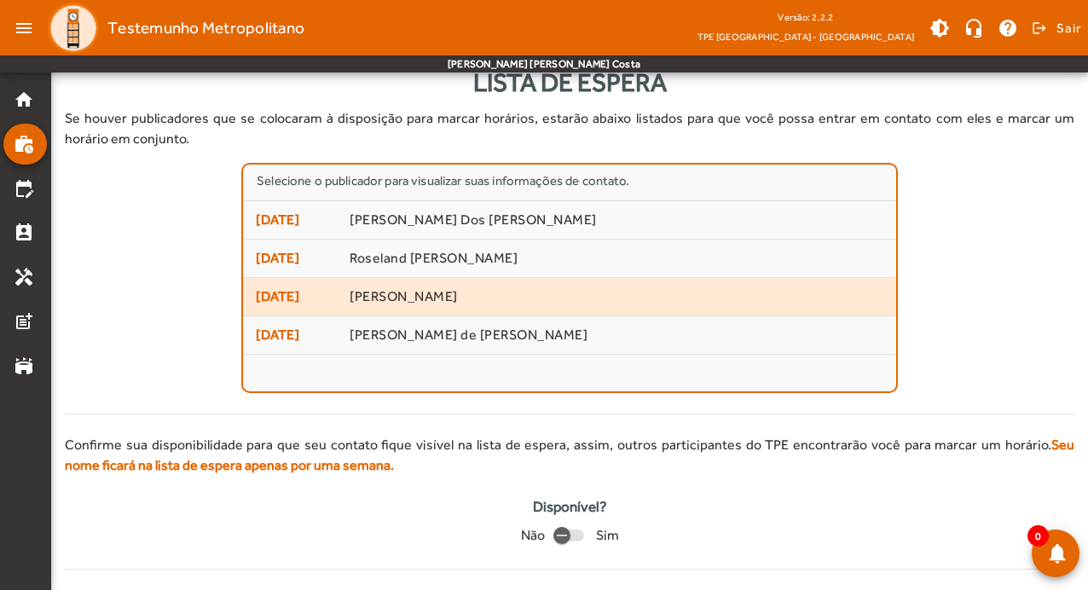
scroll to position [41, 0]
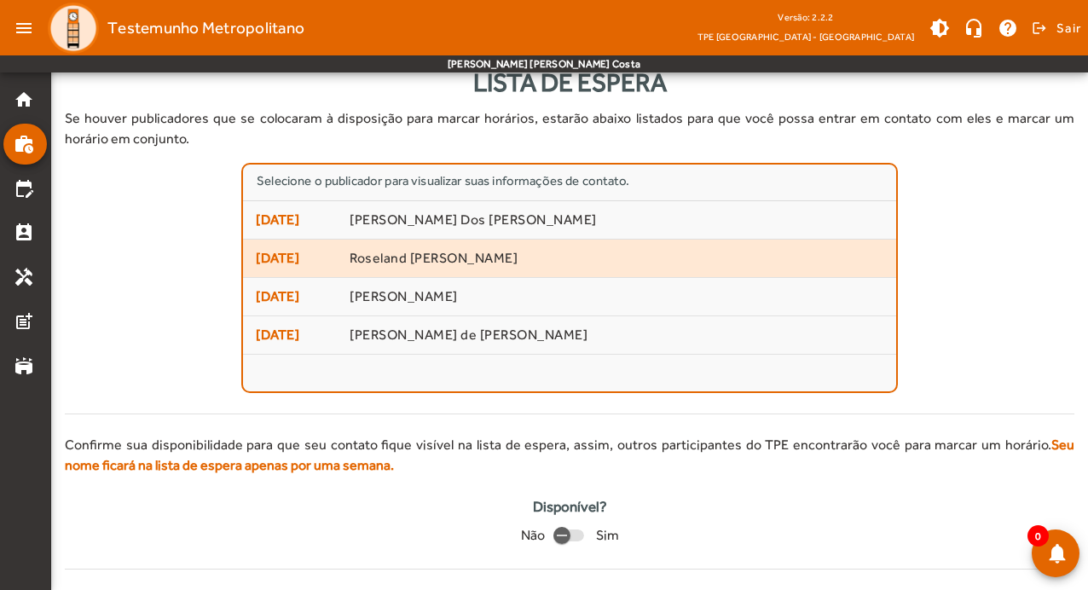
click at [505, 265] on span "Roseland Jerome Suffrard" at bounding box center [617, 259] width 534 height 18
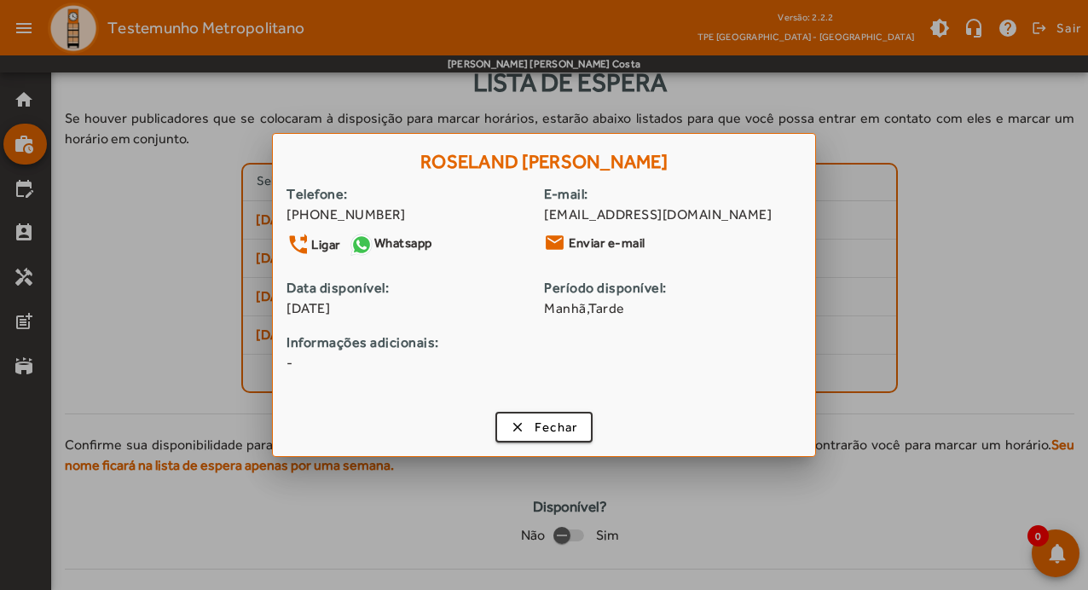
click at [958, 306] on div at bounding box center [544, 295] width 1088 height 590
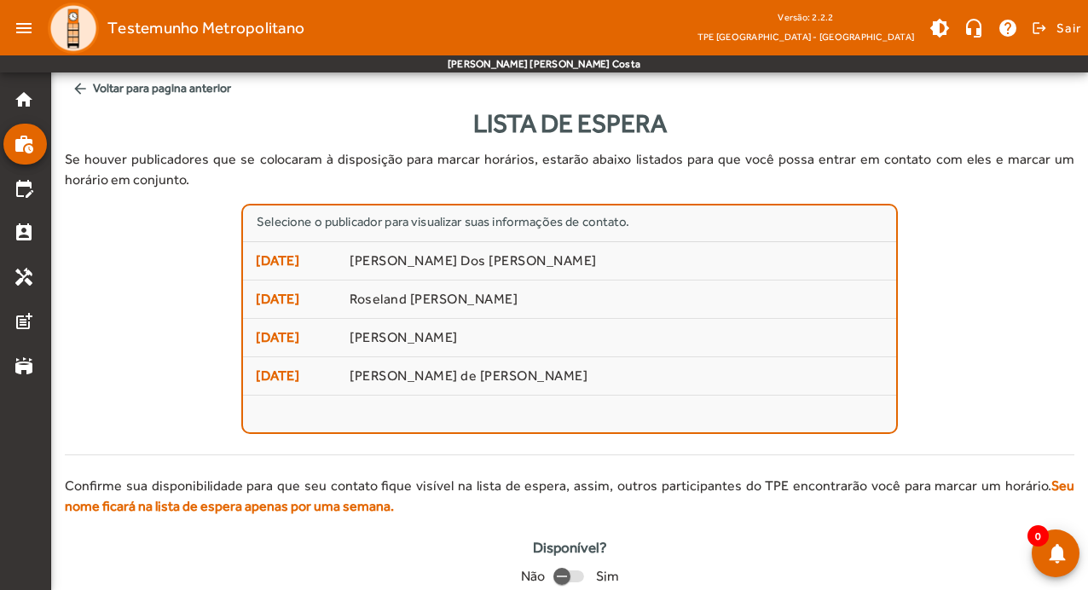
scroll to position [41, 0]
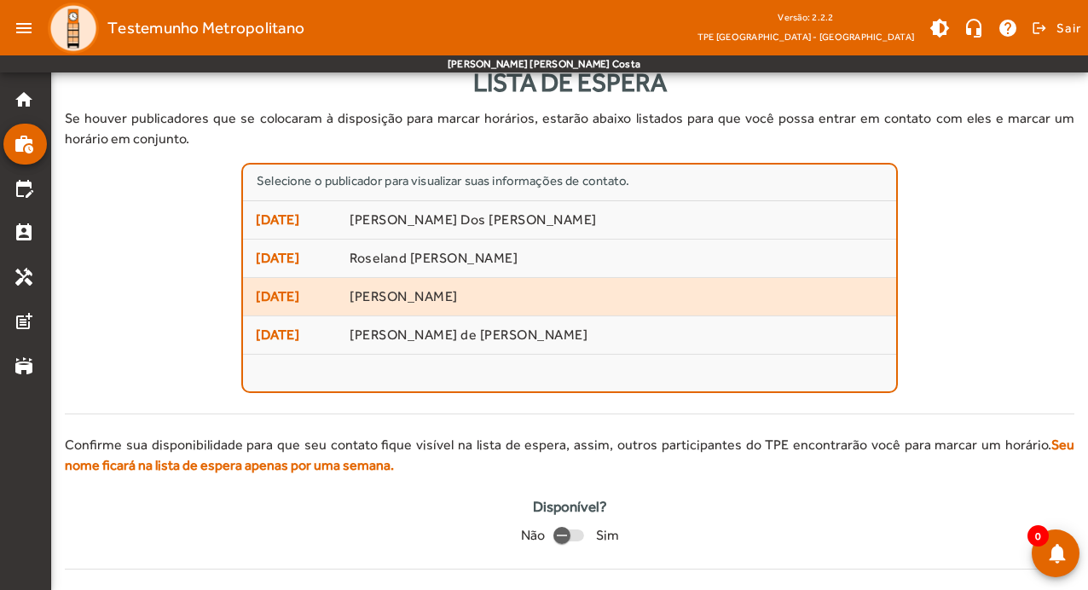
click at [528, 315] on mat-list-item "17/10/2025 Keith Batista Oliveira" at bounding box center [569, 297] width 653 height 38
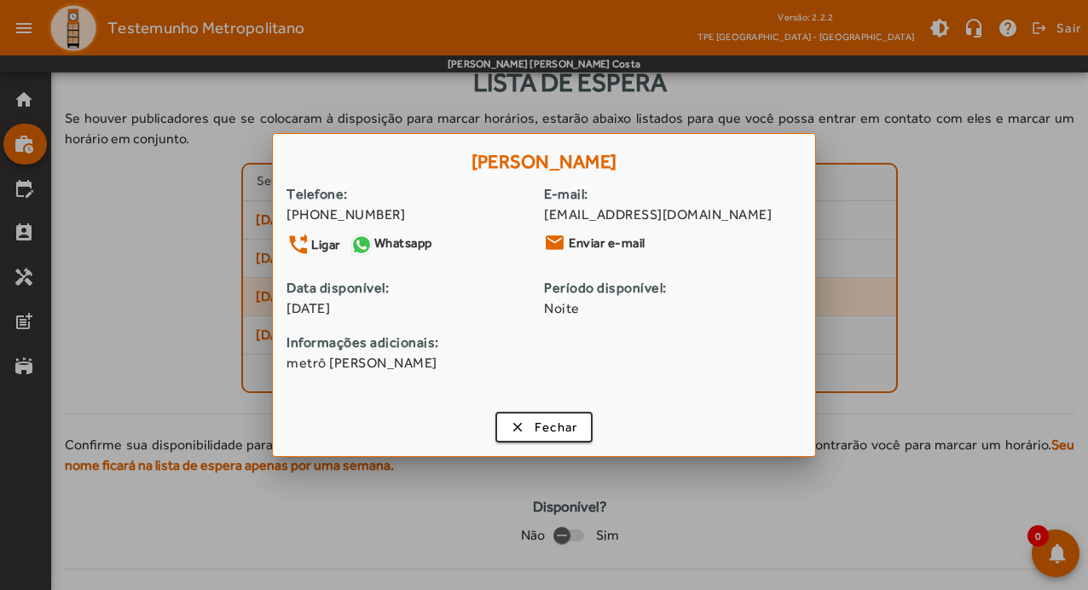
scroll to position [0, 0]
click at [528, 315] on span "17/10/2025" at bounding box center [414, 308] width 257 height 20
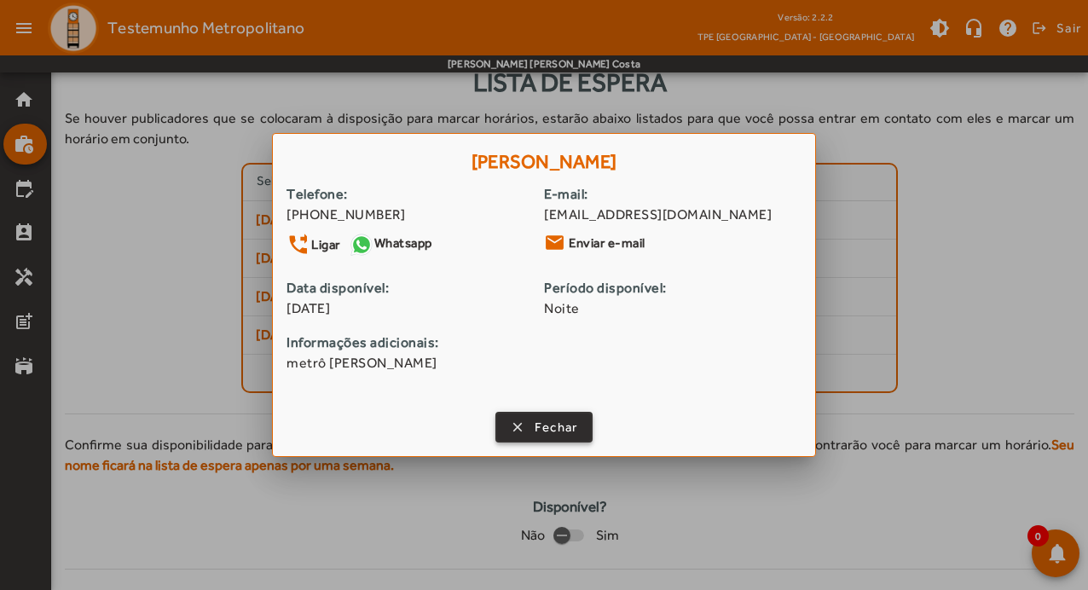
click at [506, 438] on span "button" at bounding box center [544, 427] width 95 height 41
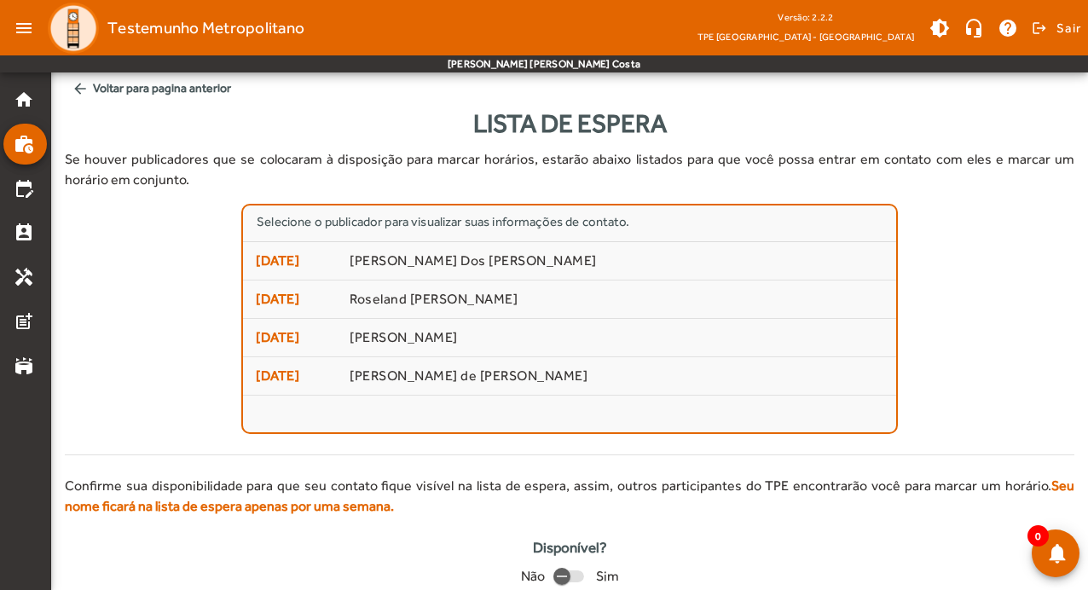
scroll to position [41, 0]
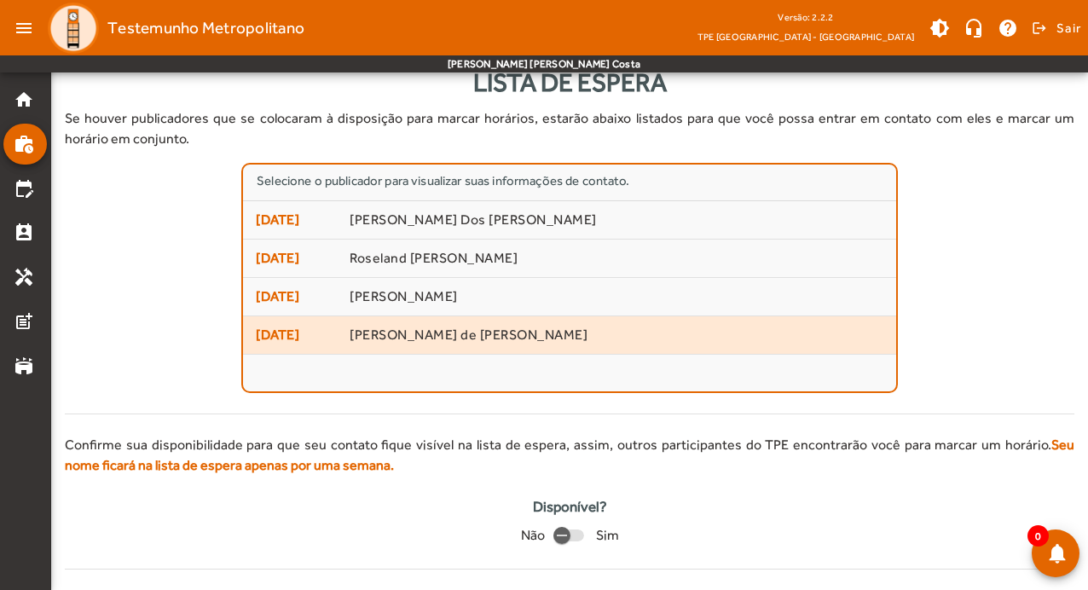
click at [409, 338] on span "Mônica Borba de Paula Santos" at bounding box center [617, 336] width 534 height 18
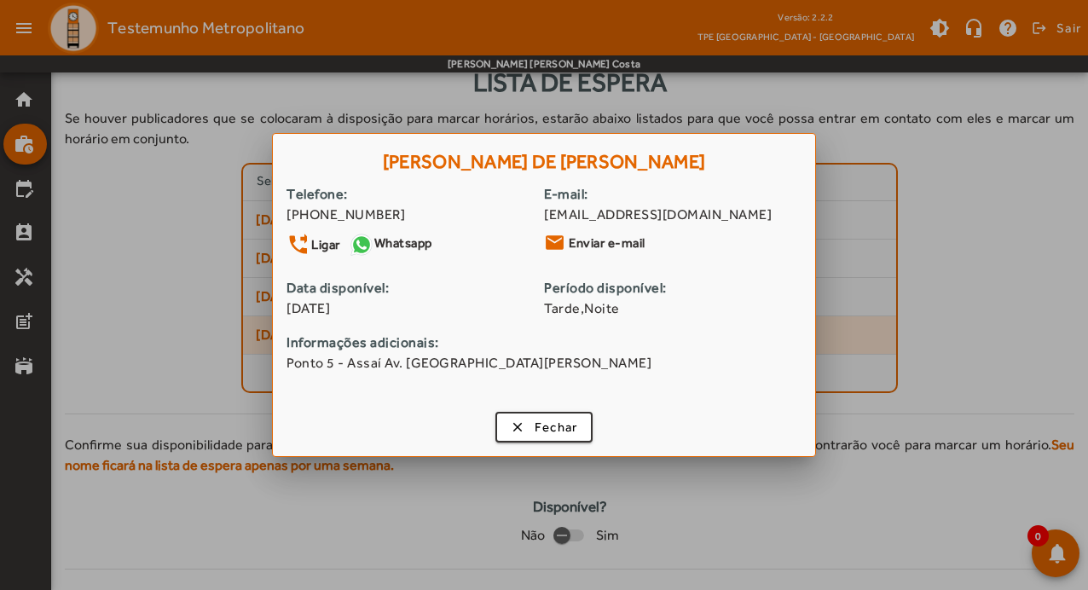
scroll to position [0, 0]
click at [575, 432] on span "Fechar" at bounding box center [556, 428] width 43 height 20
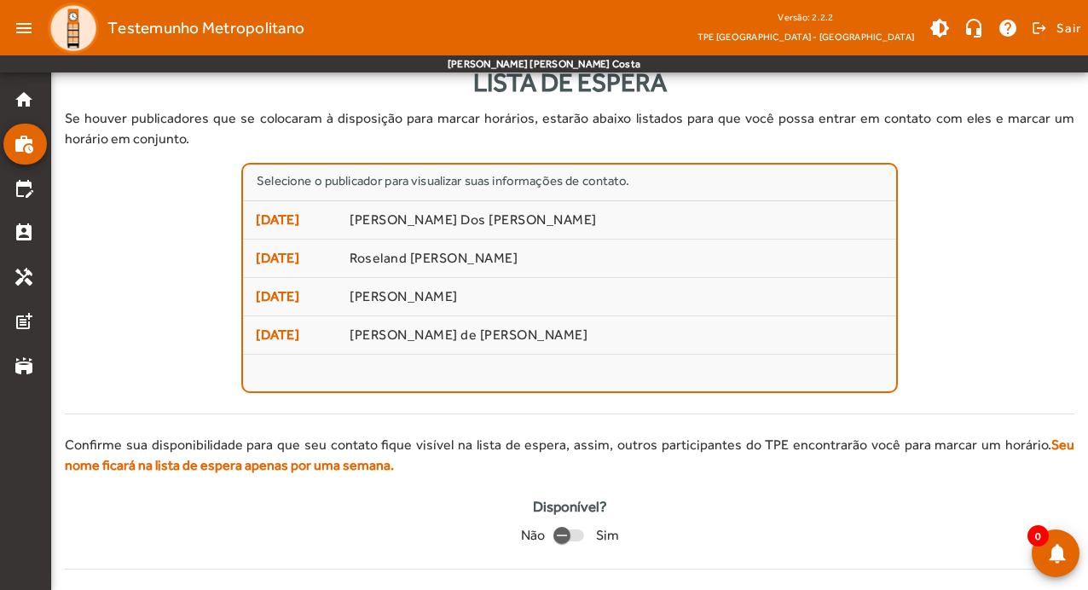
scroll to position [41, 0]
click at [229, 88] on div "Lista de espera" at bounding box center [570, 82] width 1010 height 38
